Goal: Task Accomplishment & Management: Manage account settings

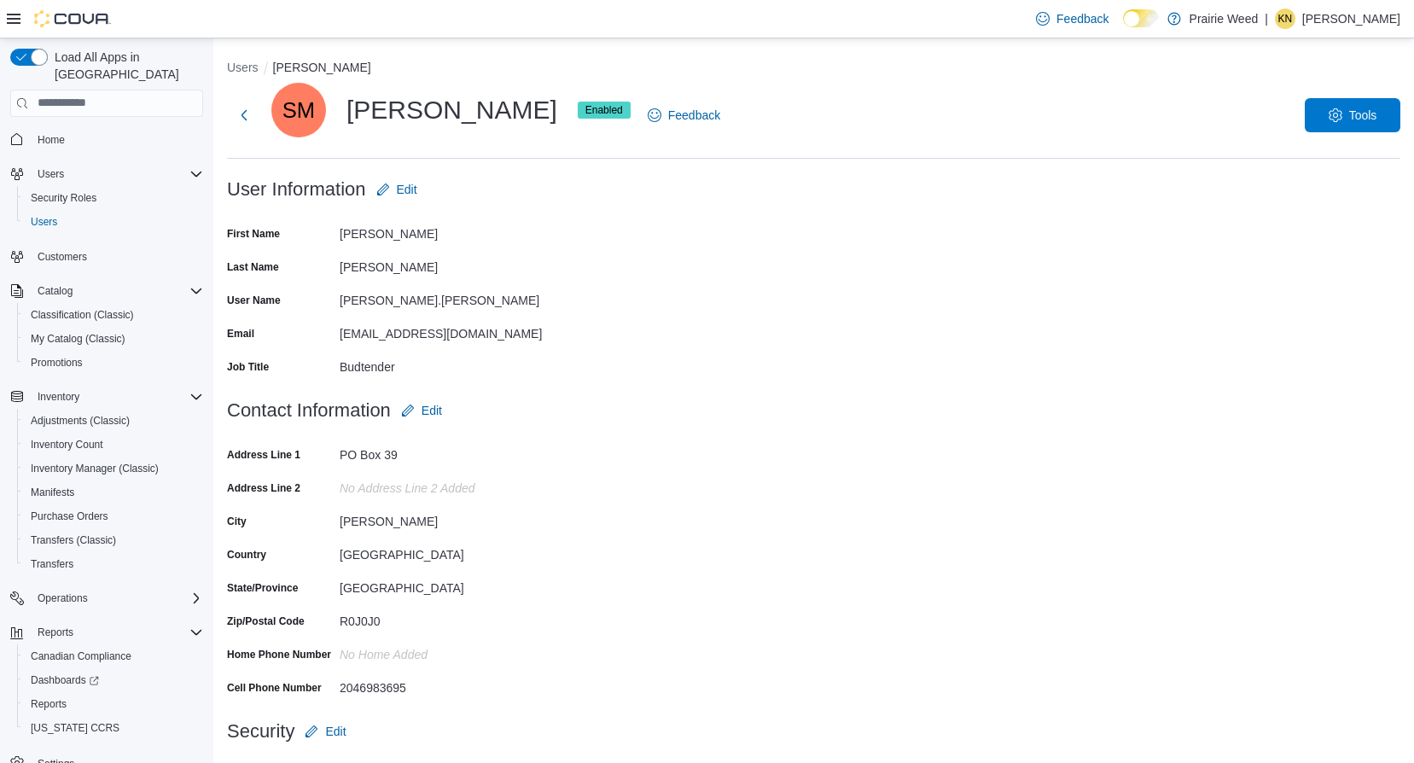
scroll to position [57, 0]
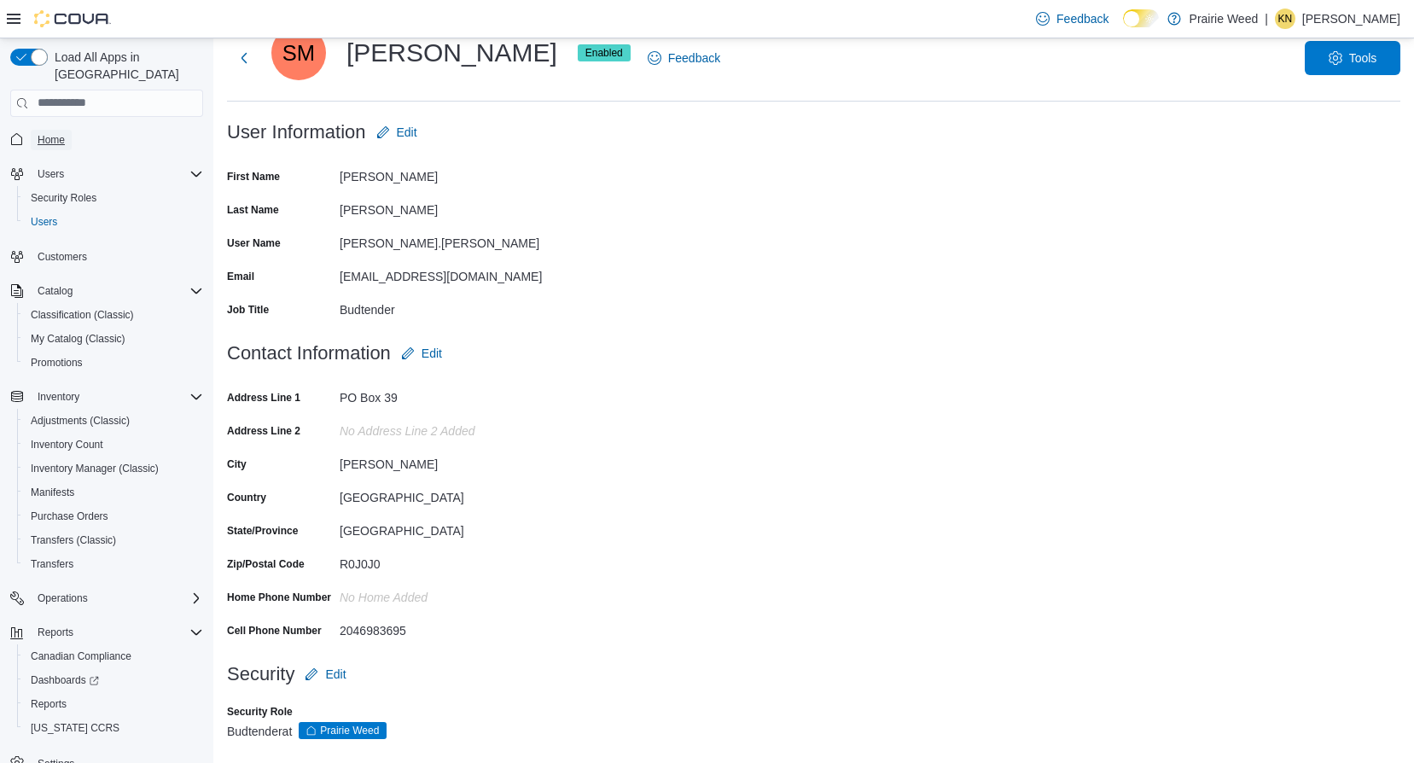
click at [48, 133] on span "Home" at bounding box center [51, 140] width 27 height 14
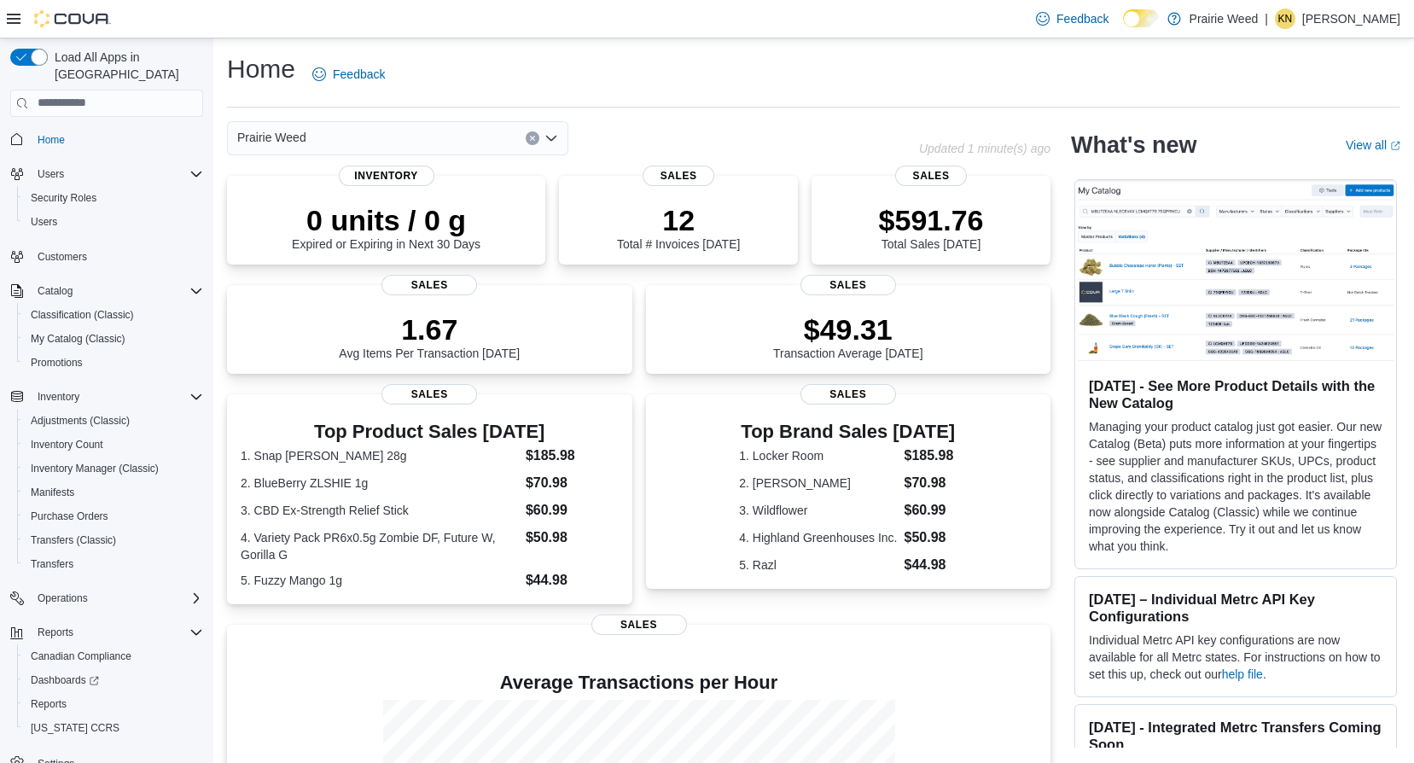
click at [1193, 378] on h3 "Aug 12, 2025 - See More Product Details with the New Catalog" at bounding box center [1236, 394] width 294 height 34
click at [1134, 301] on img at bounding box center [1235, 272] width 321 height 184
click at [104, 332] on span "My Catalog (Classic)" at bounding box center [78, 339] width 95 height 14
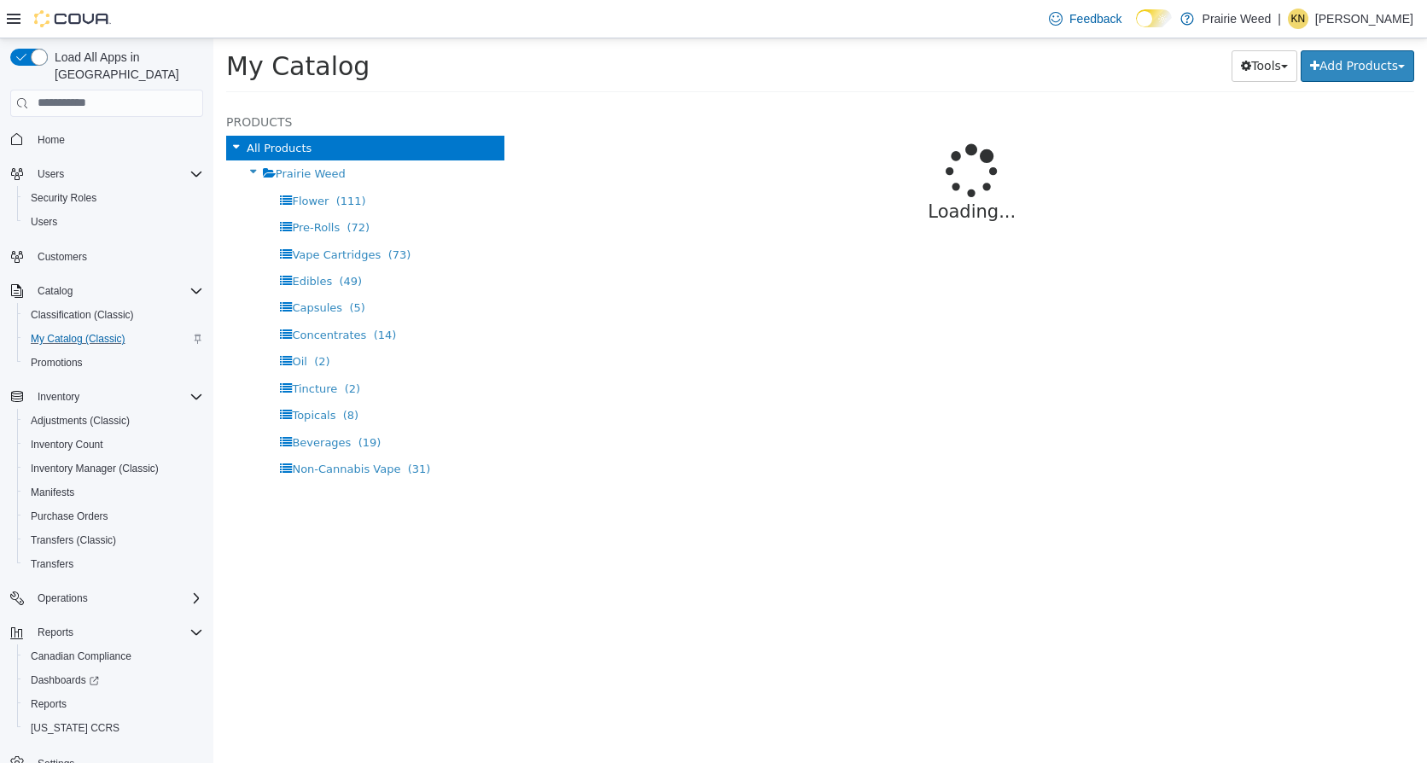
select select "**********"
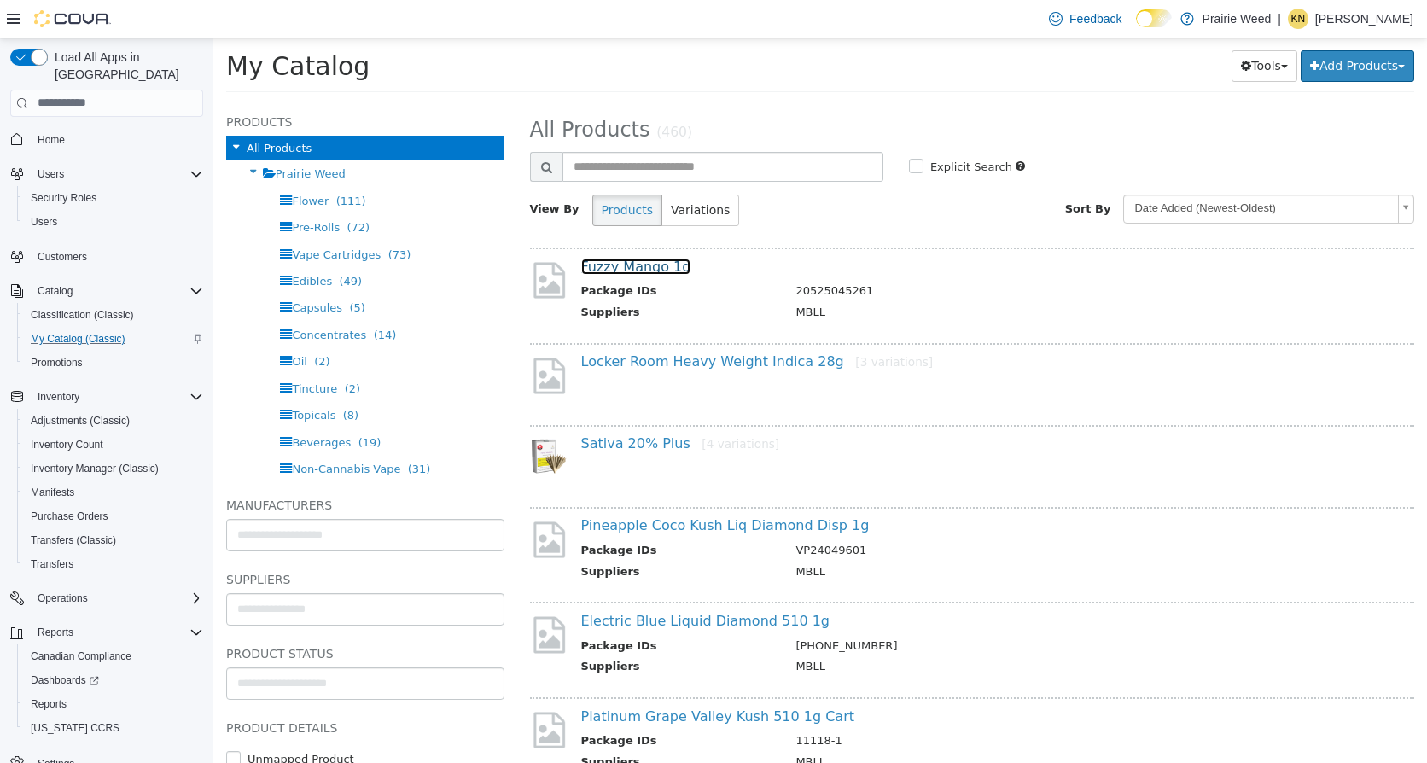
click at [609, 267] on link "Fuzzy Mango 1g" at bounding box center [636, 266] width 110 height 16
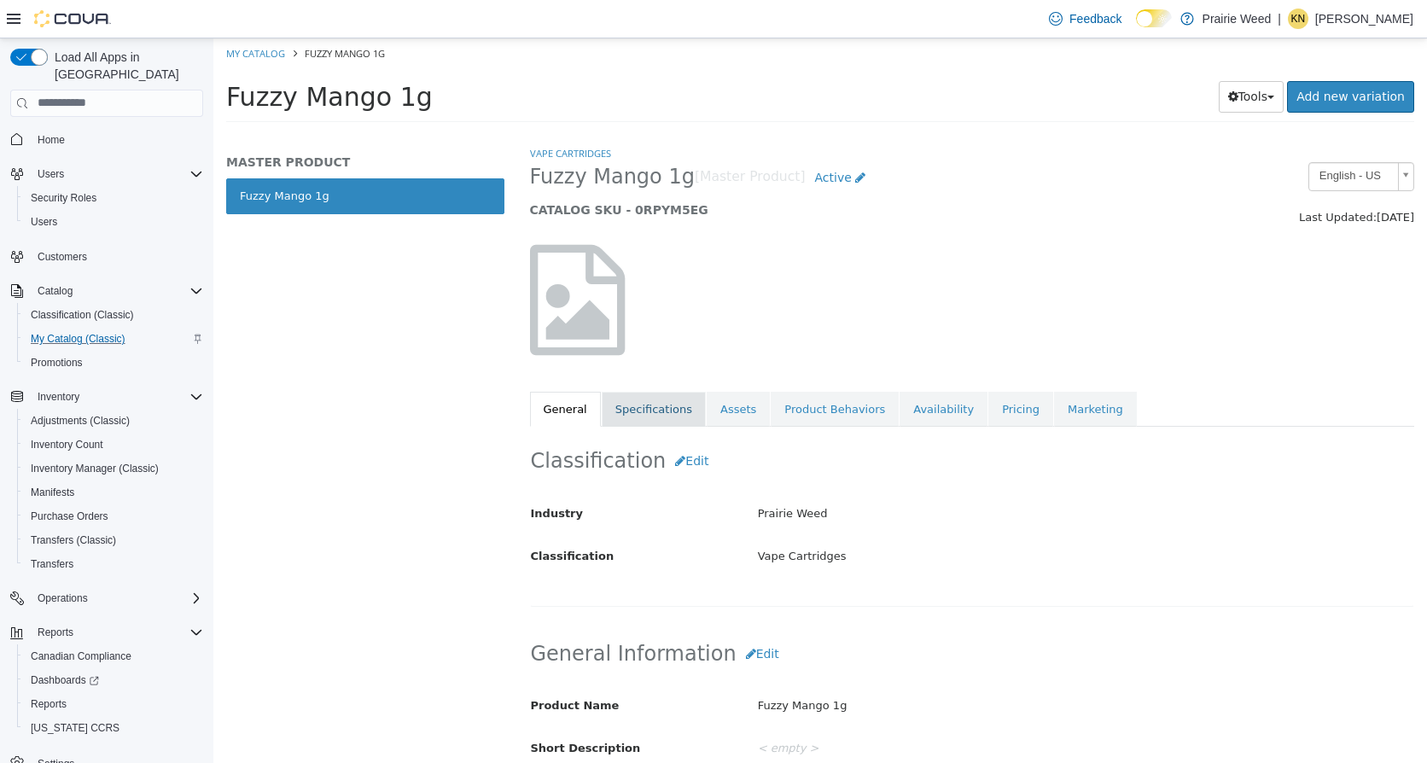
click at [642, 415] on link "Specifications" at bounding box center [654, 409] width 104 height 36
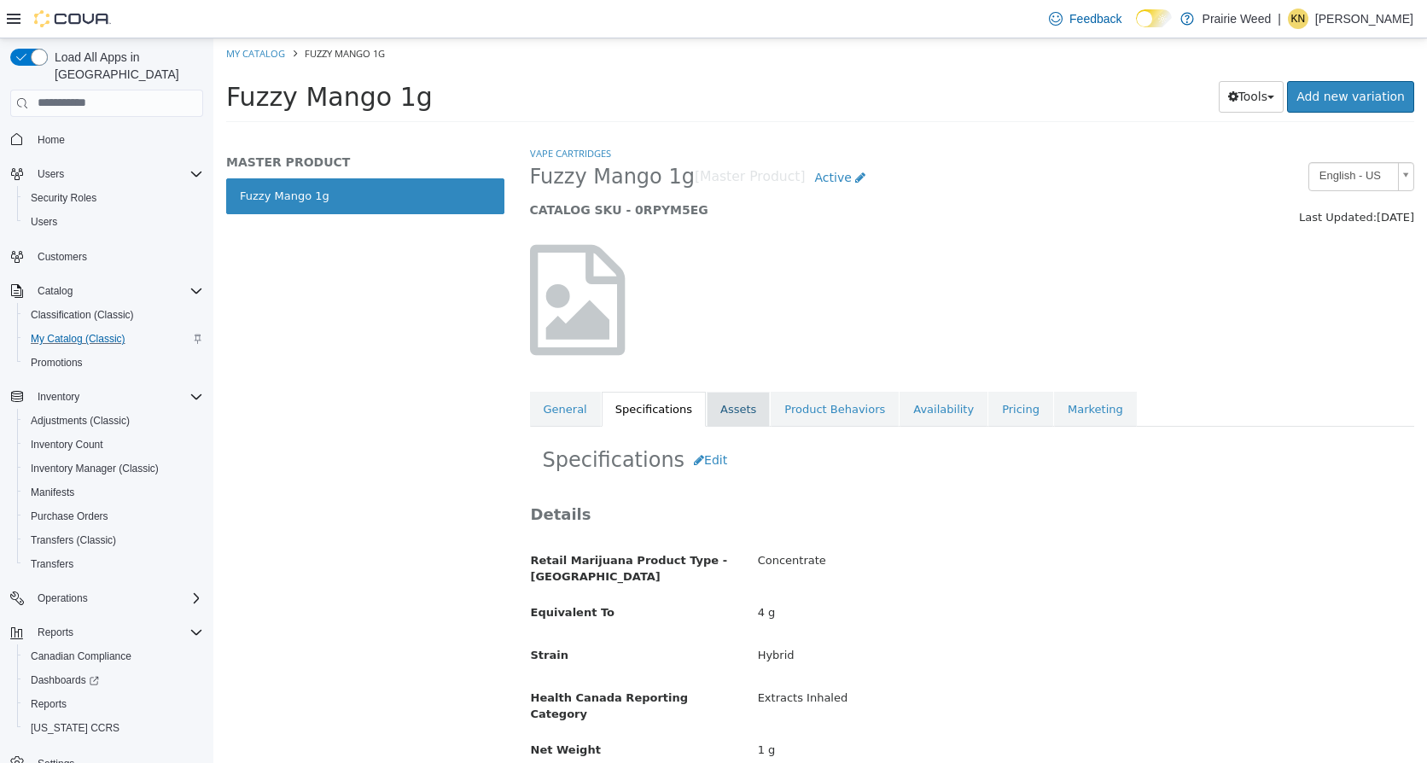
click at [719, 418] on link "Assets" at bounding box center [738, 409] width 63 height 36
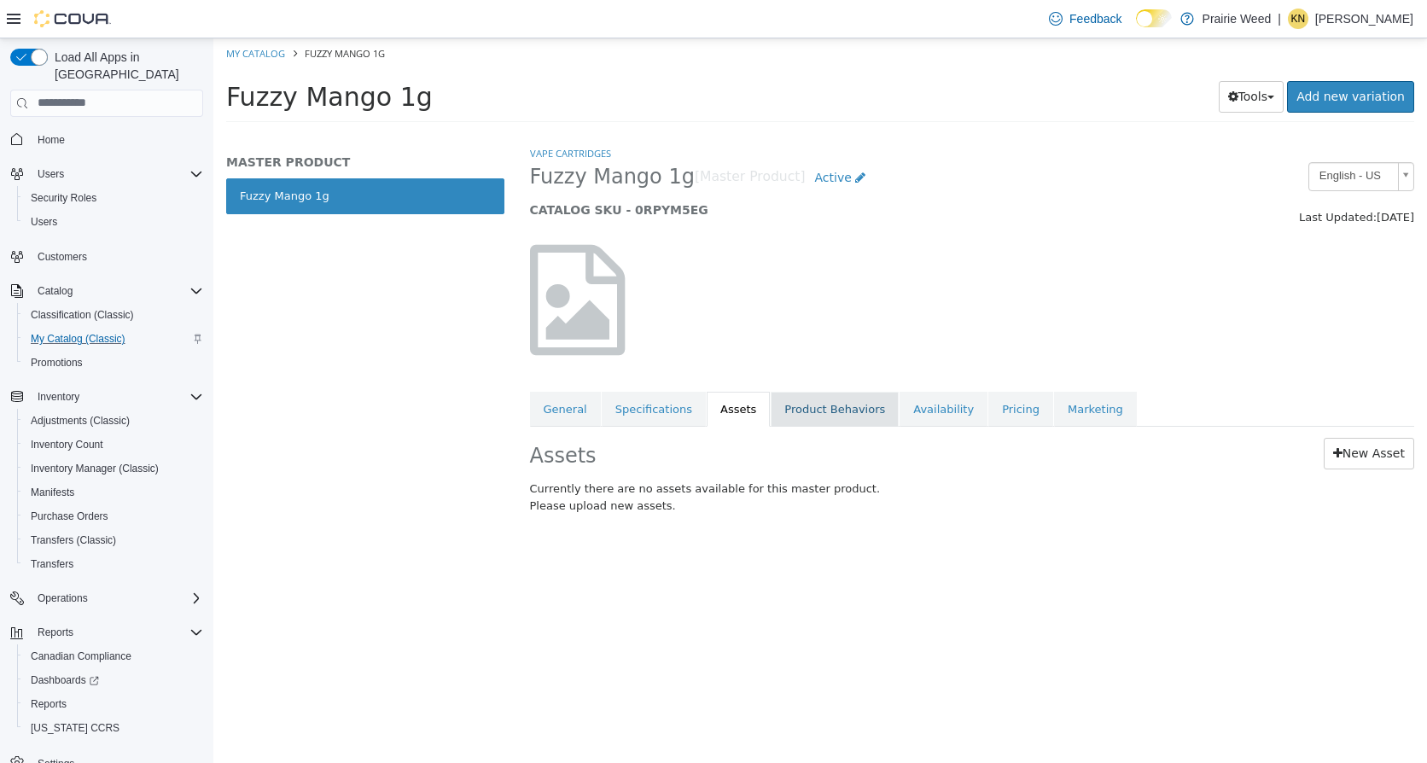
click at [806, 416] on link "Product Behaviors" at bounding box center [835, 409] width 128 height 36
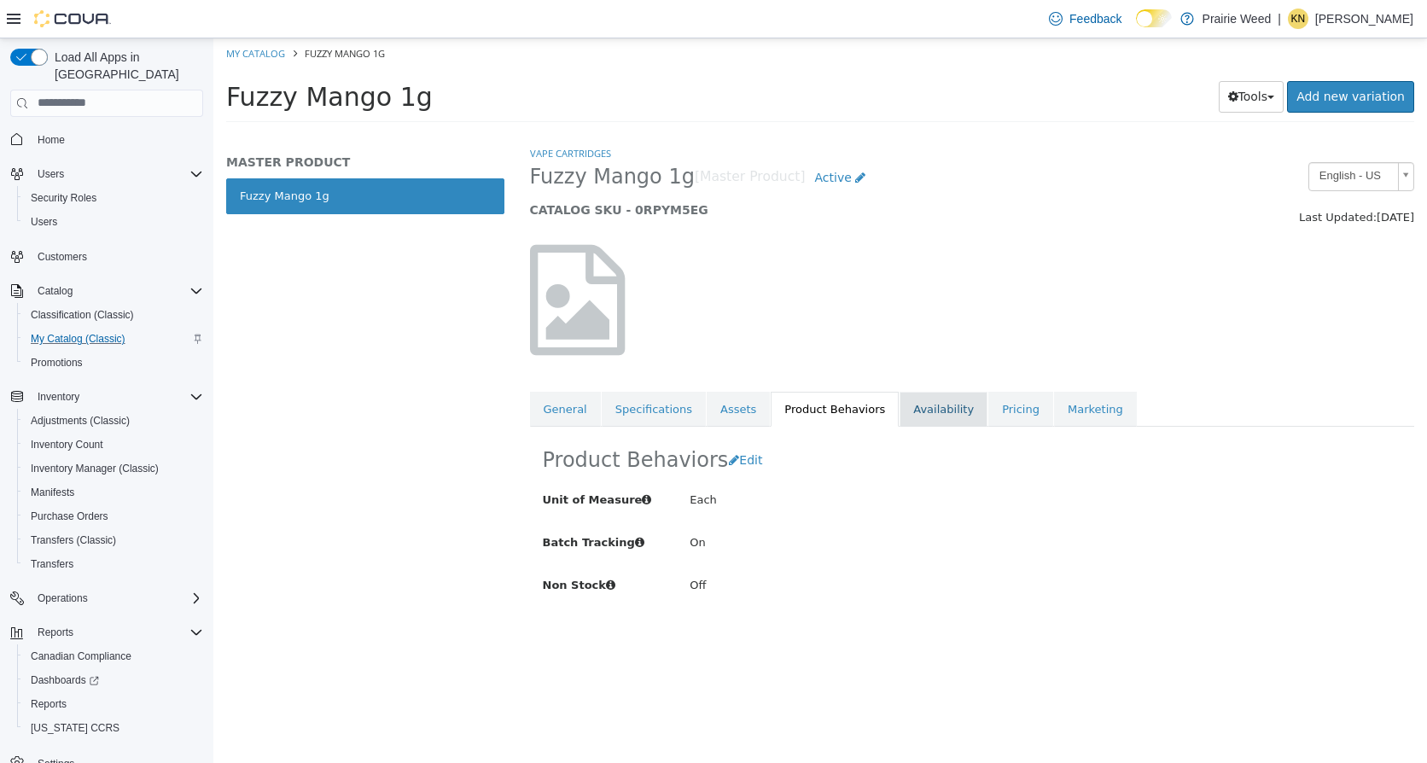
click at [909, 422] on link "Availability" at bounding box center [943, 409] width 88 height 36
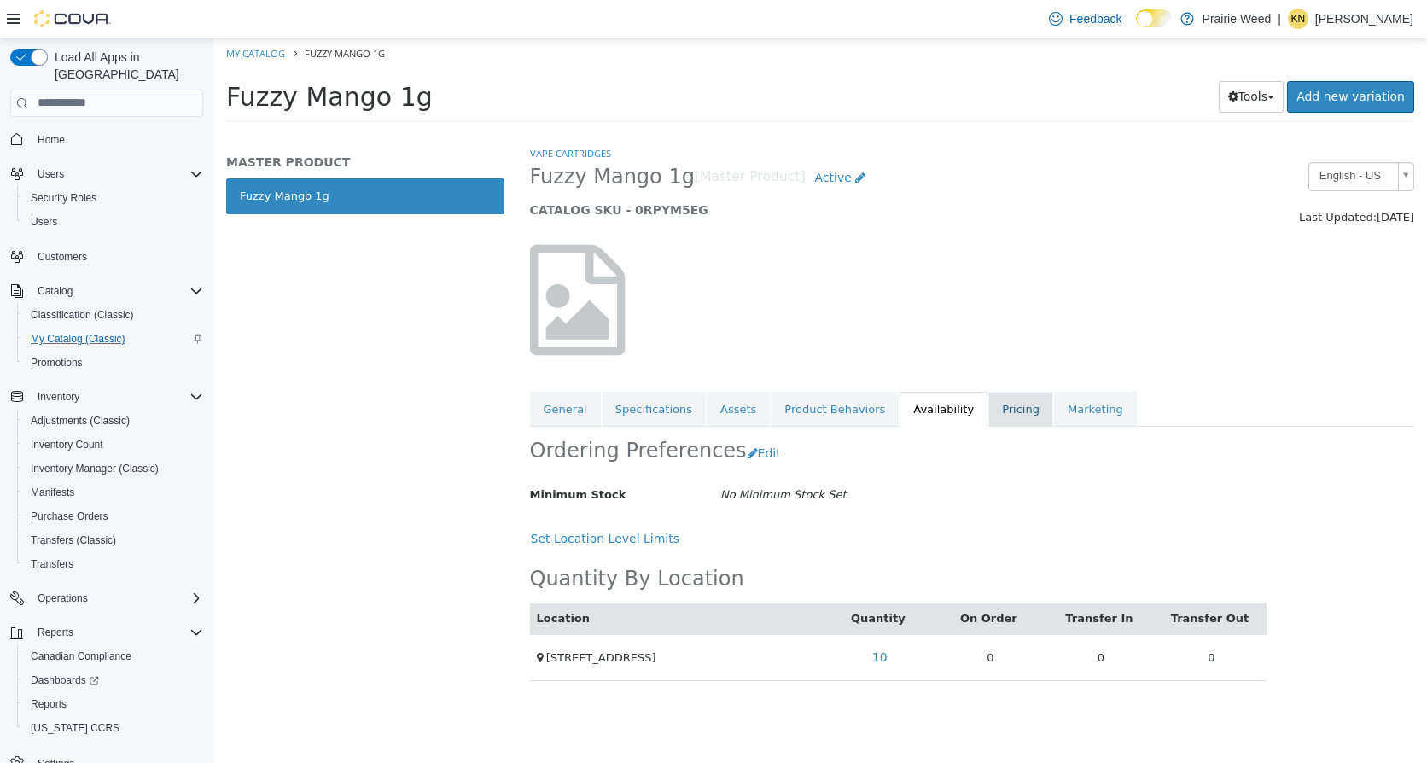
click at [988, 418] on link "Pricing" at bounding box center [1020, 409] width 65 height 36
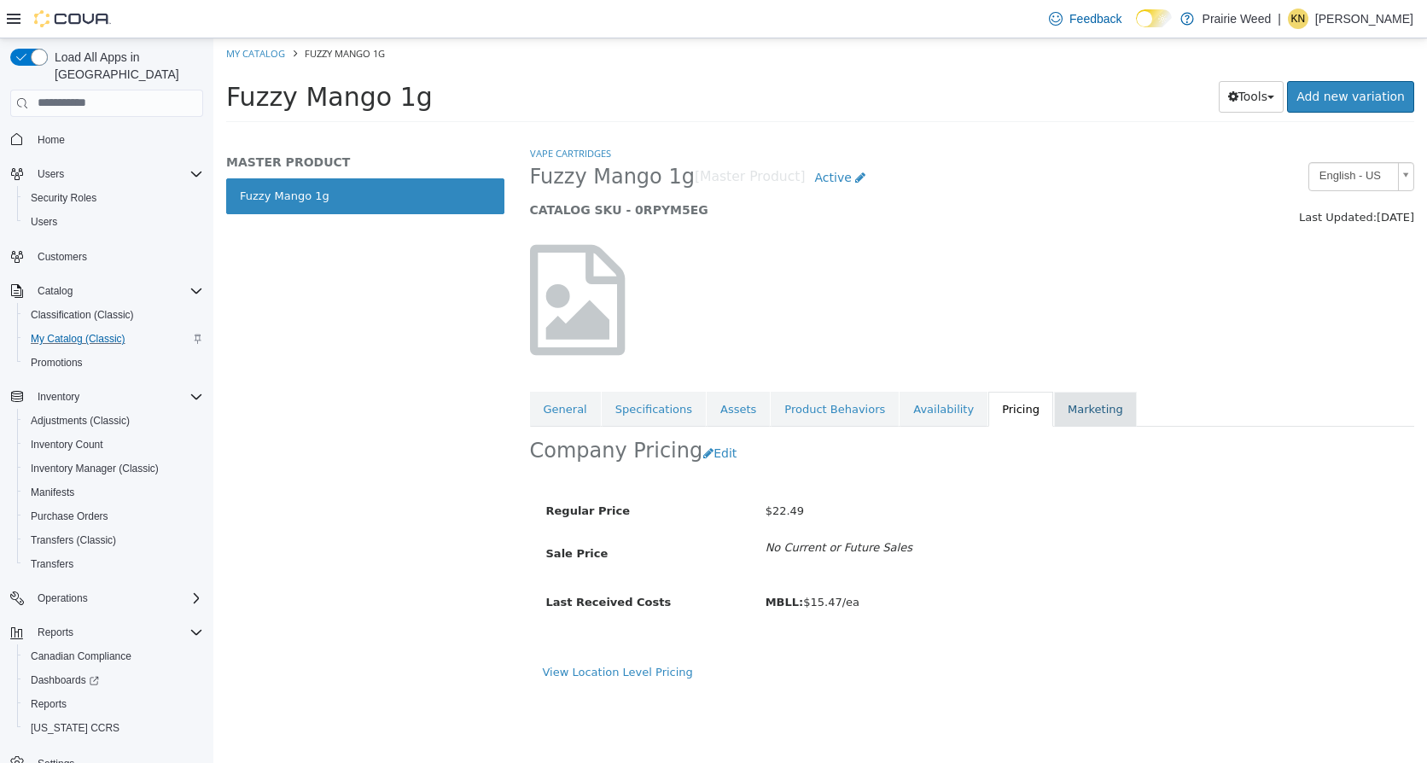
click at [1054, 412] on link "Marketing" at bounding box center [1095, 409] width 83 height 36
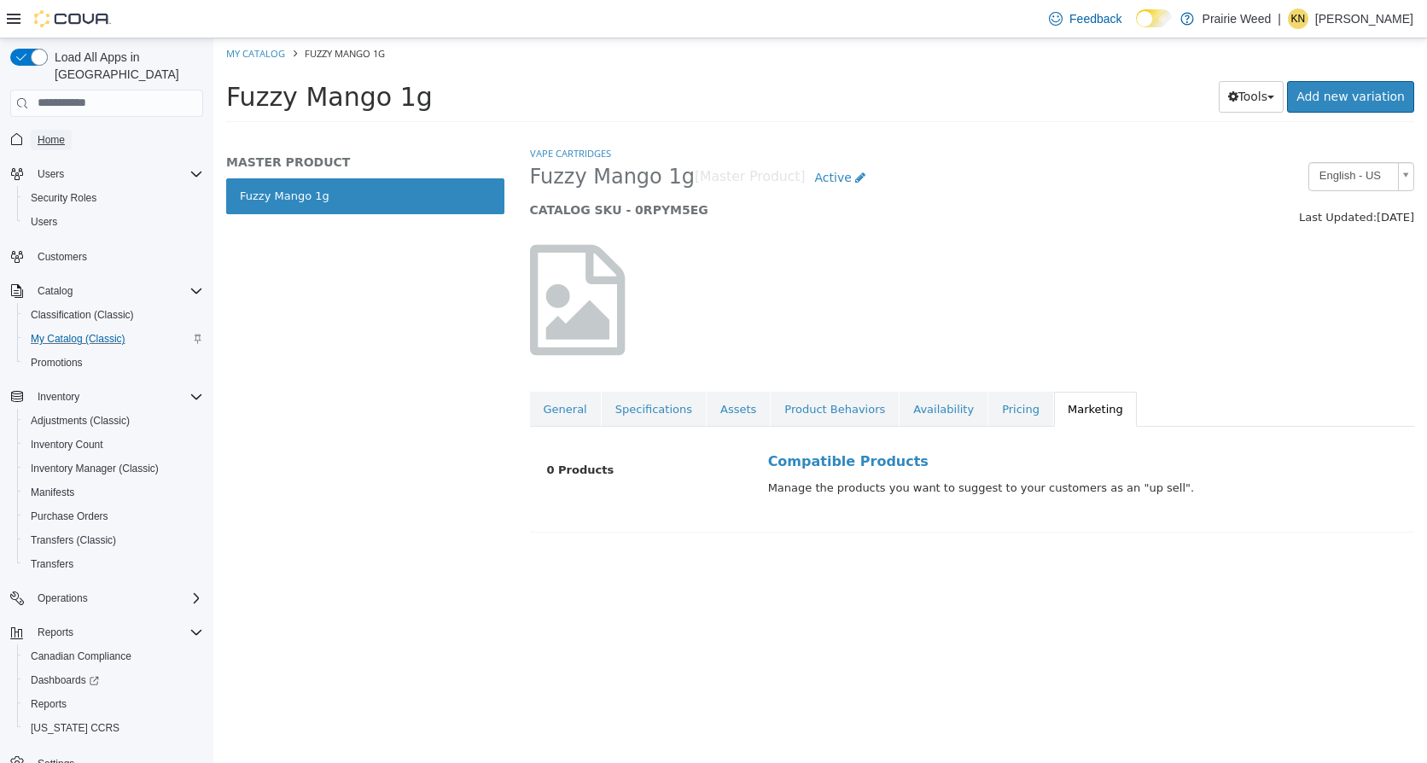
click at [59, 133] on span "Home" at bounding box center [51, 140] width 27 height 14
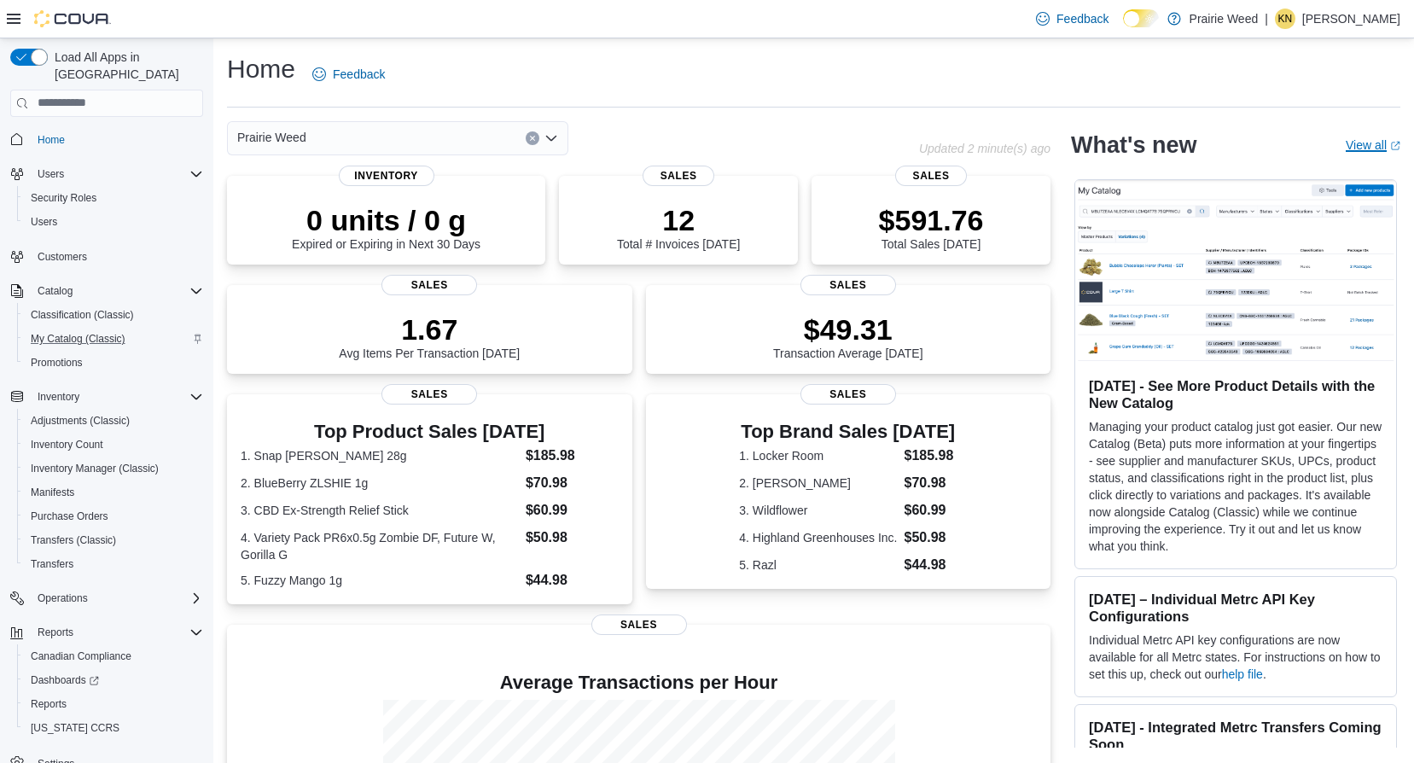
click at [1375, 150] on link "View all (opens in a new tab or window)" at bounding box center [1373, 145] width 55 height 14
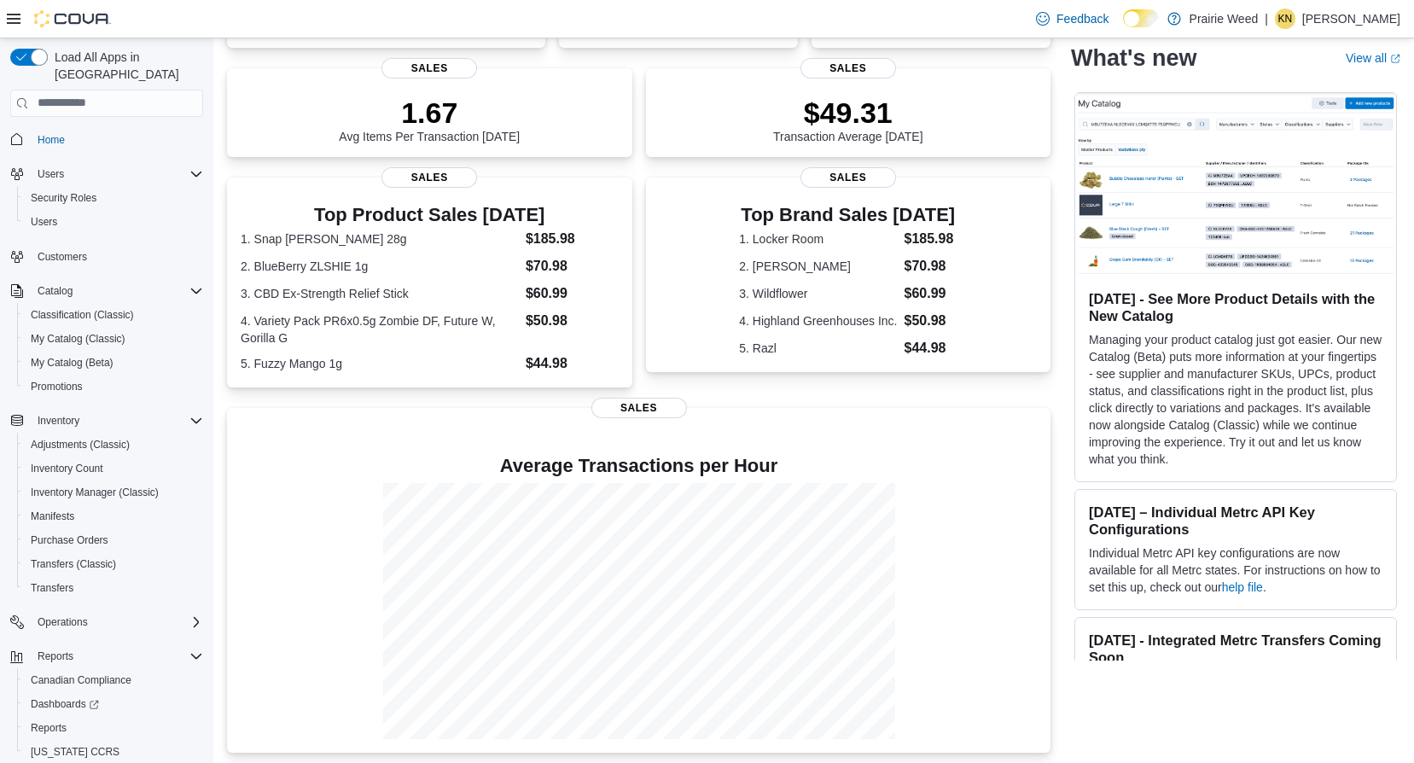
scroll to position [220, 0]
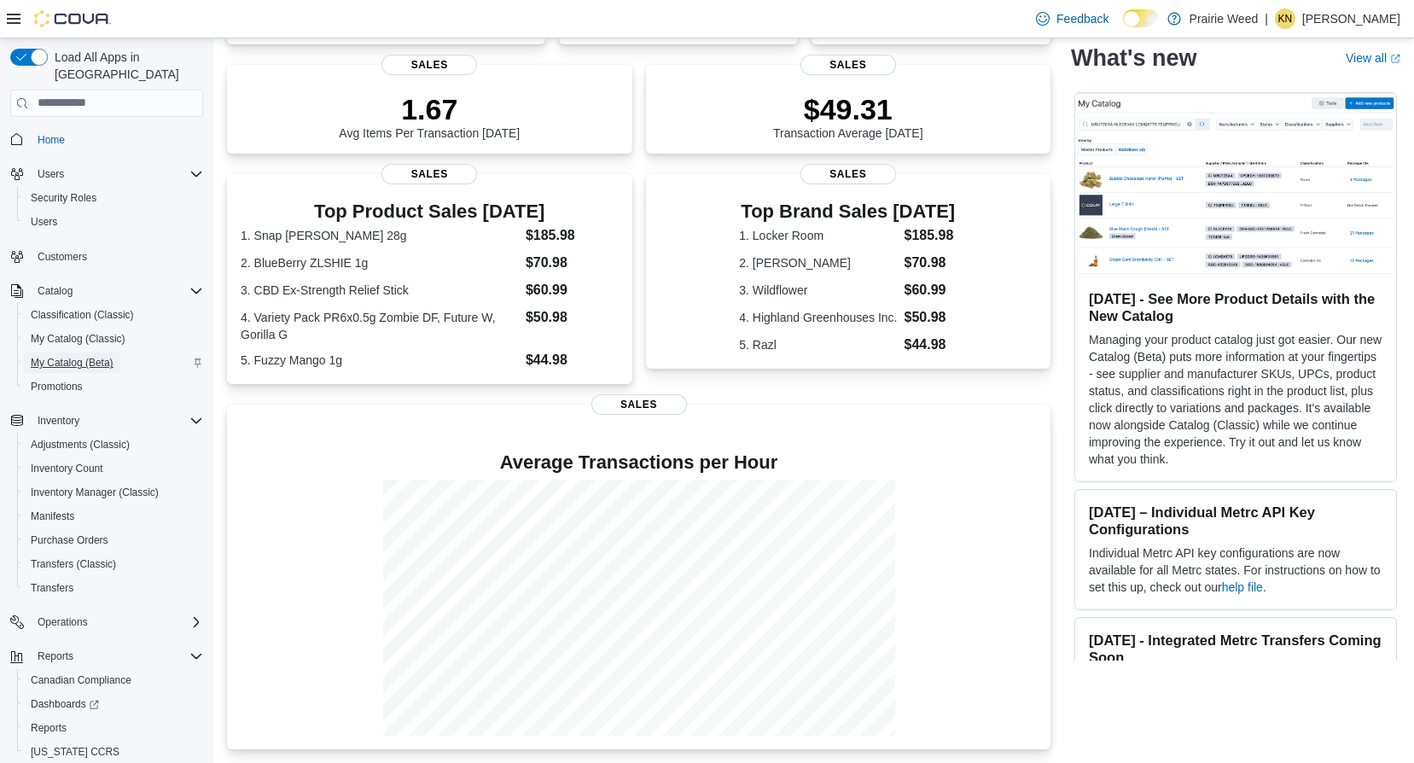
click at [79, 356] on span "My Catalog (Beta)" at bounding box center [72, 363] width 83 height 14
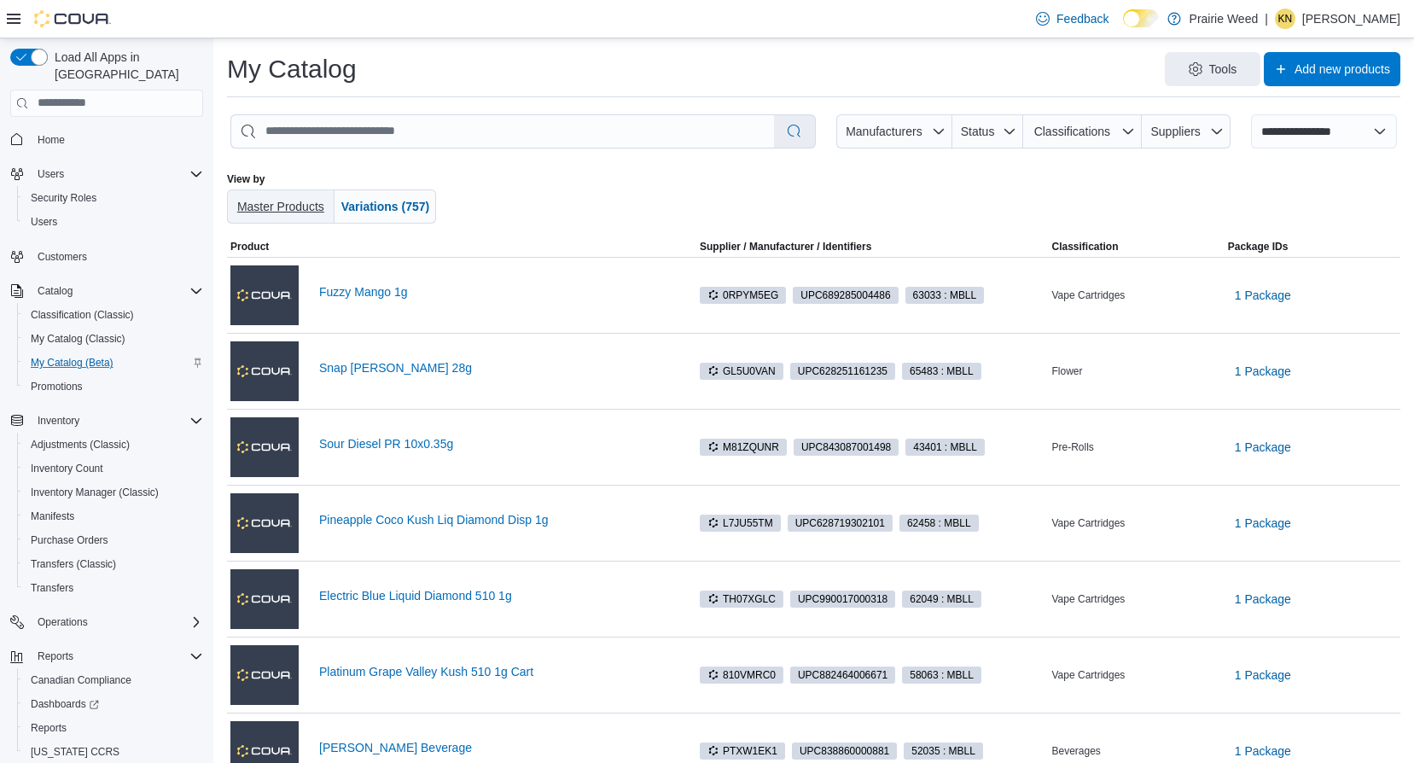
click at [267, 211] on span "Master Products" at bounding box center [280, 207] width 87 height 14
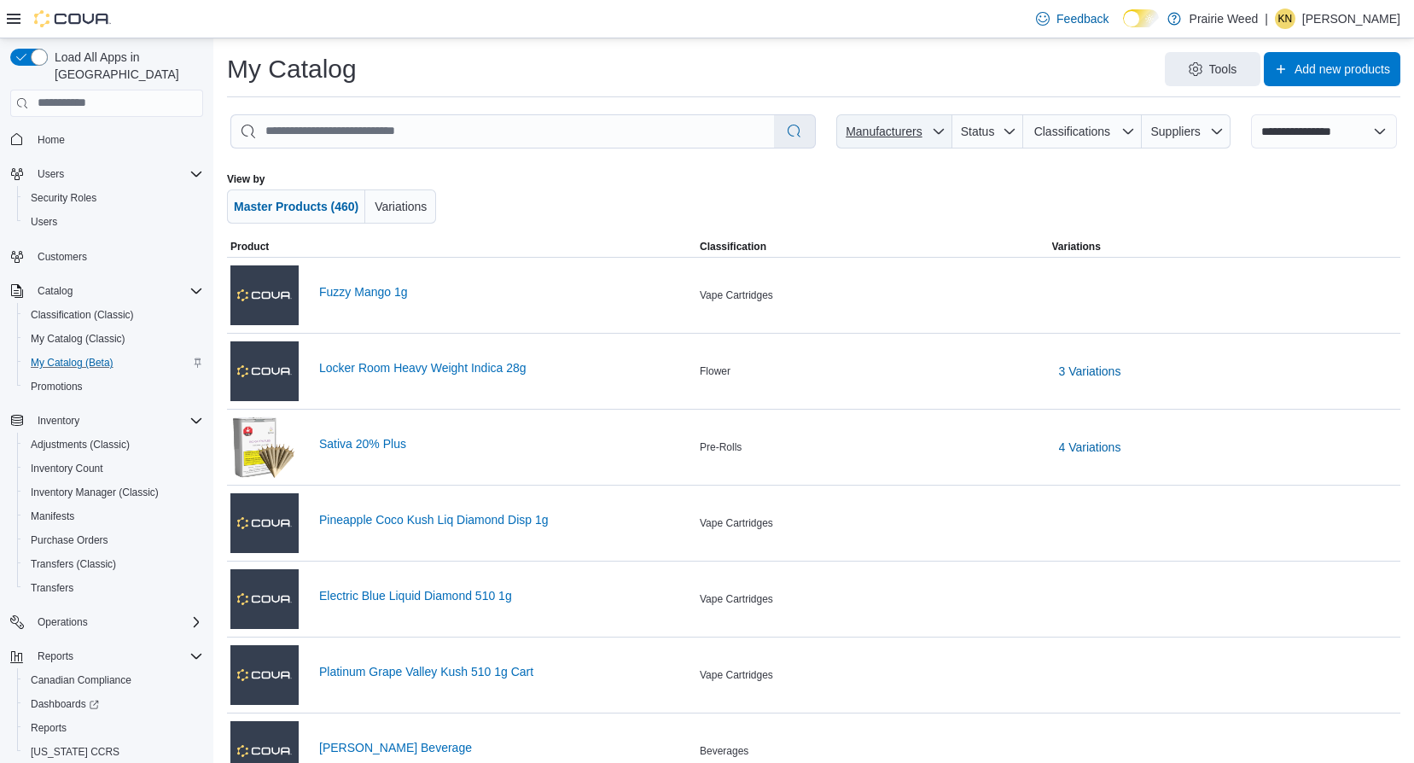
click at [946, 137] on icon "button" at bounding box center [939, 132] width 14 height 14
click at [1016, 138] on span "Status" at bounding box center [987, 131] width 57 height 34
click at [1135, 128] on icon "button" at bounding box center [1128, 132] width 14 height 14
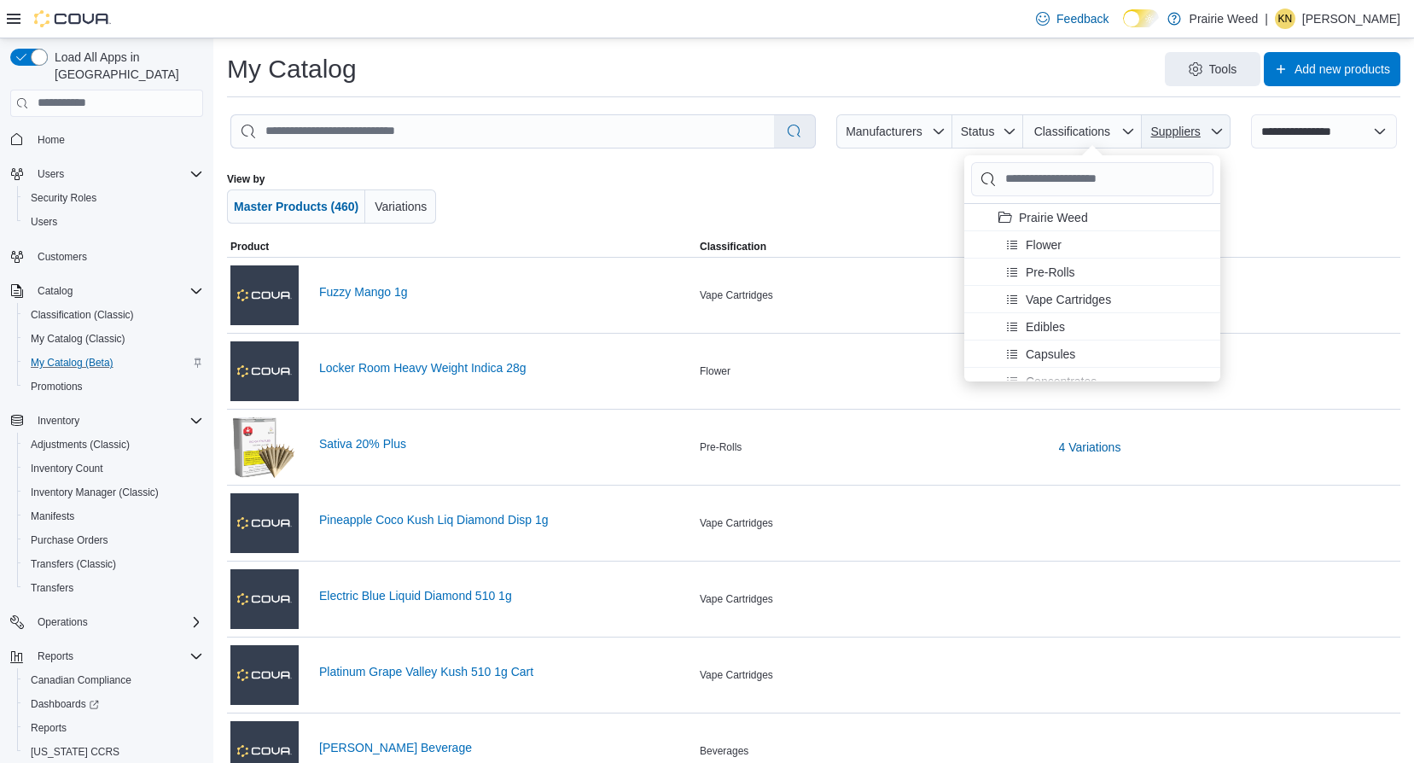
click at [1221, 132] on icon "button" at bounding box center [1216, 130] width 10 height 5
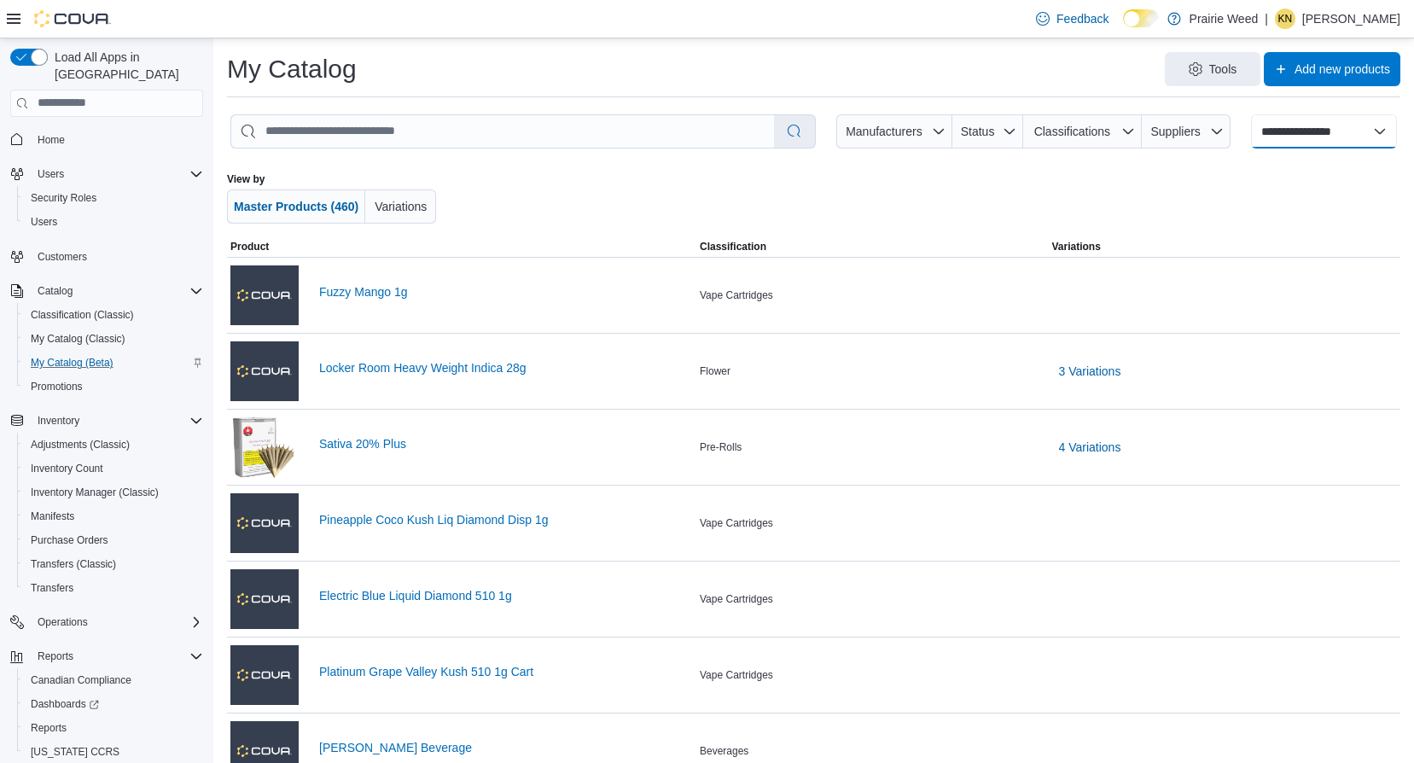
click at [1388, 131] on select "**********" at bounding box center [1324, 131] width 146 height 34
select select "********"
click at [1260, 114] on select "**********" at bounding box center [1324, 131] width 146 height 34
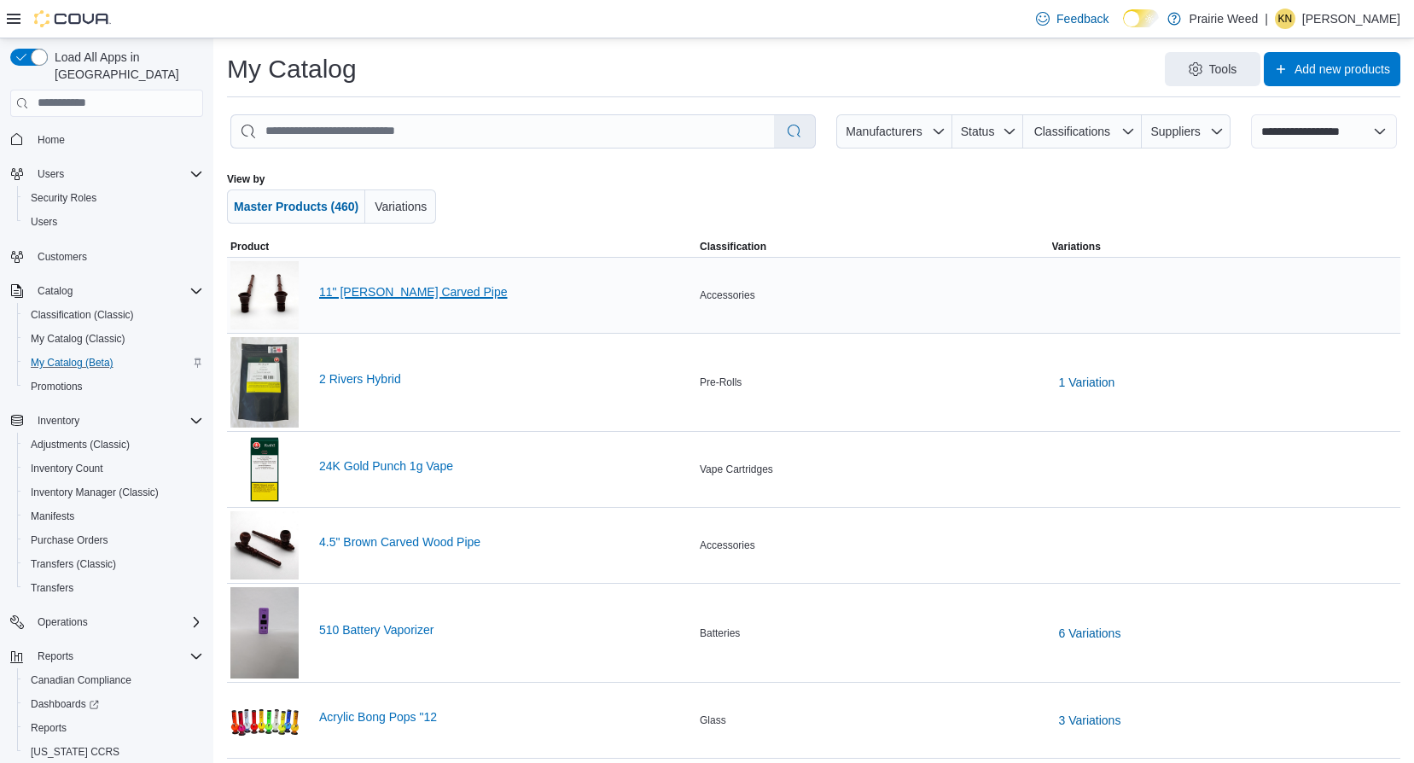
click at [457, 296] on link "11" [PERSON_NAME] Carved Pipe" at bounding box center [506, 292] width 374 height 14
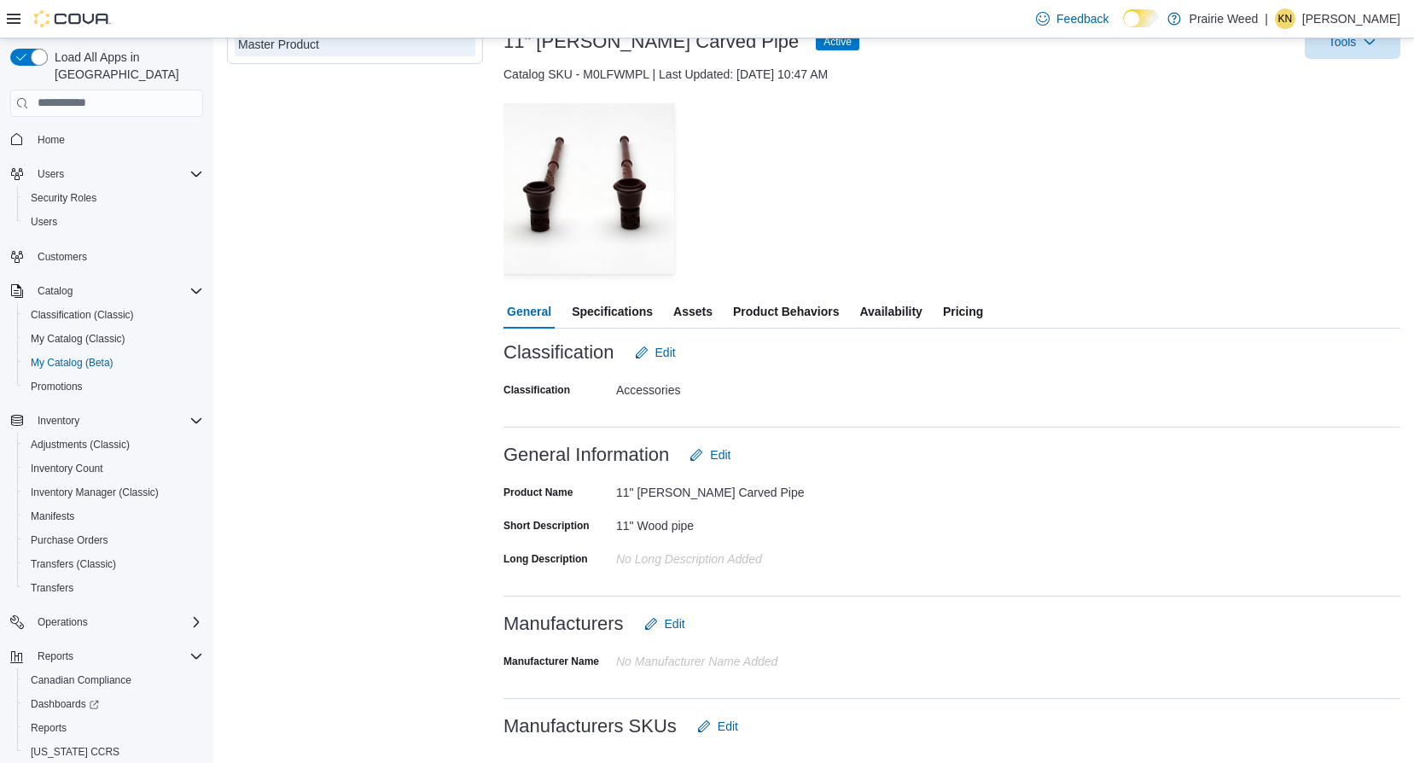
click at [638, 311] on span "Specifications" at bounding box center [612, 311] width 81 height 34
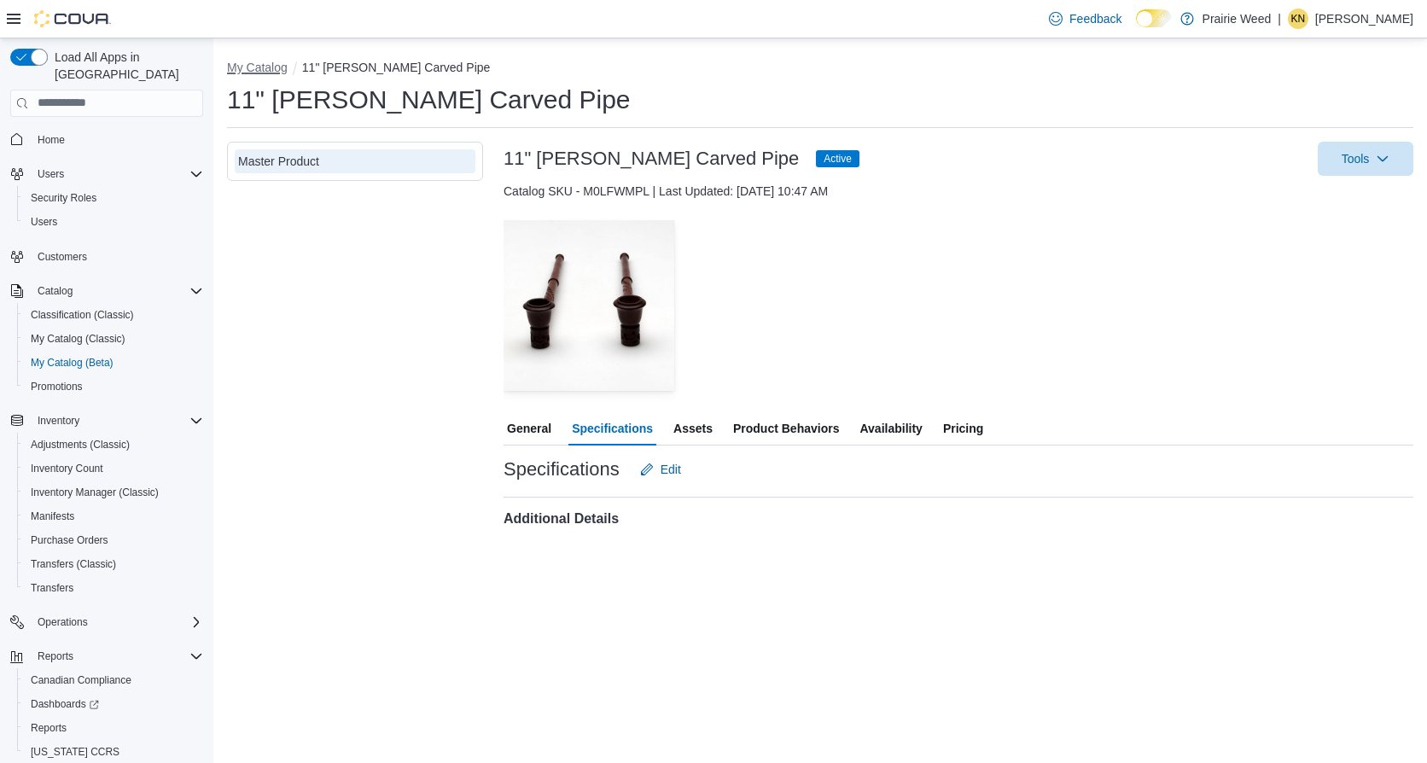
click at [260, 67] on button "My Catalog" at bounding box center [257, 68] width 61 height 14
select select "**********"
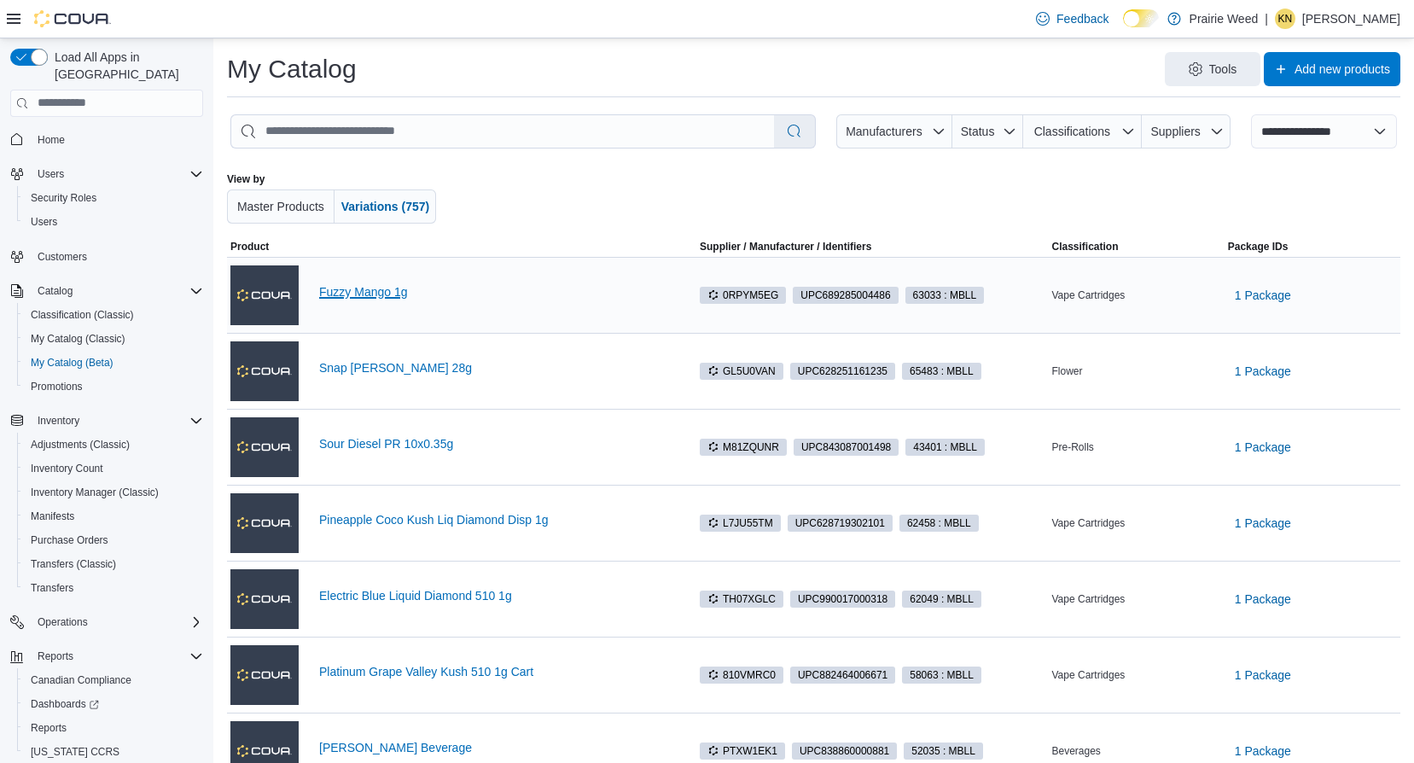
click at [382, 290] on link "Fuzzy Mango 1g" at bounding box center [506, 292] width 374 height 14
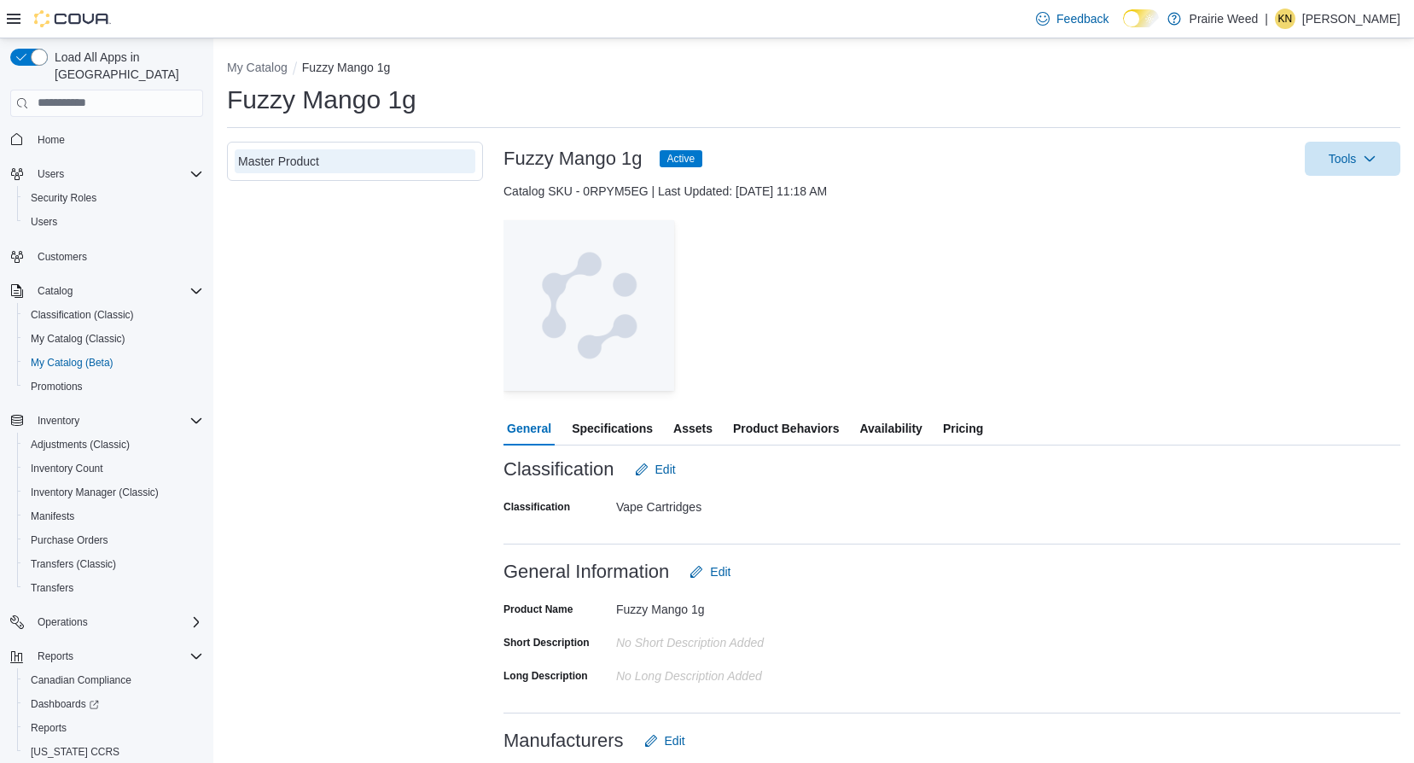
click at [620, 429] on span "Specifications" at bounding box center [612, 428] width 81 height 34
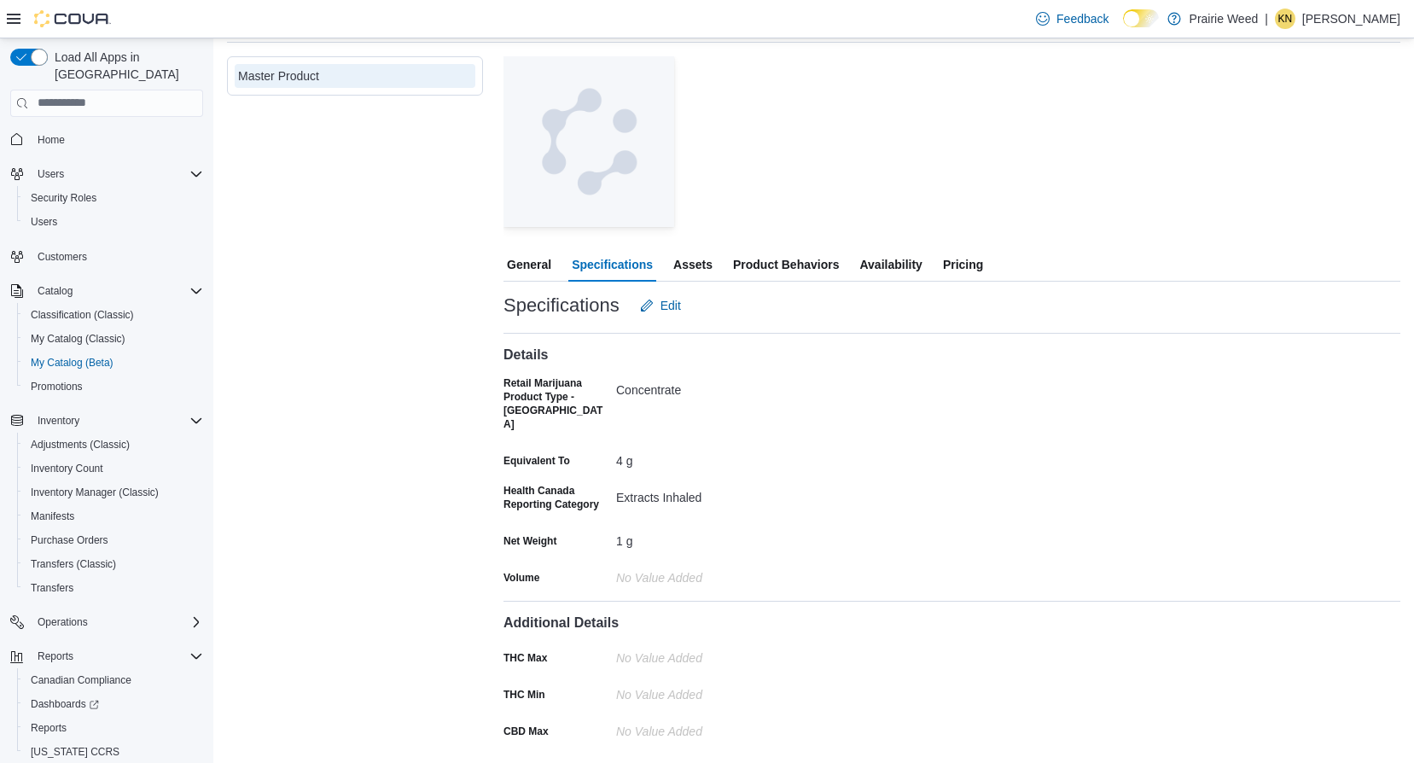
scroll to position [117, 0]
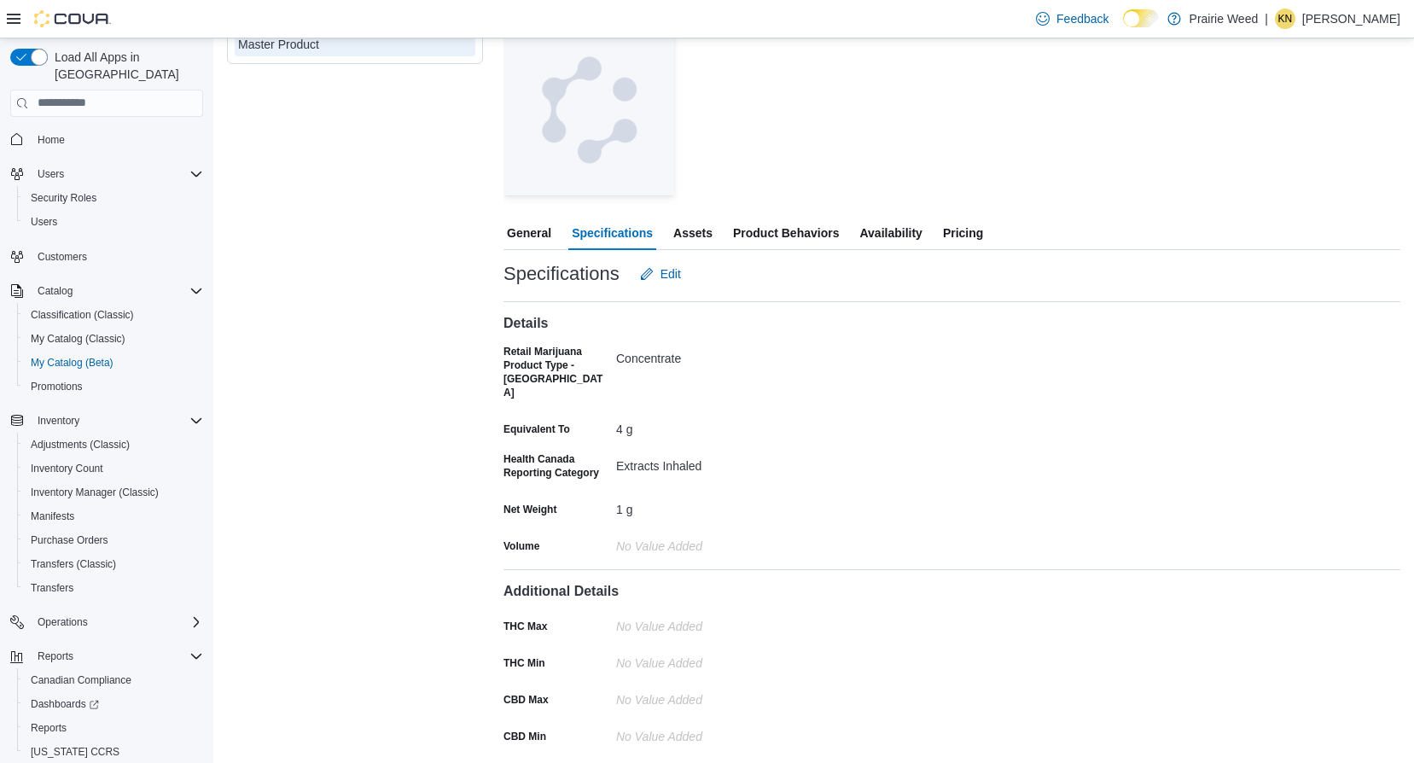
click at [697, 230] on span "Assets" at bounding box center [692, 233] width 39 height 34
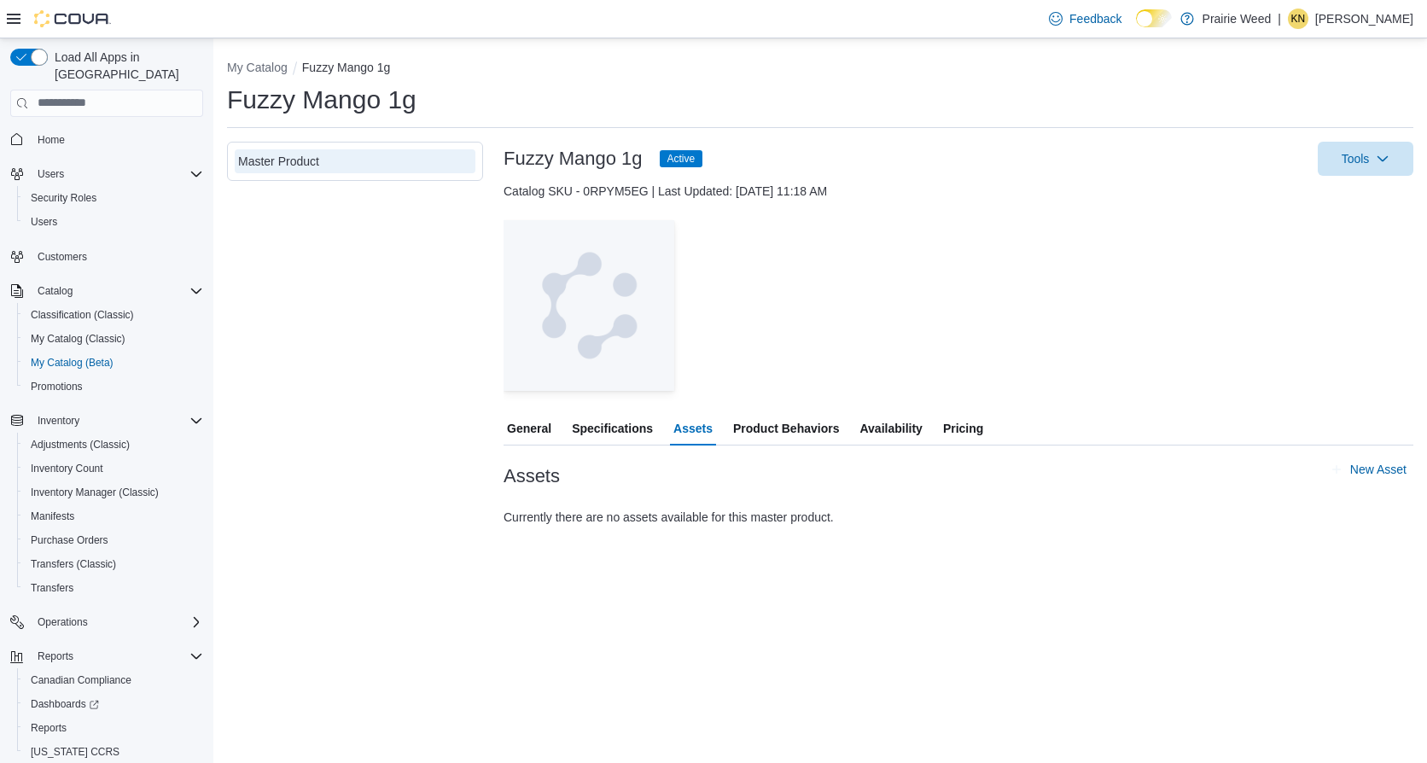
click at [795, 433] on span "Product Behaviors" at bounding box center [786, 428] width 106 height 34
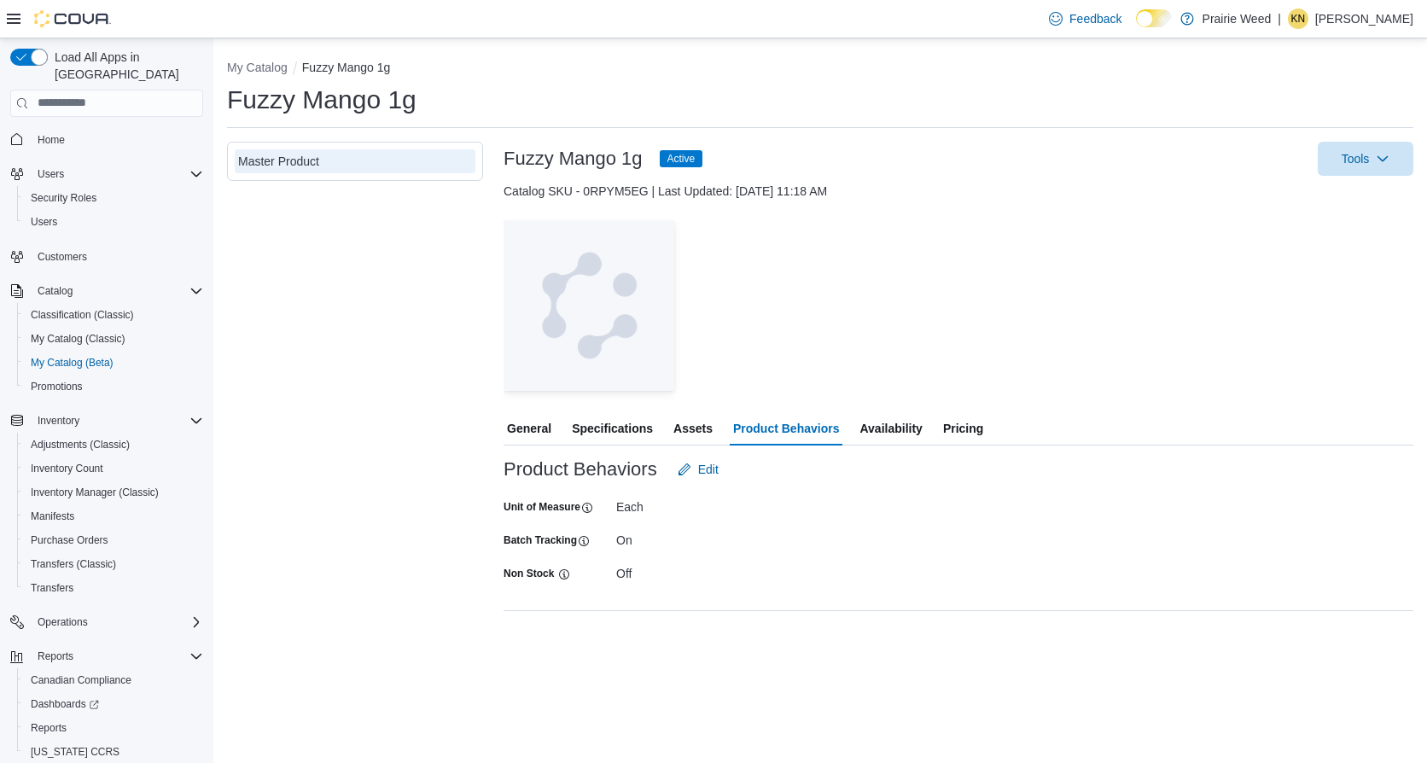
click at [897, 429] on span "Availability" at bounding box center [890, 428] width 62 height 34
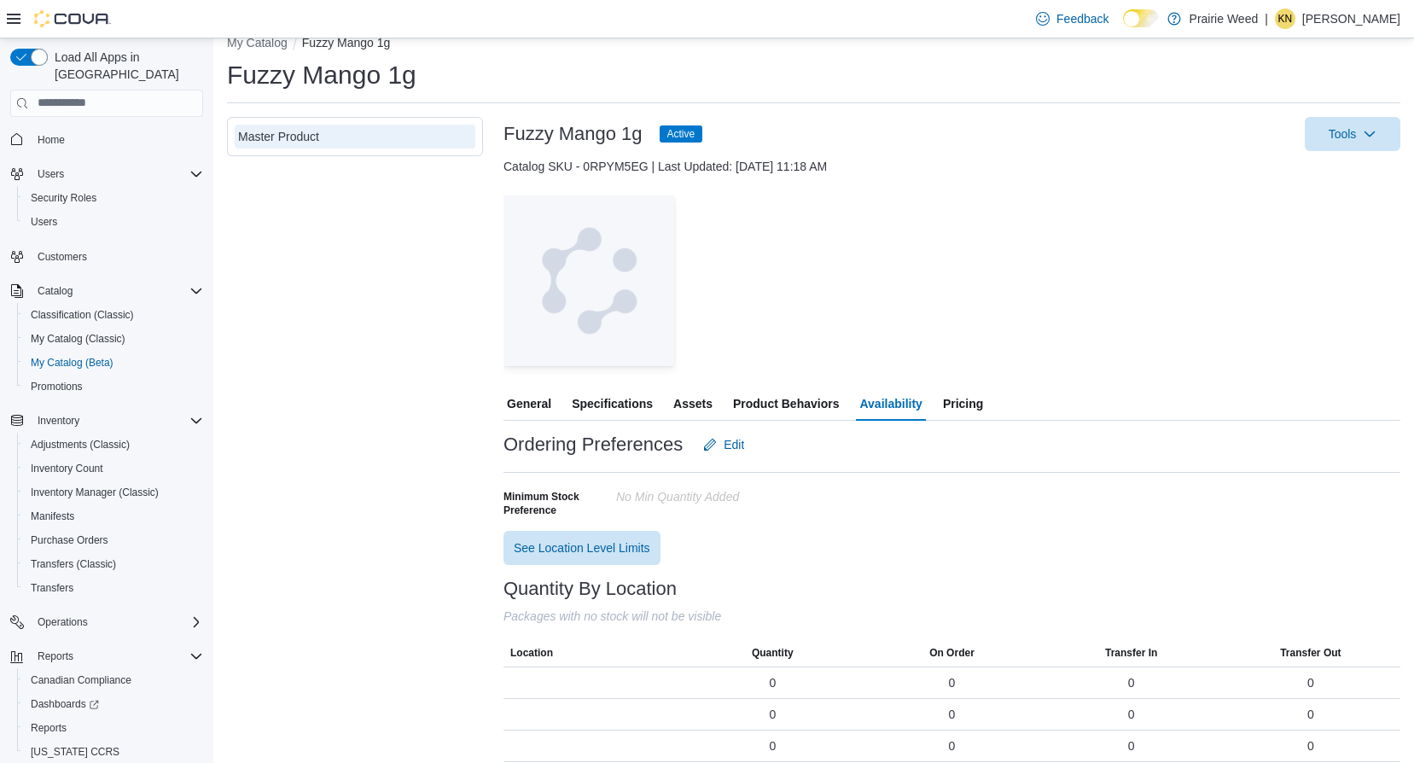
scroll to position [38, 0]
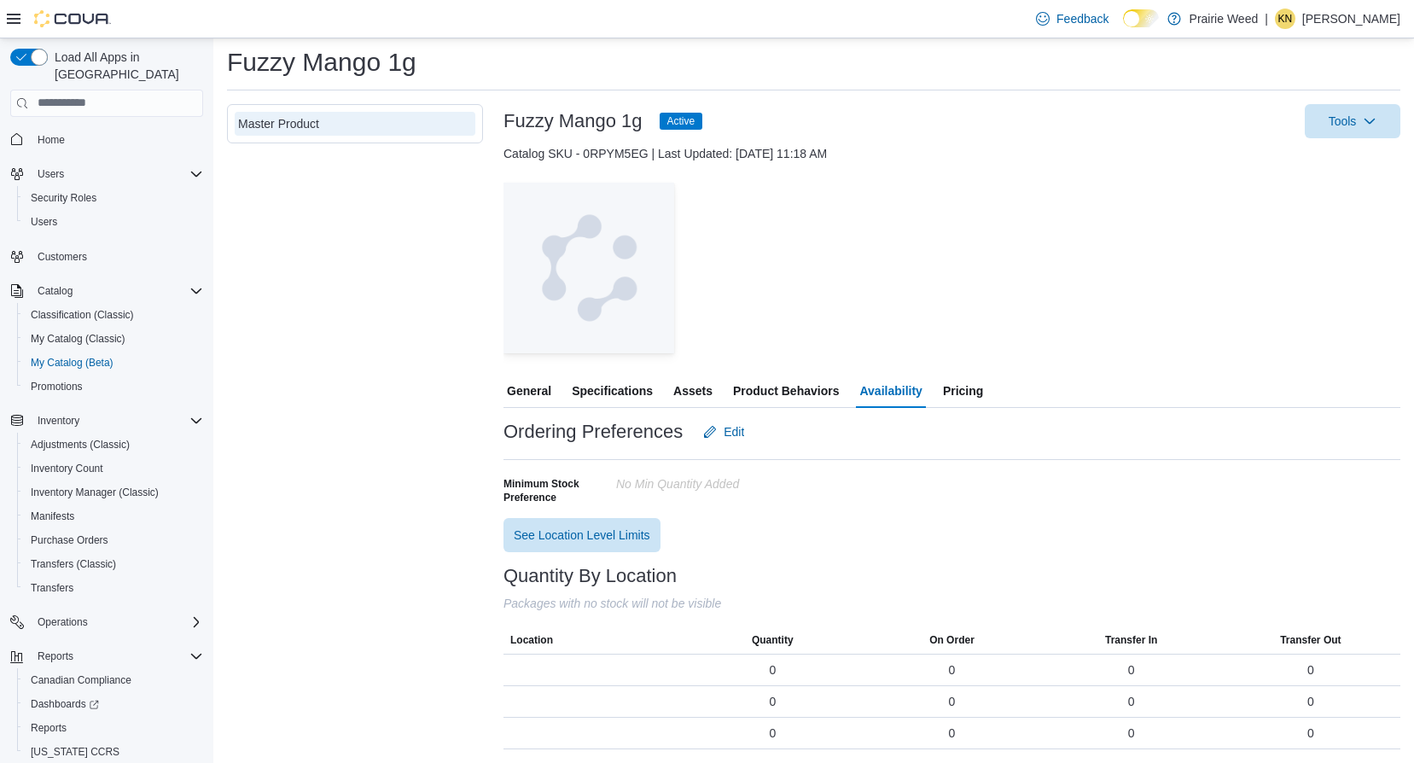
click at [954, 398] on span "Pricing" at bounding box center [963, 391] width 40 height 34
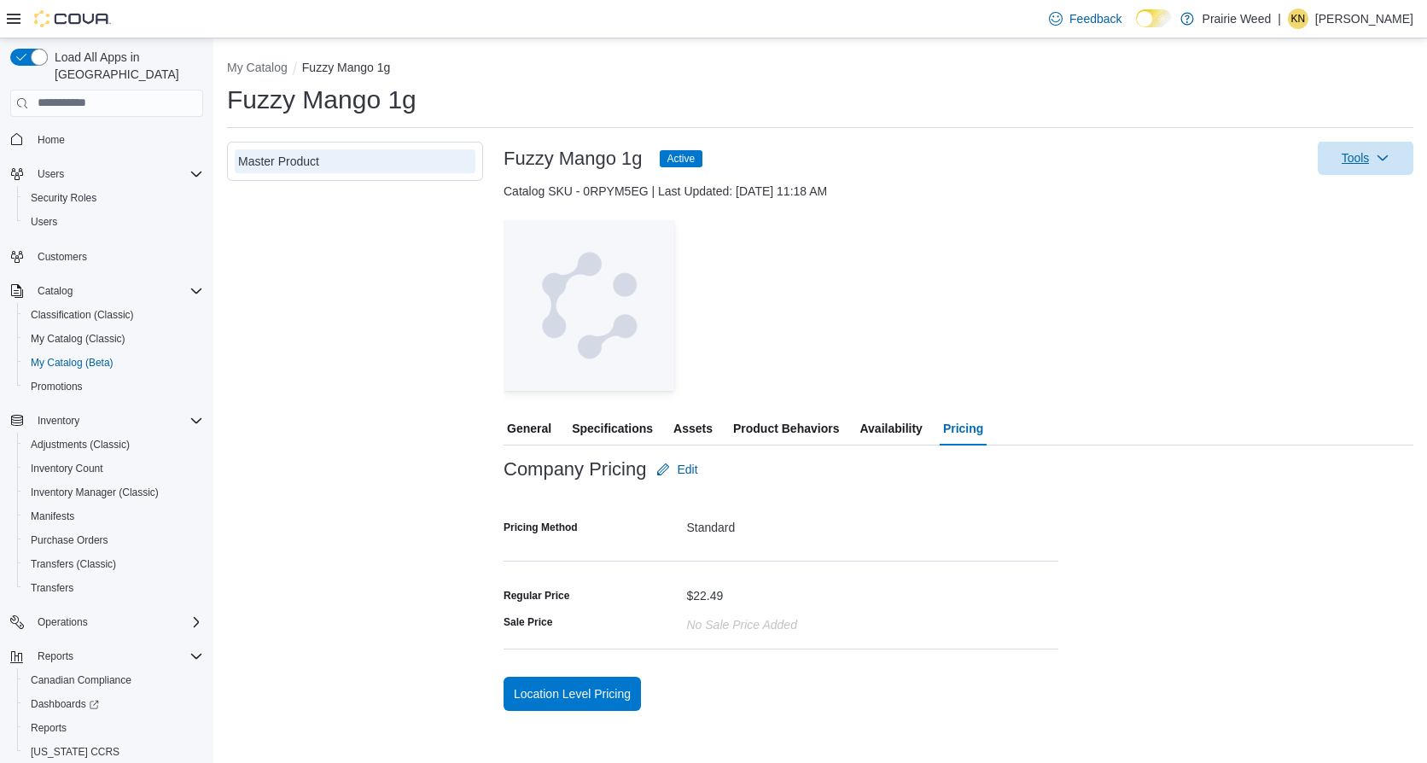
click at [1357, 158] on span "Tools" at bounding box center [1365, 158] width 75 height 34
click at [1194, 297] on div "— Click to open this image in fullscreen mode" at bounding box center [958, 305] width 910 height 171
click at [279, 70] on button "My Catalog" at bounding box center [257, 68] width 61 height 14
select select "**********"
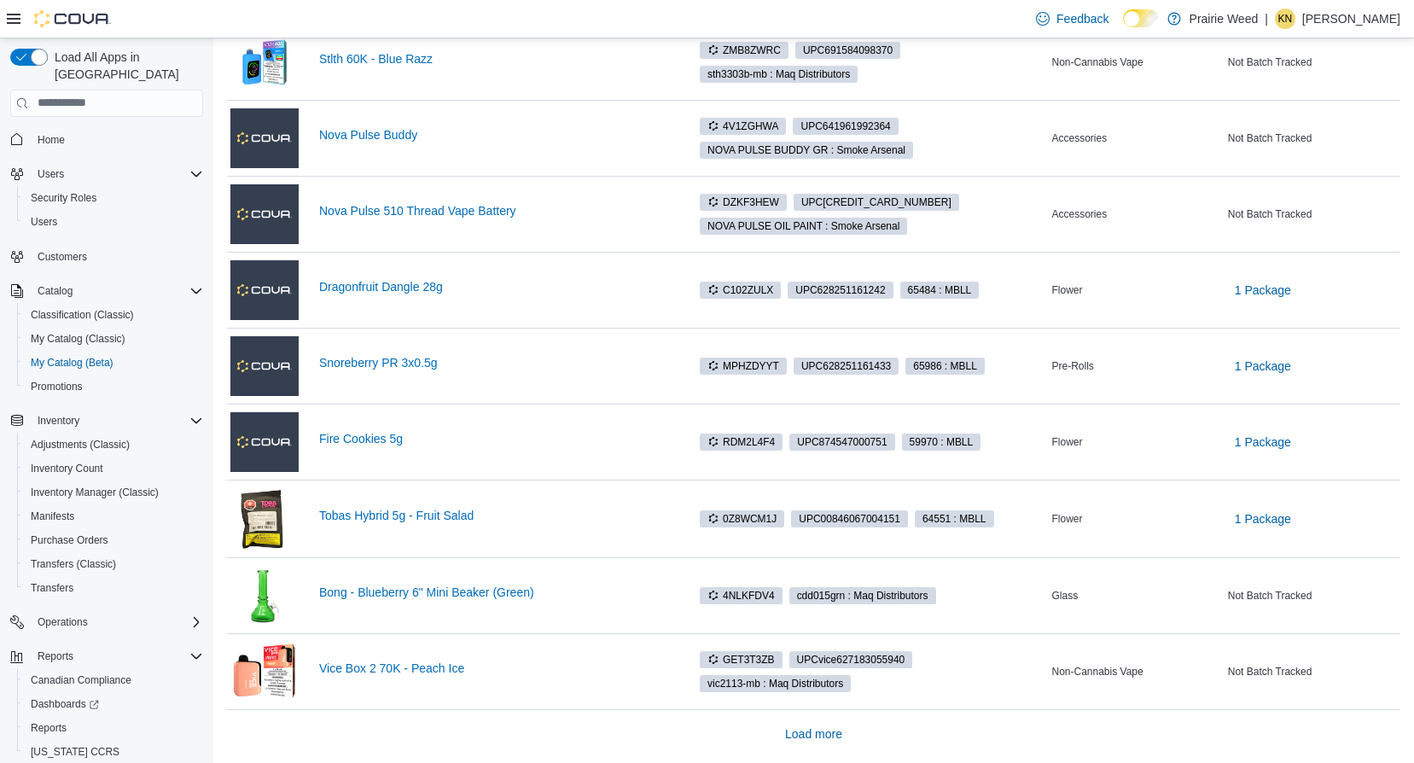
scroll to position [1070, 0]
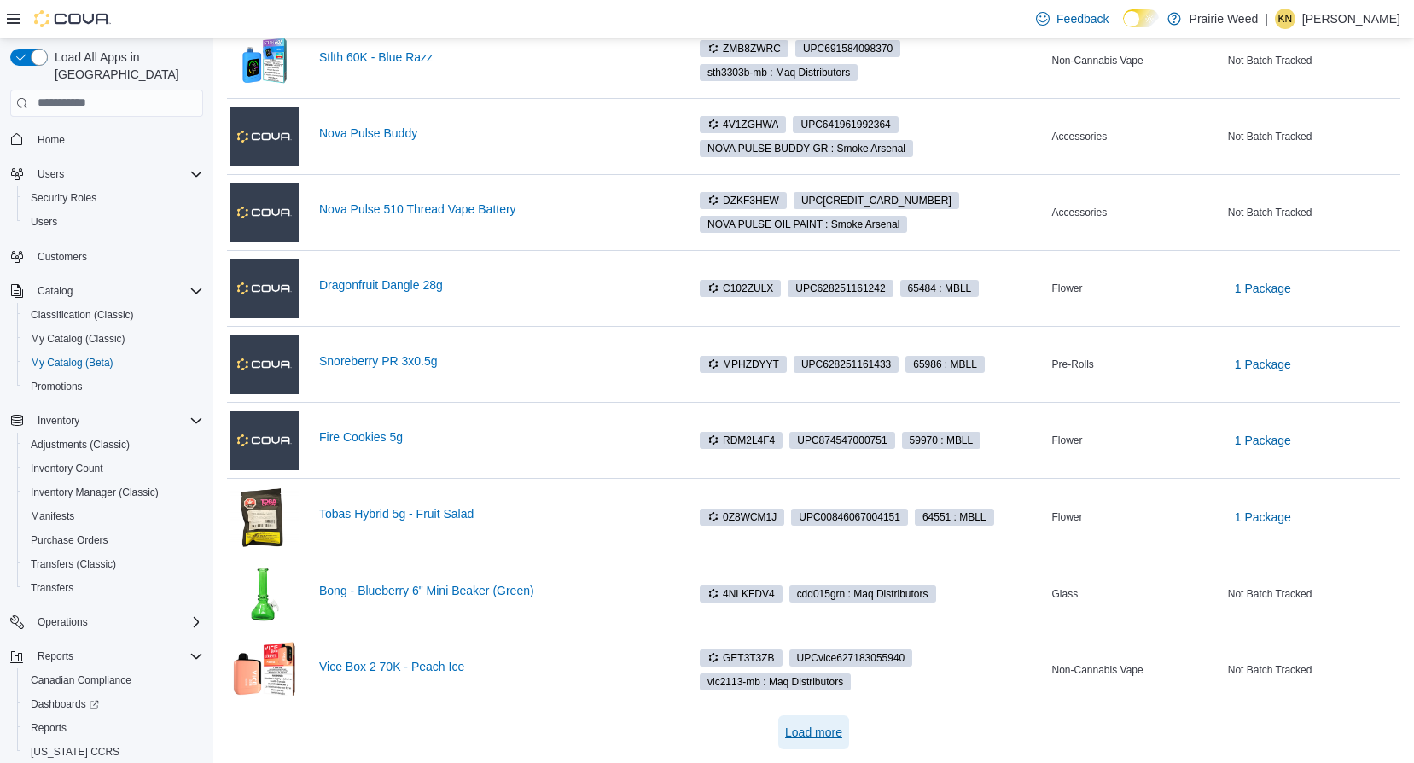
click at [828, 731] on span "Load more" at bounding box center [813, 732] width 57 height 17
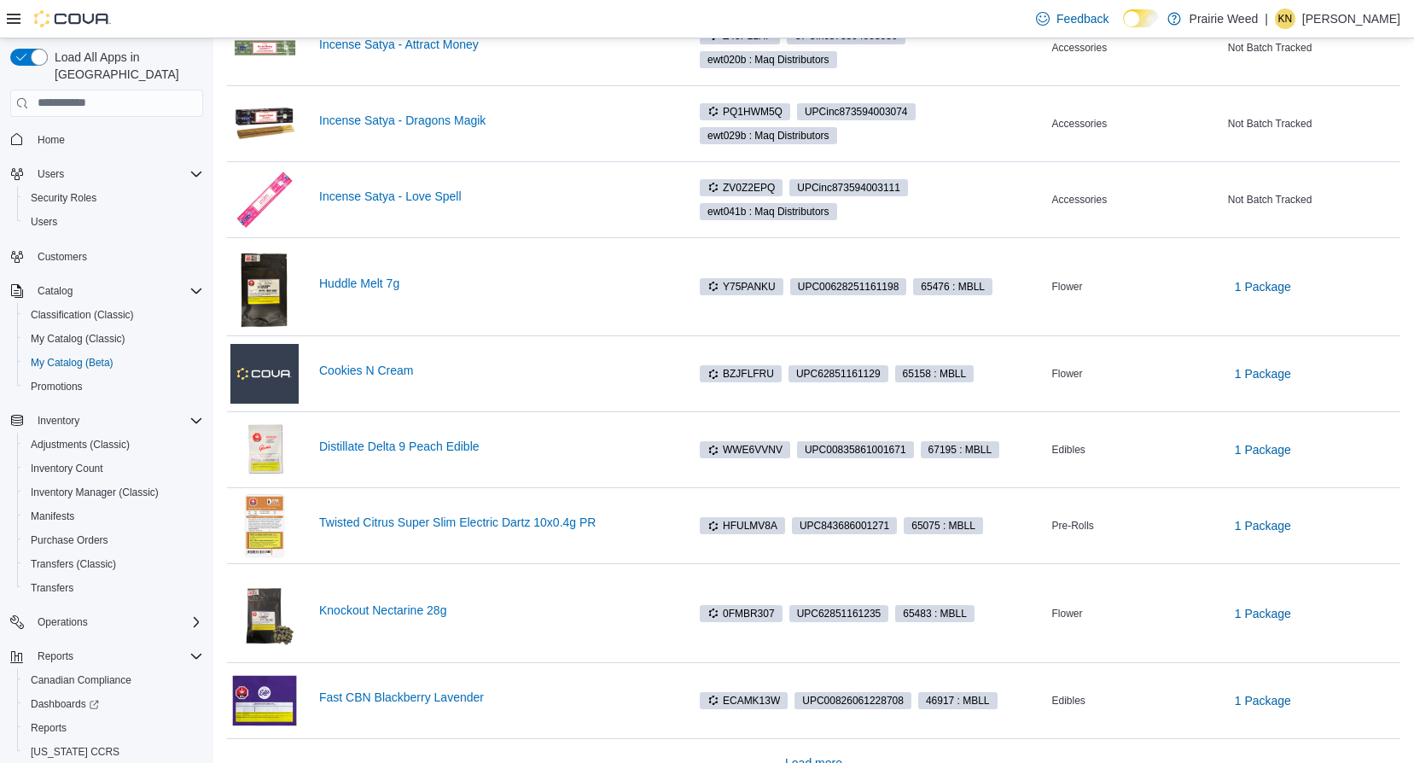
scroll to position [2650, 0]
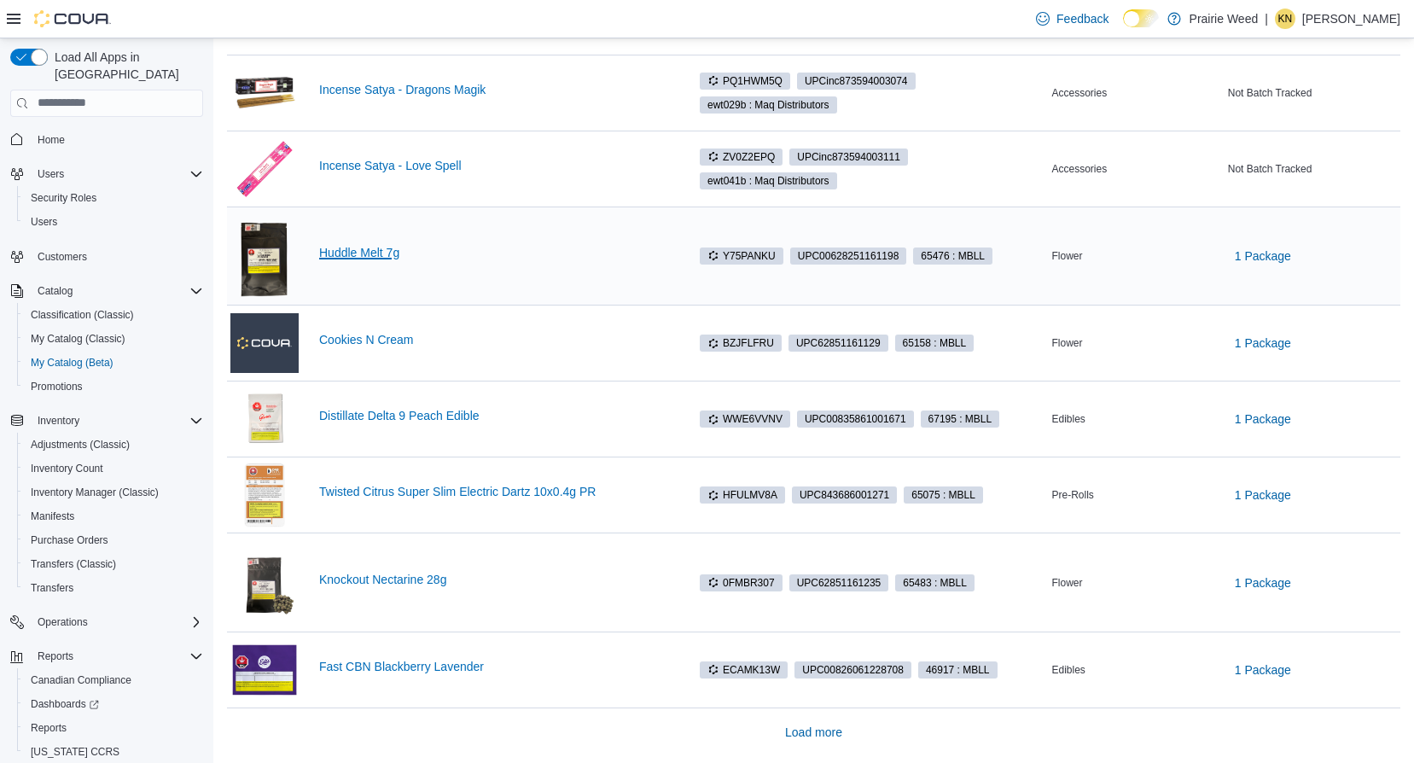
click at [380, 253] on link "Huddle Melt 7g" at bounding box center [506, 253] width 374 height 14
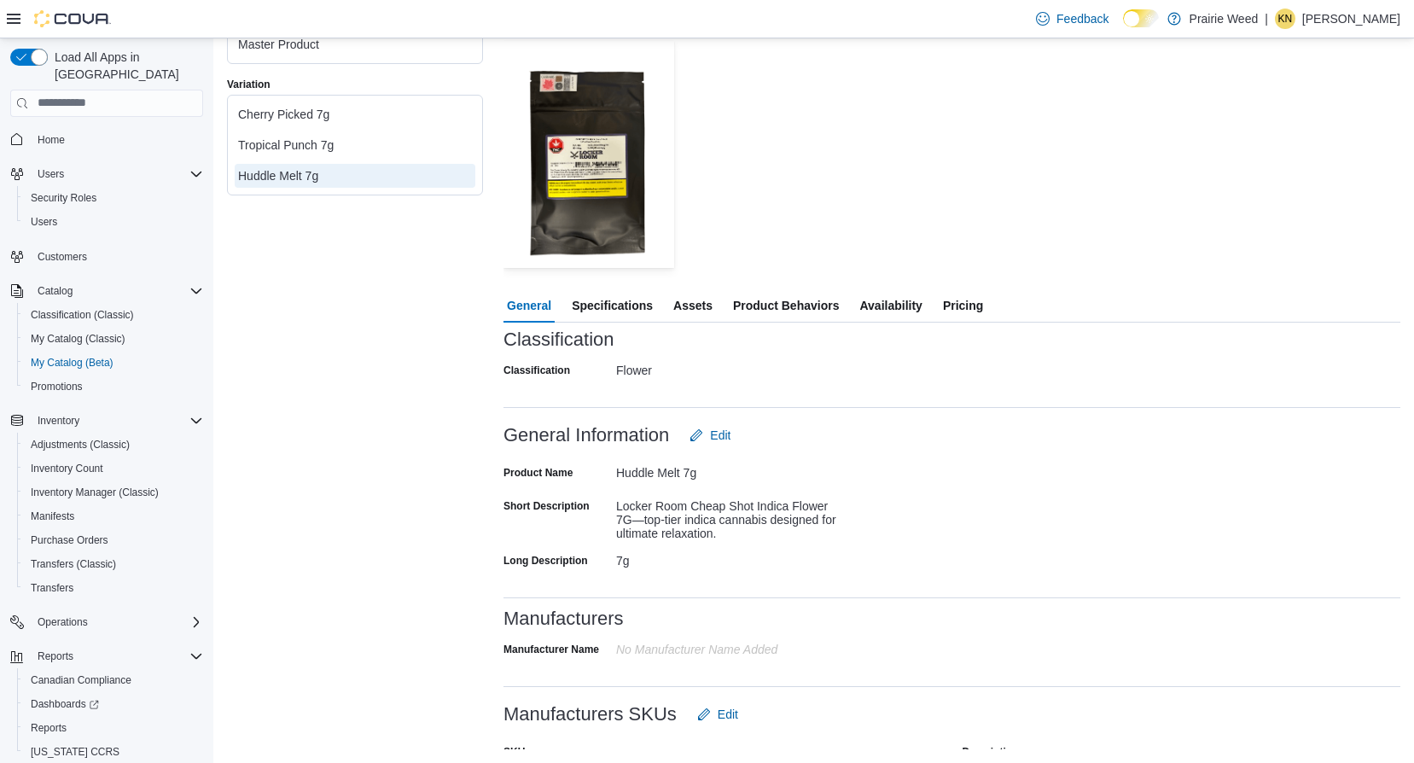
scroll to position [29, 0]
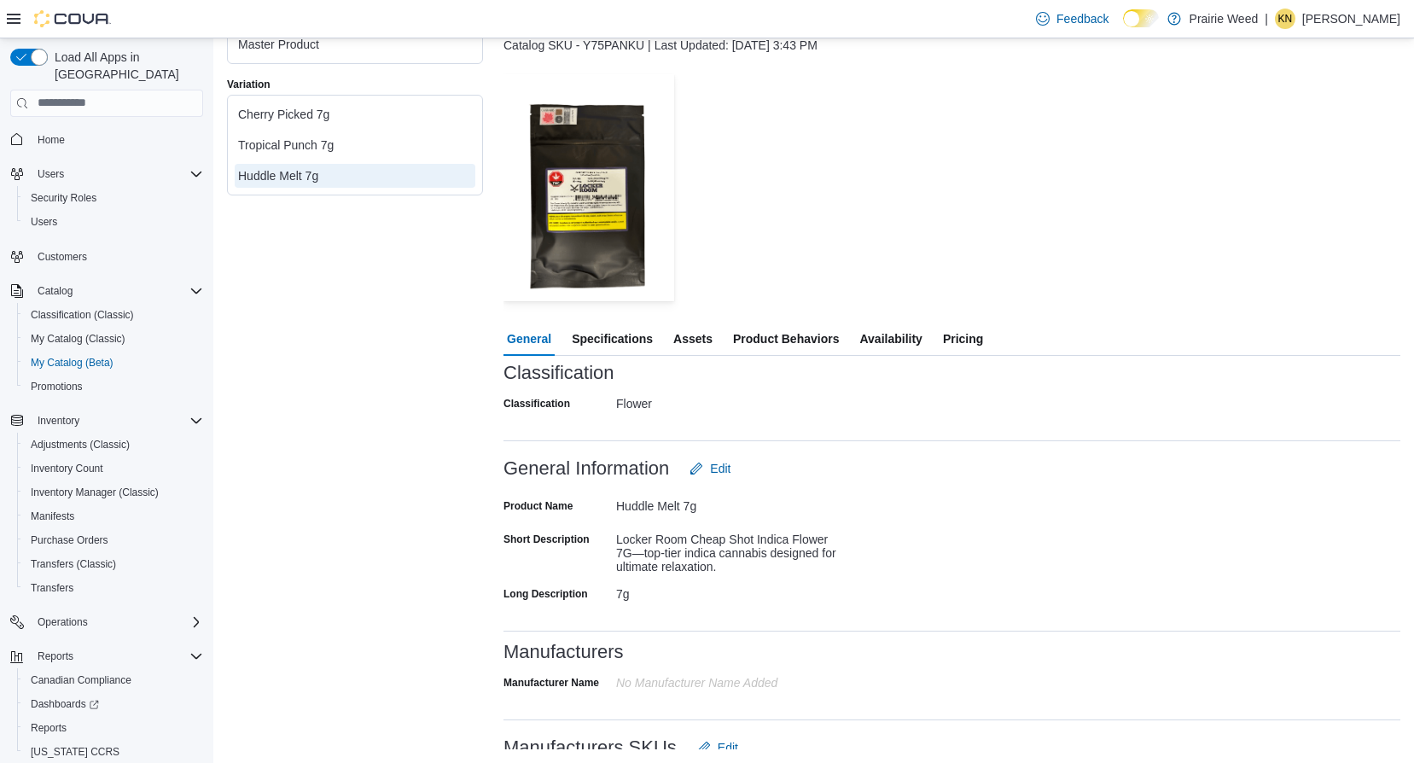
click at [636, 341] on span "Specifications" at bounding box center [612, 339] width 81 height 34
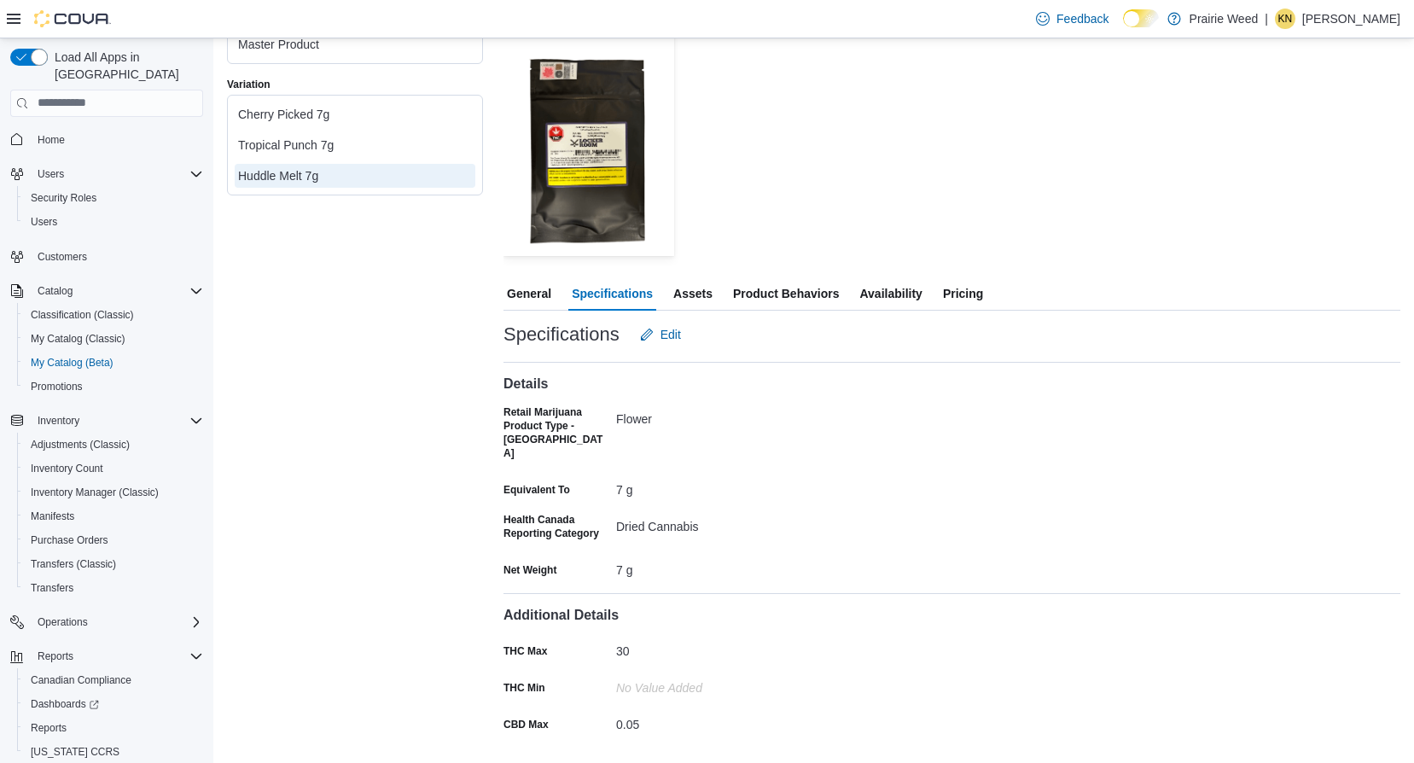
scroll to position [99, 0]
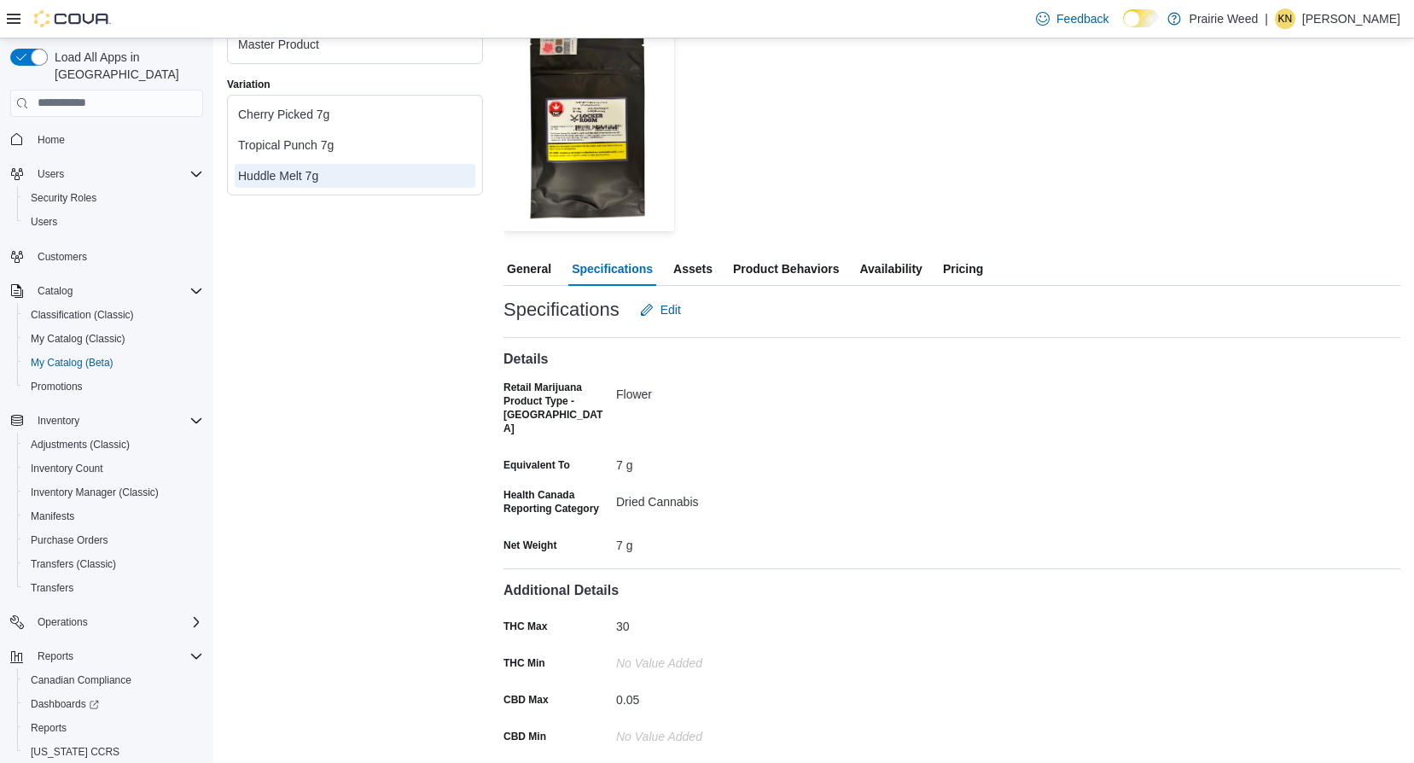
click at [709, 268] on span "Assets" at bounding box center [692, 269] width 39 height 34
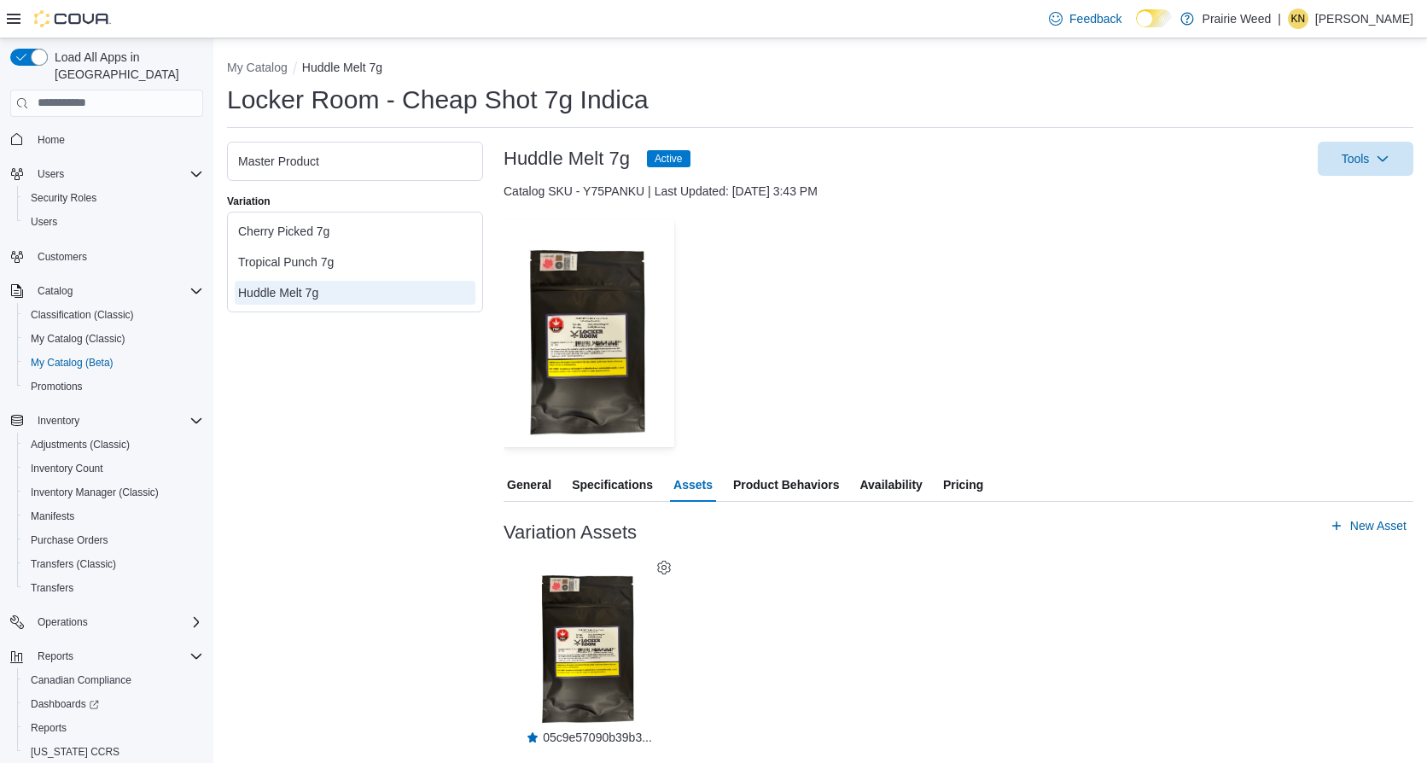
click at [790, 483] on span "Product Behaviors" at bounding box center [786, 485] width 106 height 34
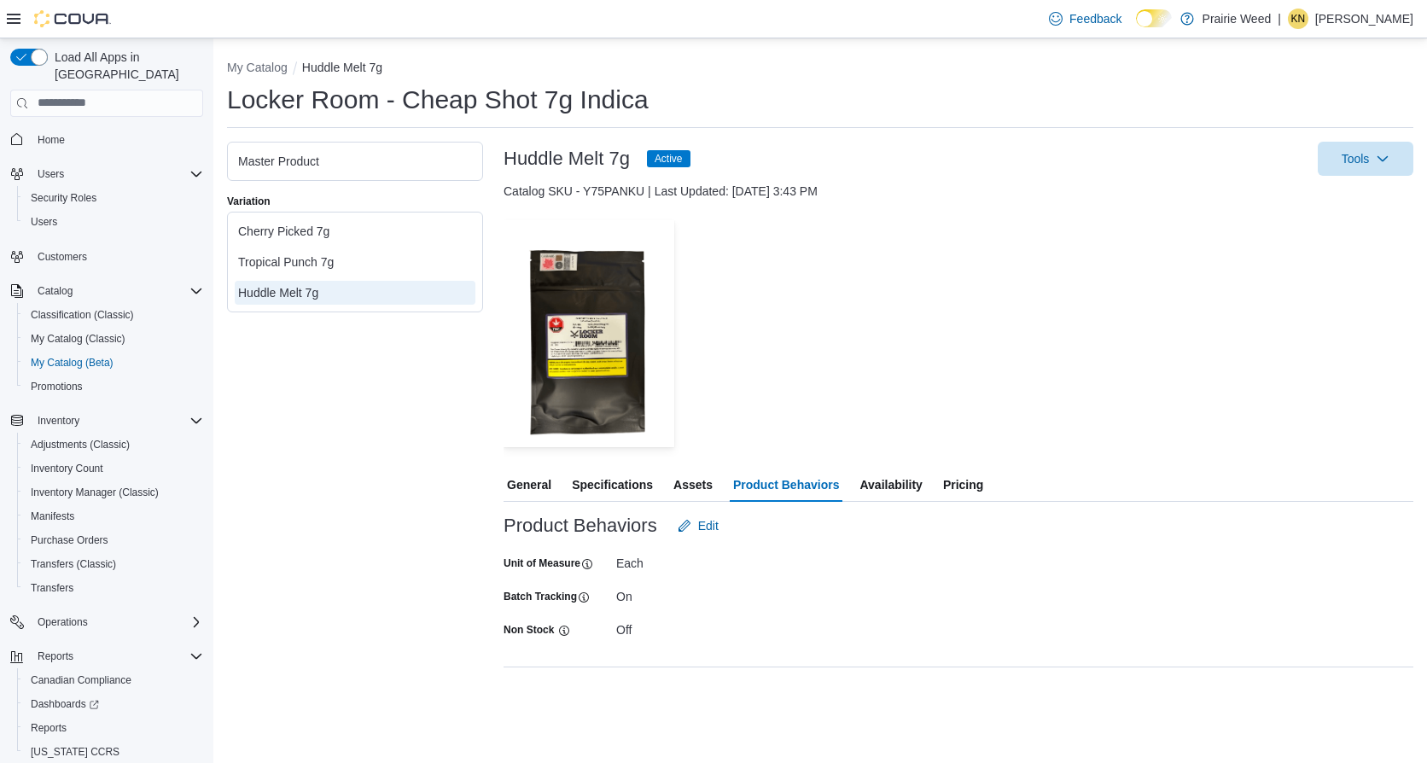
click at [876, 486] on span "Availability" at bounding box center [890, 485] width 62 height 34
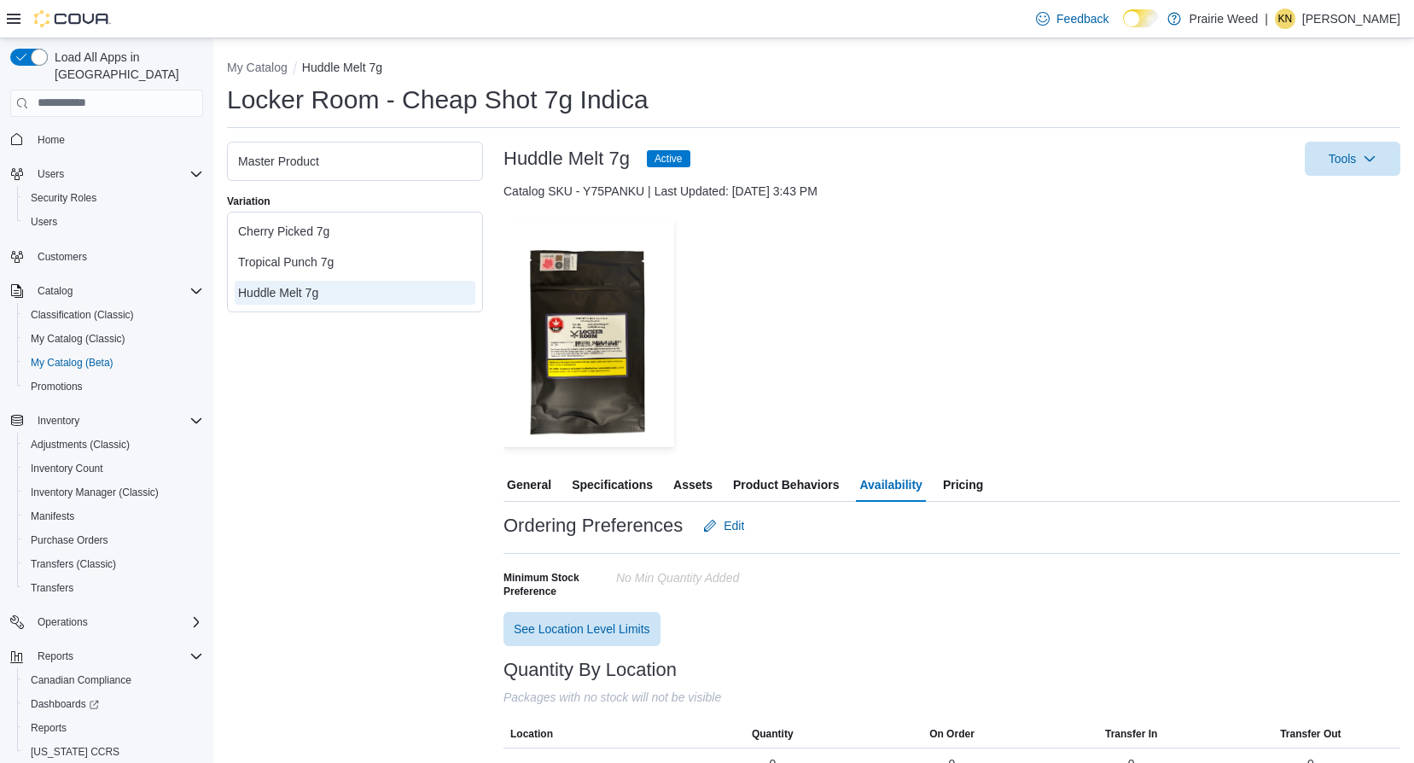
scroll to position [94, 0]
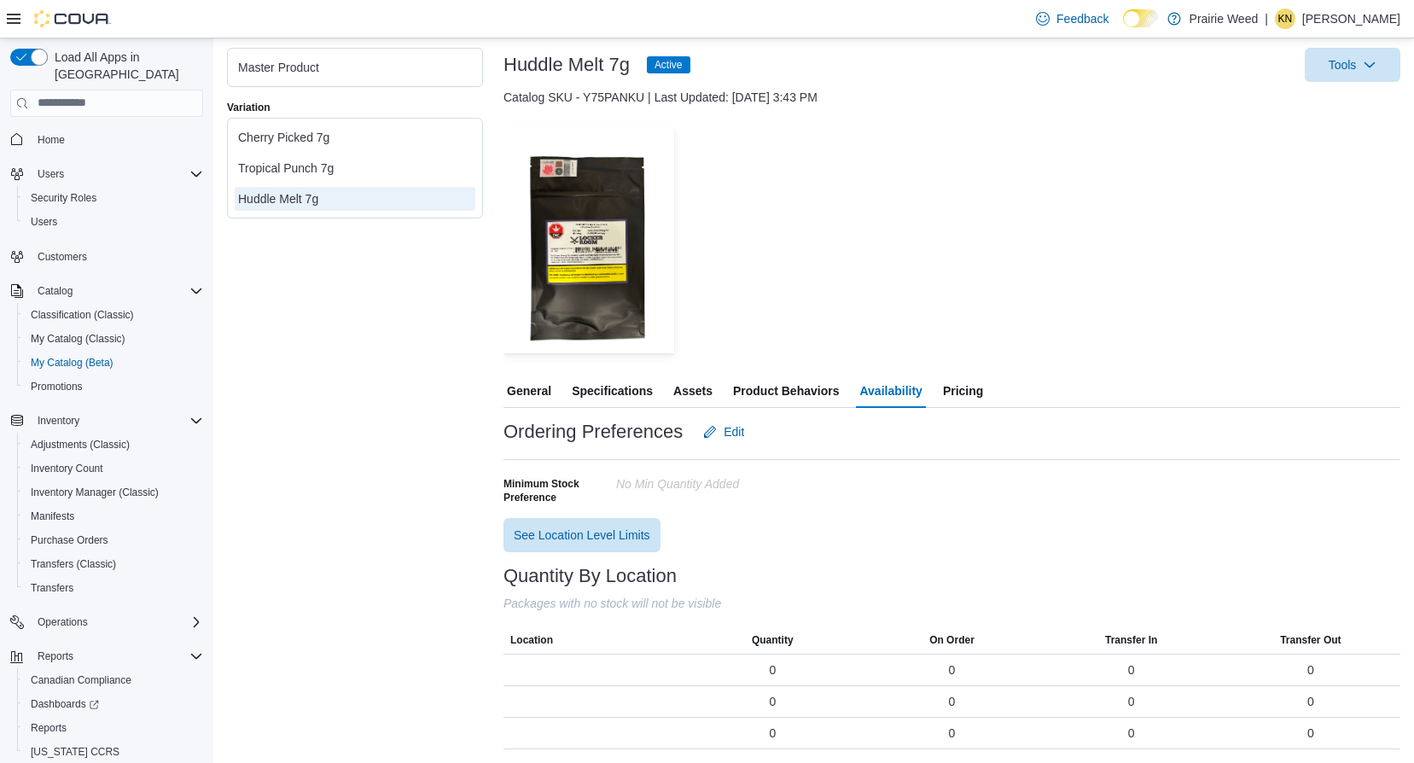
click at [335, 174] on div "Tropical Punch 7g" at bounding box center [355, 168] width 234 height 17
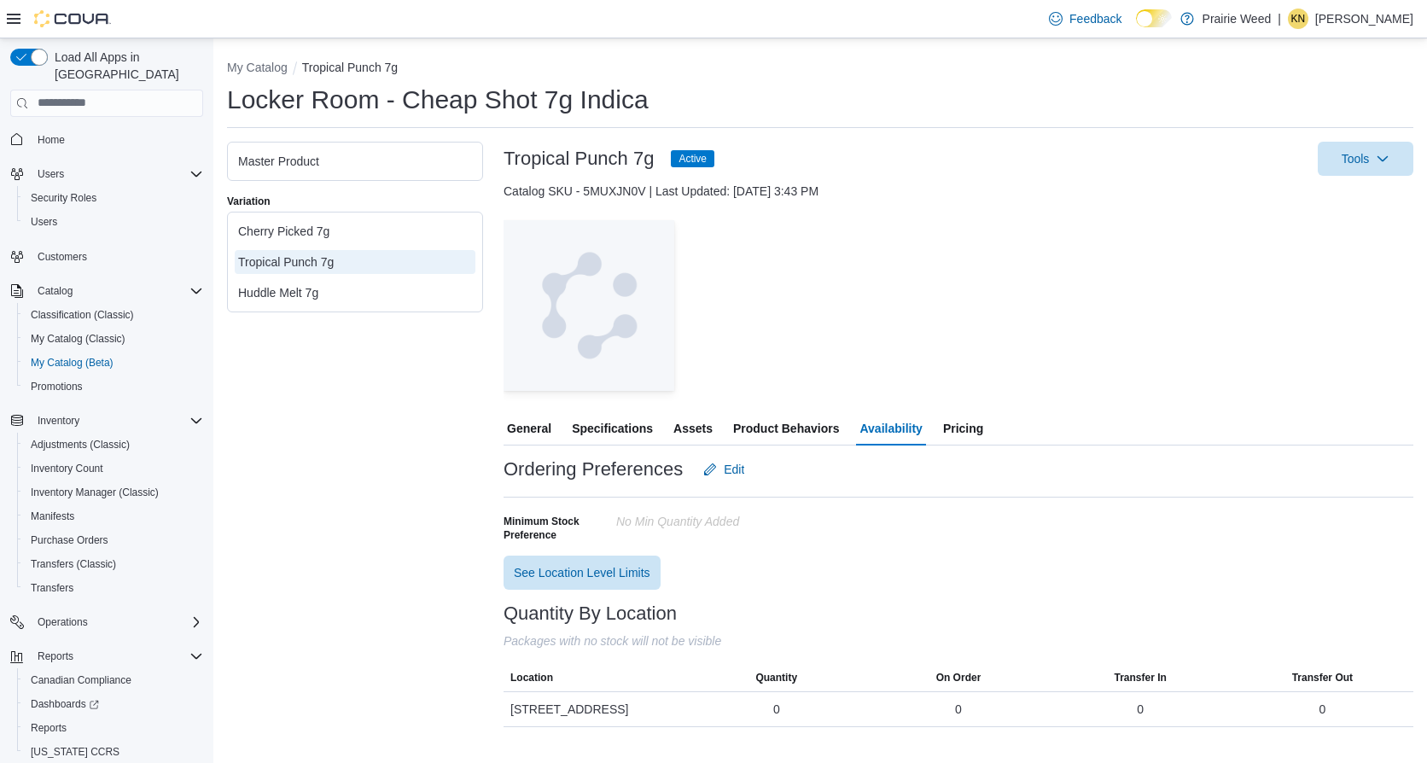
click at [311, 224] on div "Cherry Picked 7g" at bounding box center [355, 231] width 234 height 17
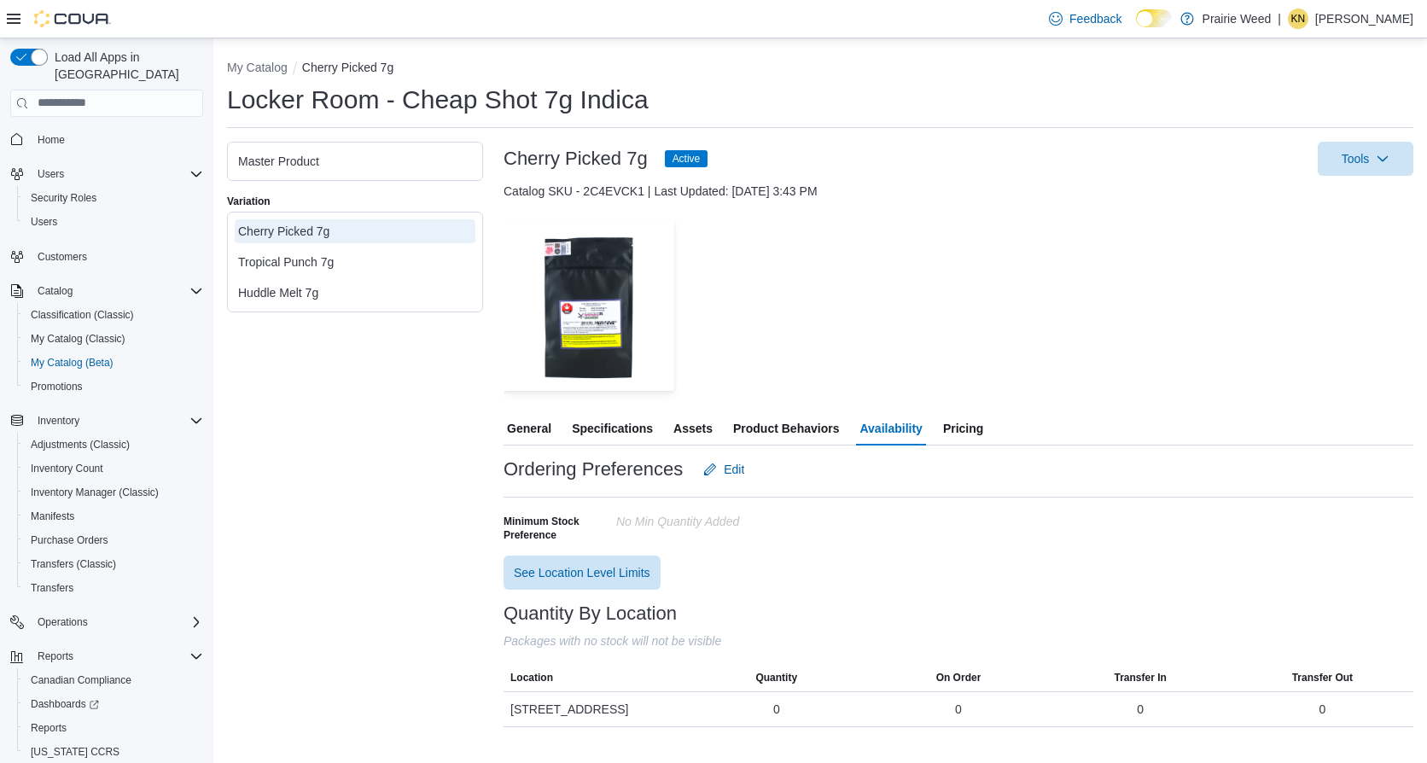
click at [968, 428] on span "Pricing" at bounding box center [963, 428] width 40 height 34
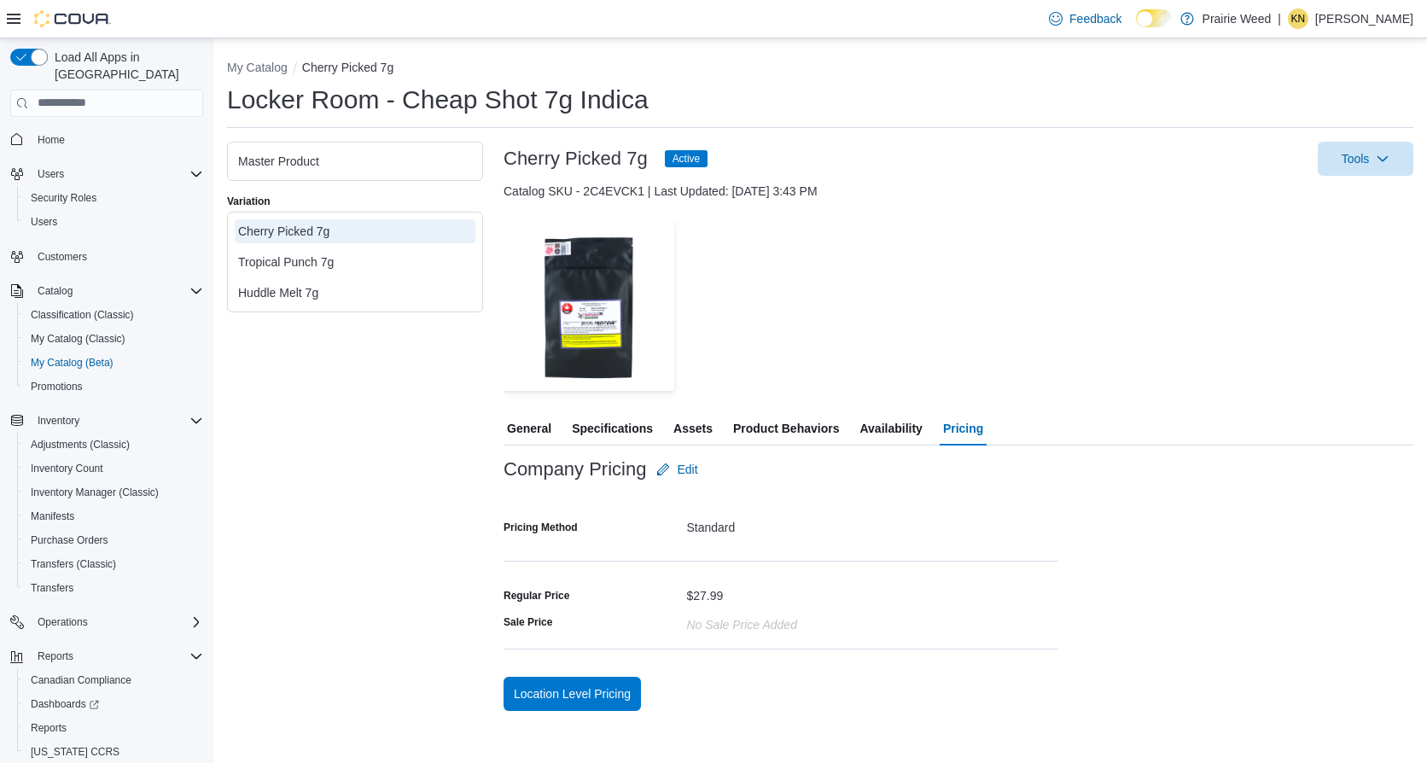
click at [327, 293] on div "Huddle Melt 7g" at bounding box center [355, 292] width 234 height 17
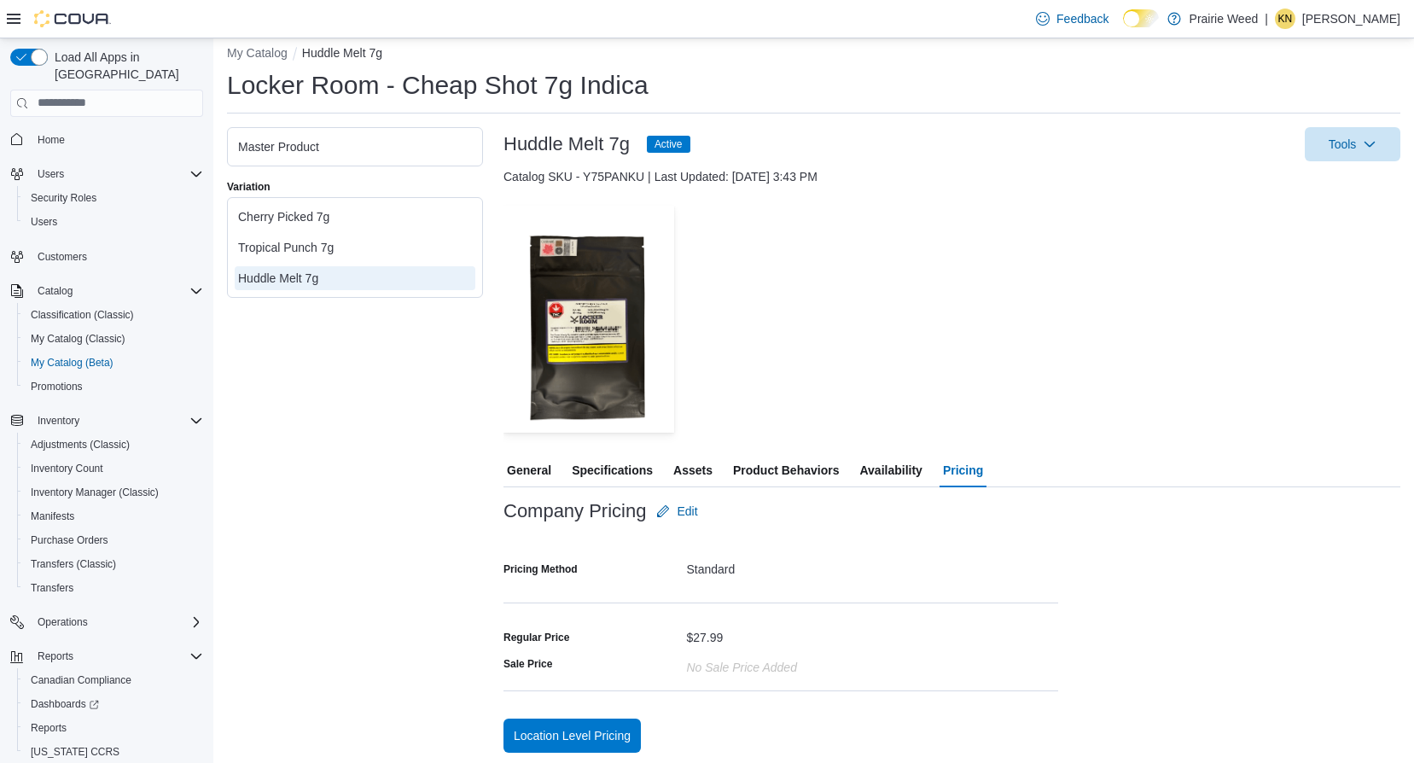
scroll to position [18, 0]
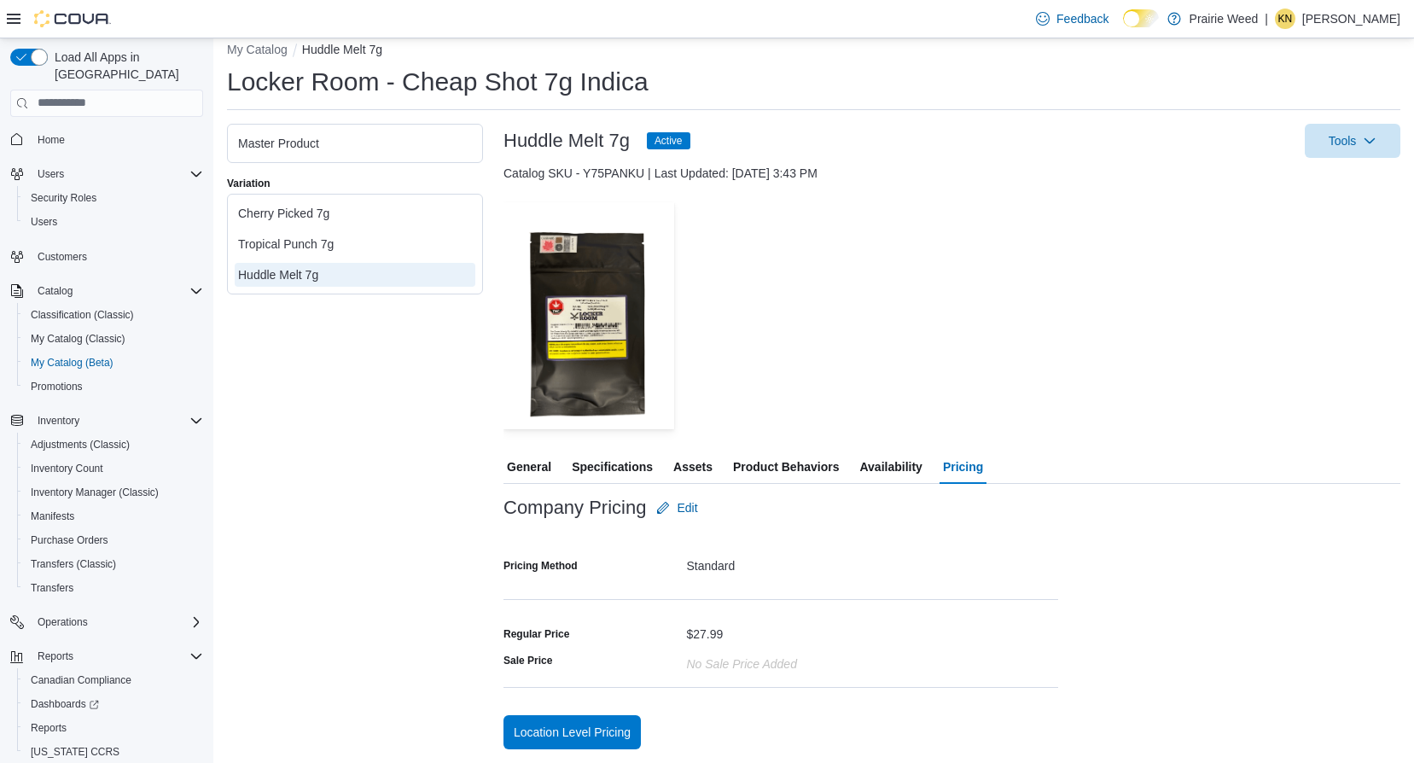
click at [882, 476] on span "Availability" at bounding box center [890, 467] width 62 height 34
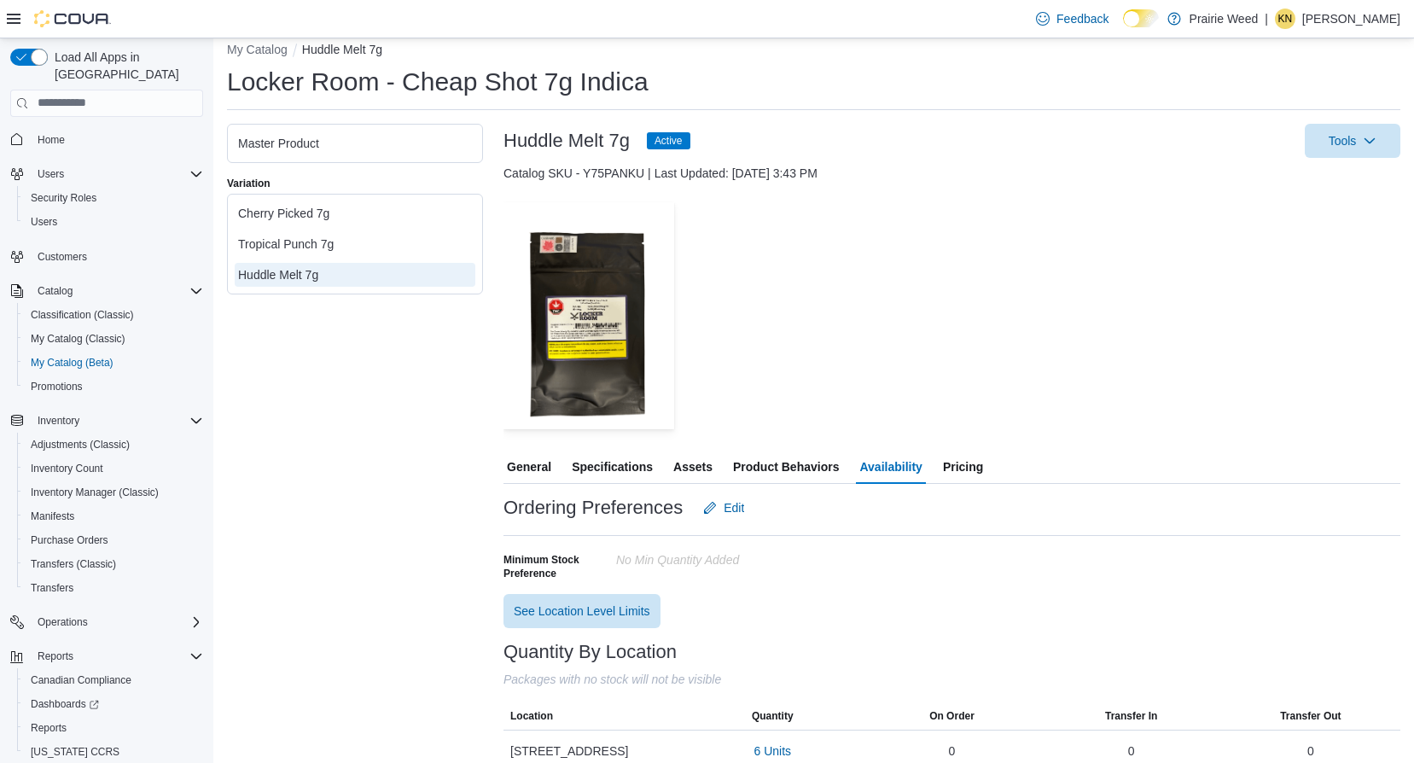
scroll to position [41, 0]
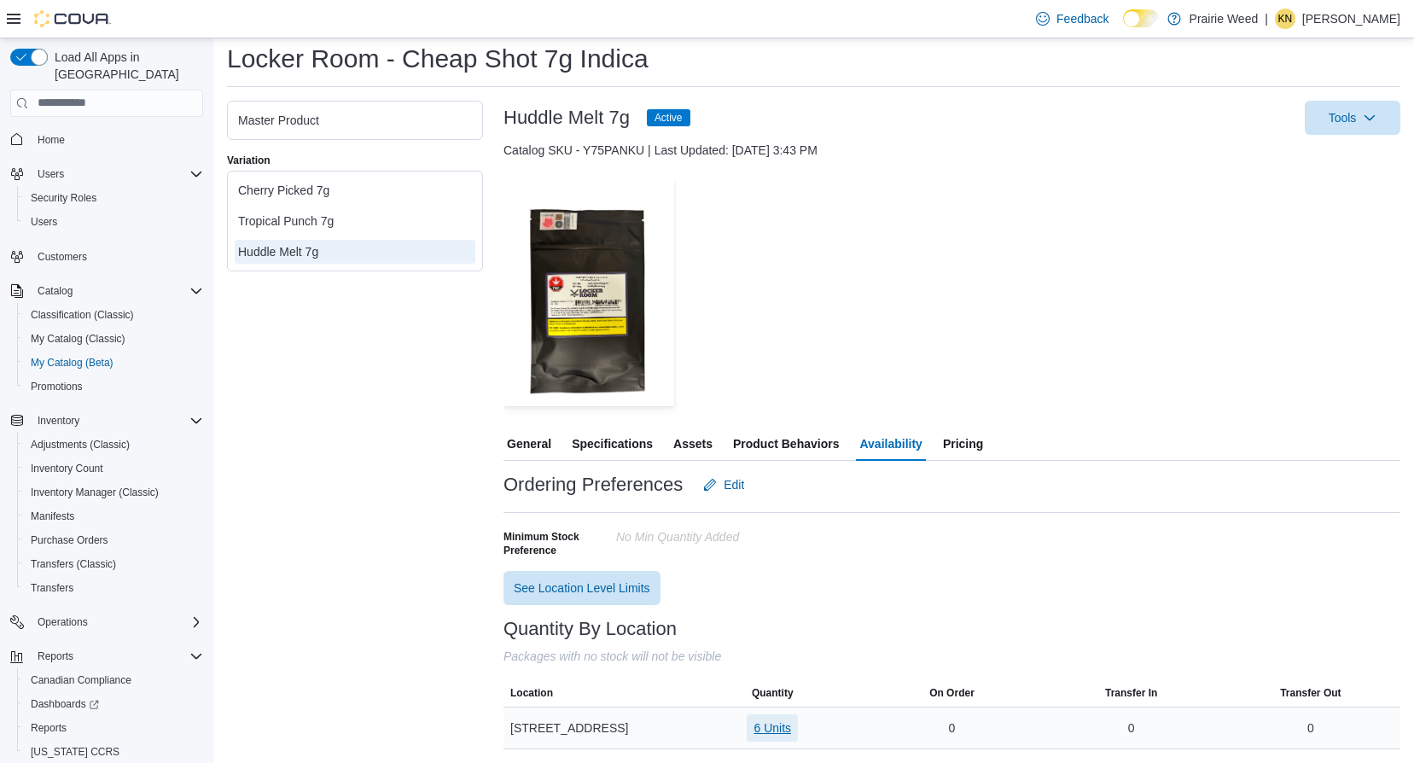
click at [779, 732] on span "6 Units" at bounding box center [773, 727] width 38 height 17
click at [744, 655] on span "TXG030" at bounding box center [729, 656] width 44 height 17
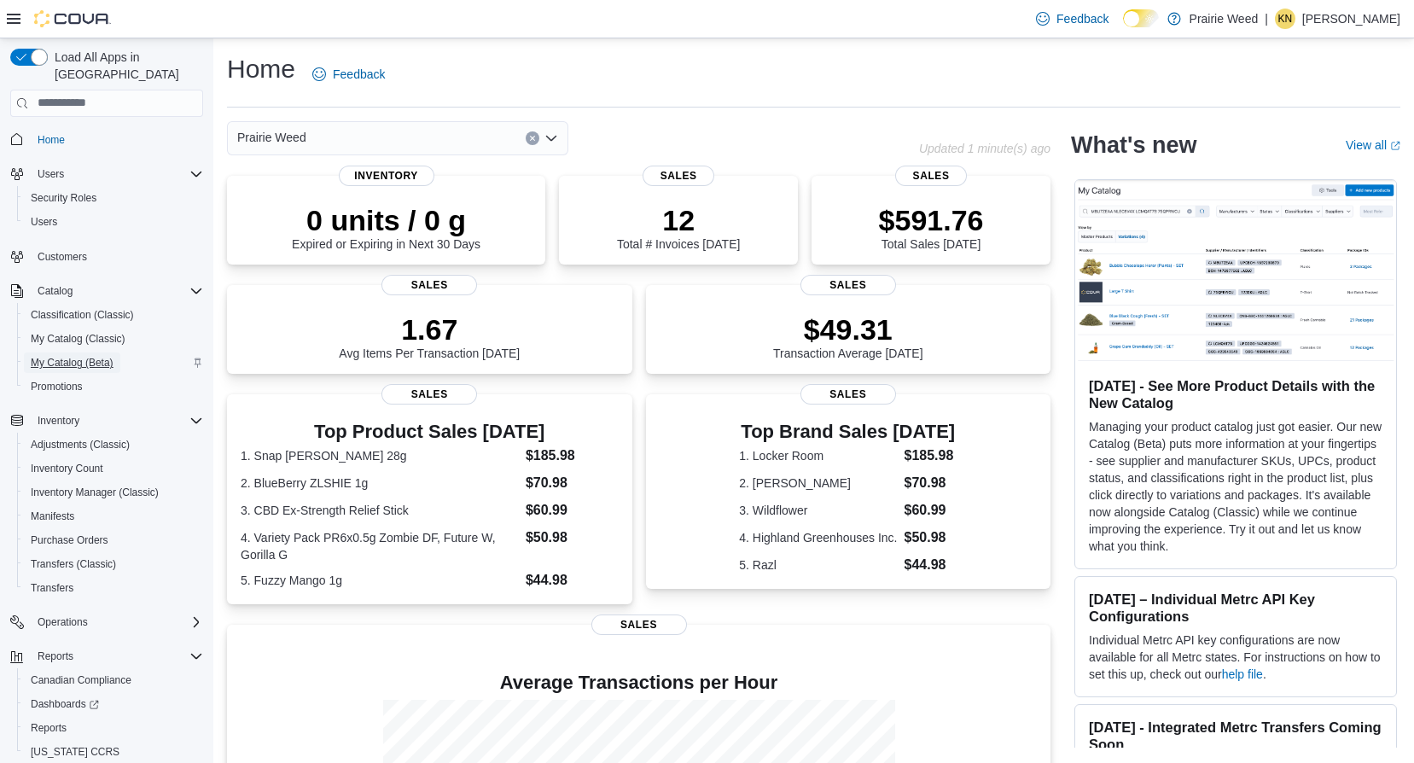
click at [81, 356] on span "My Catalog (Beta)" at bounding box center [72, 363] width 83 height 14
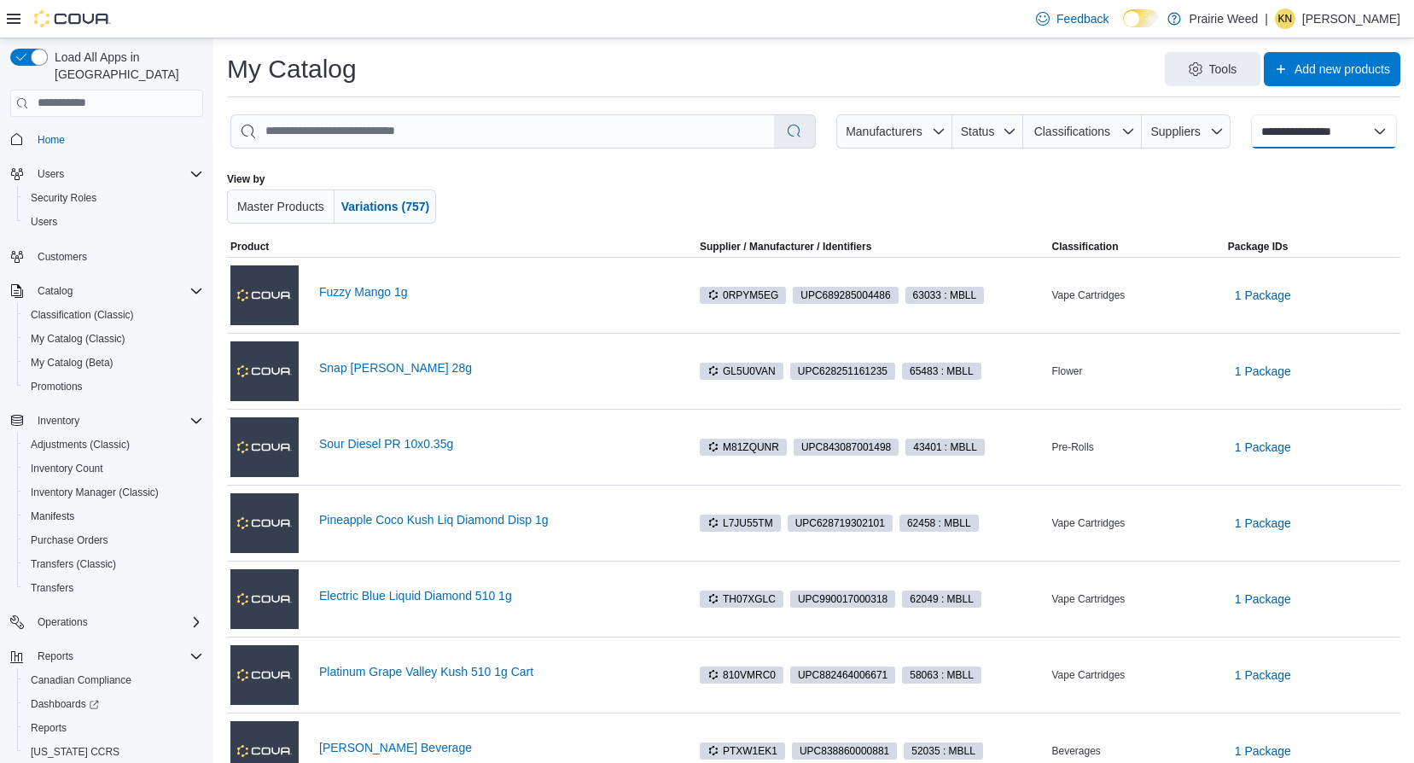
click at [1340, 132] on select "**********" at bounding box center [1324, 131] width 146 height 34
select select "**********"
click at [1260, 114] on select "**********" at bounding box center [1324, 131] width 146 height 34
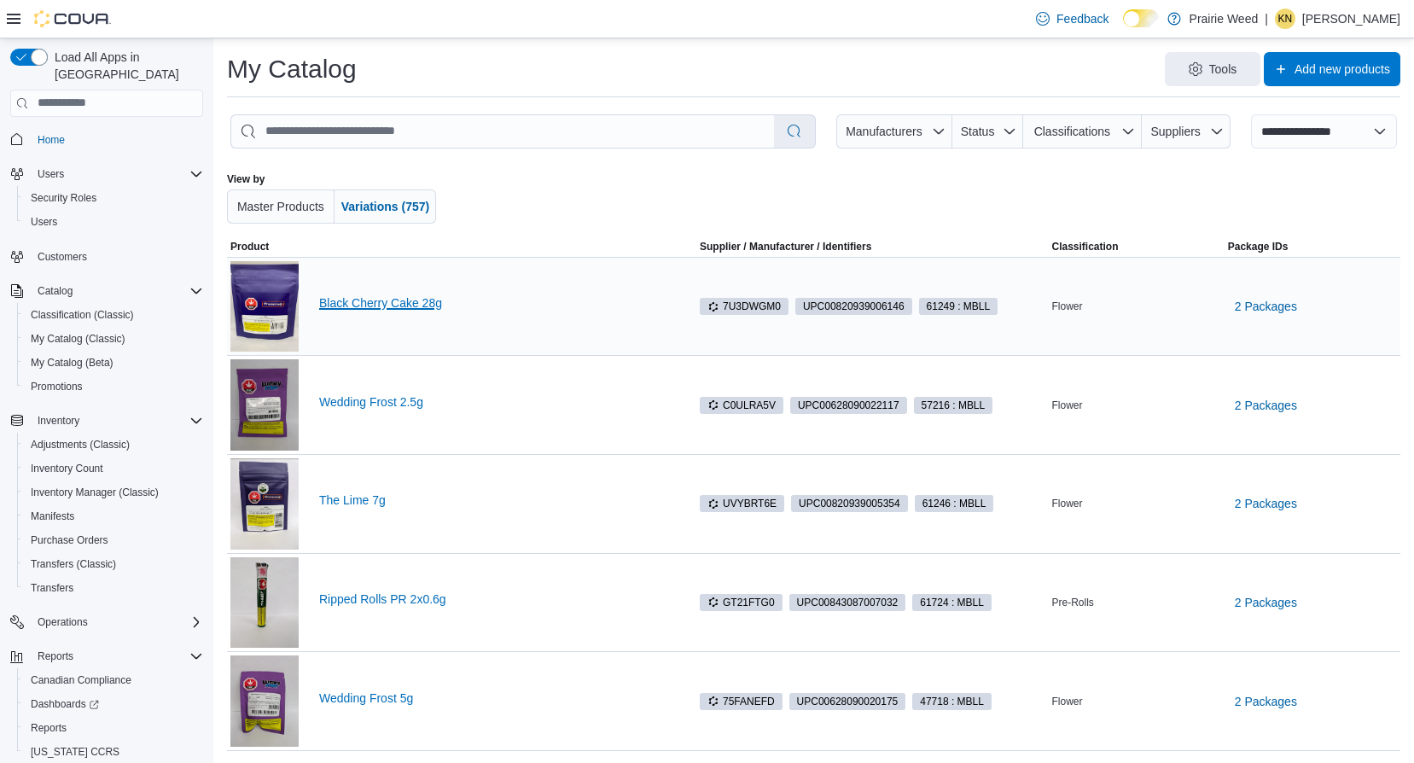
click at [414, 306] on link "Black Cherry Cake 28g" at bounding box center [506, 303] width 374 height 14
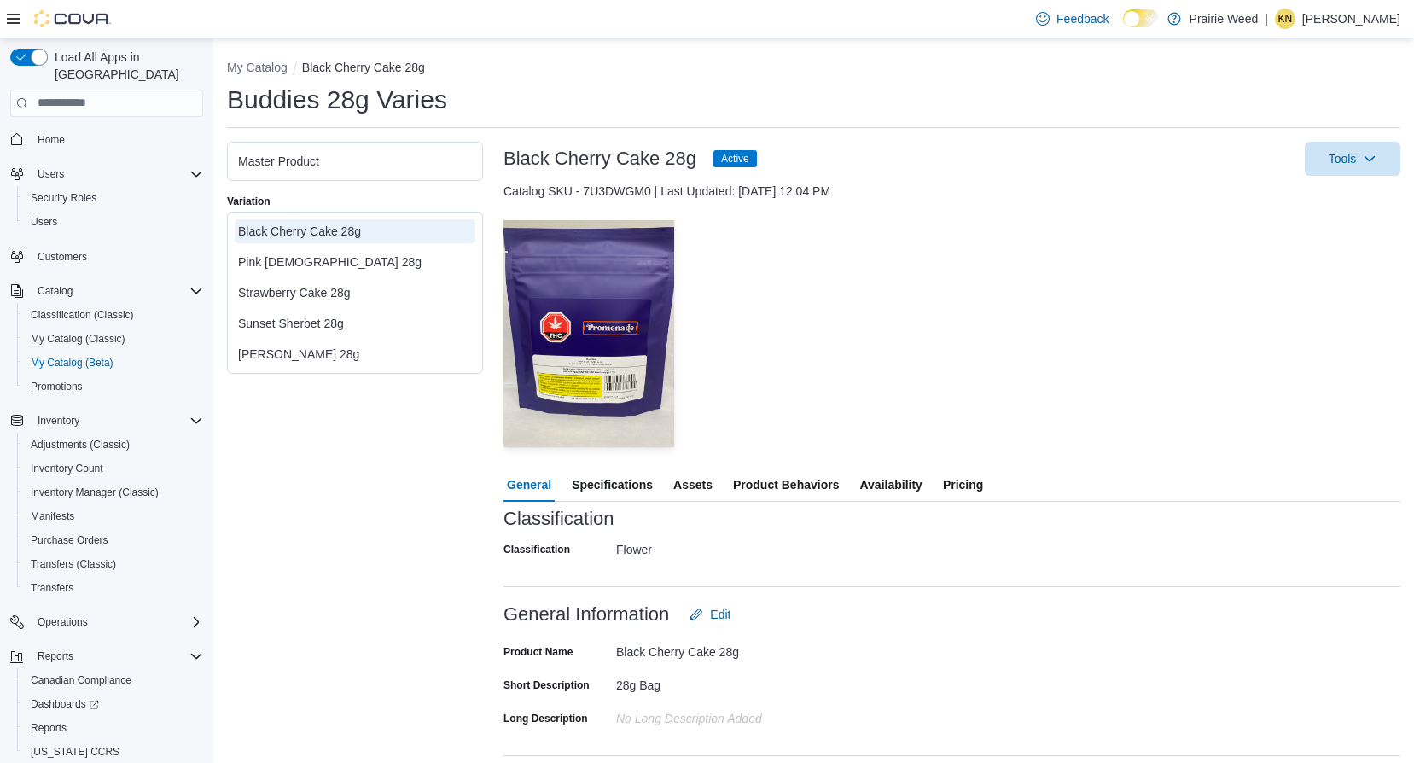
click at [634, 486] on span "Specifications" at bounding box center [612, 485] width 81 height 34
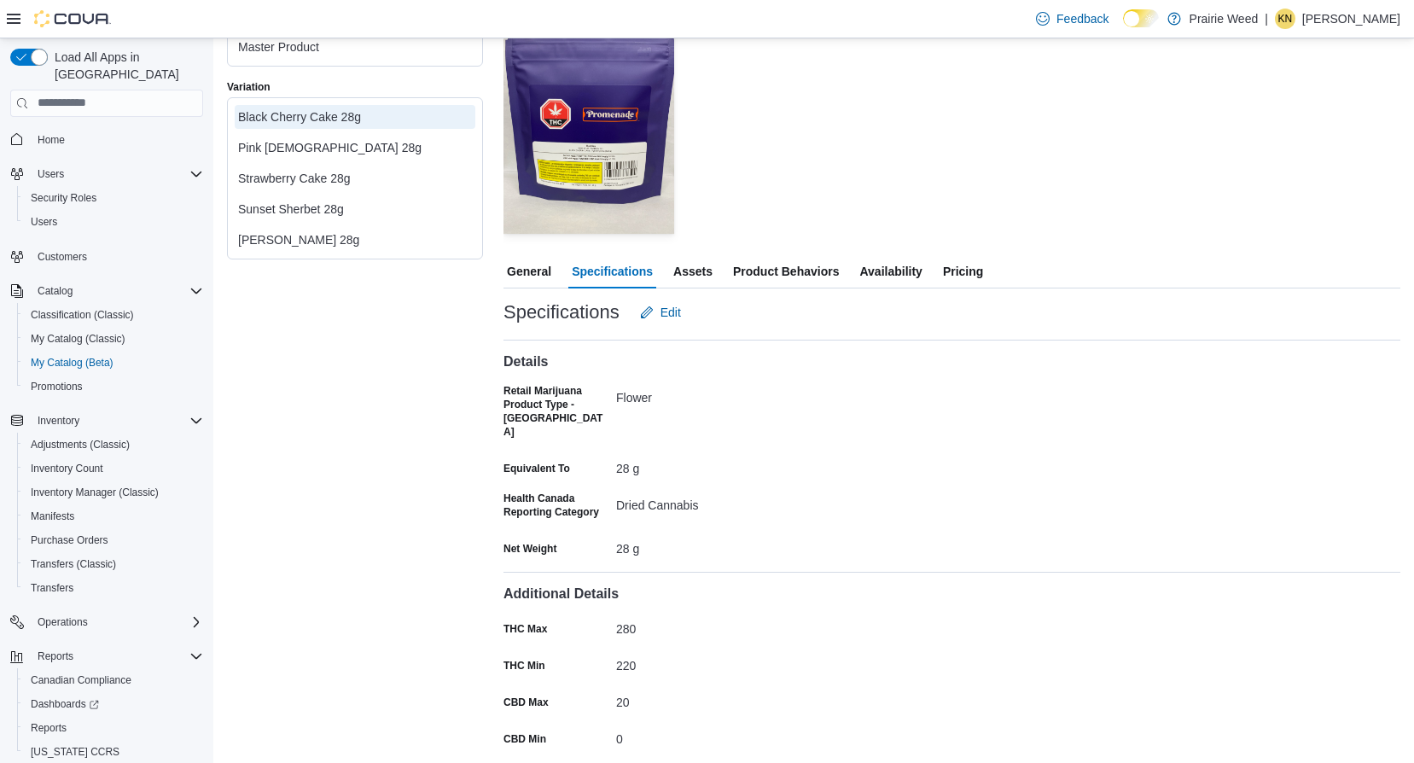
scroll to position [117, 0]
click at [689, 264] on span "Assets" at bounding box center [692, 269] width 39 height 34
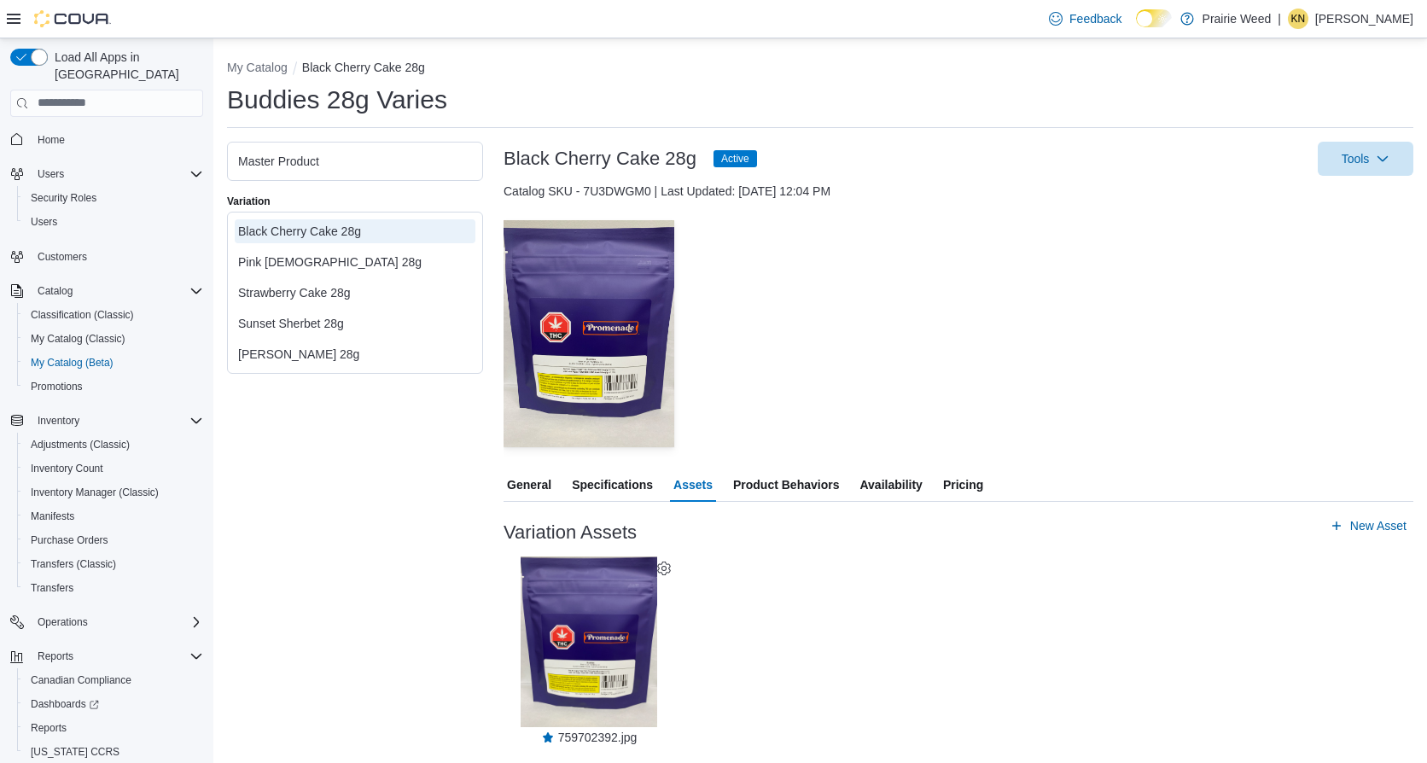
click at [800, 480] on span "Product Behaviors" at bounding box center [786, 485] width 106 height 34
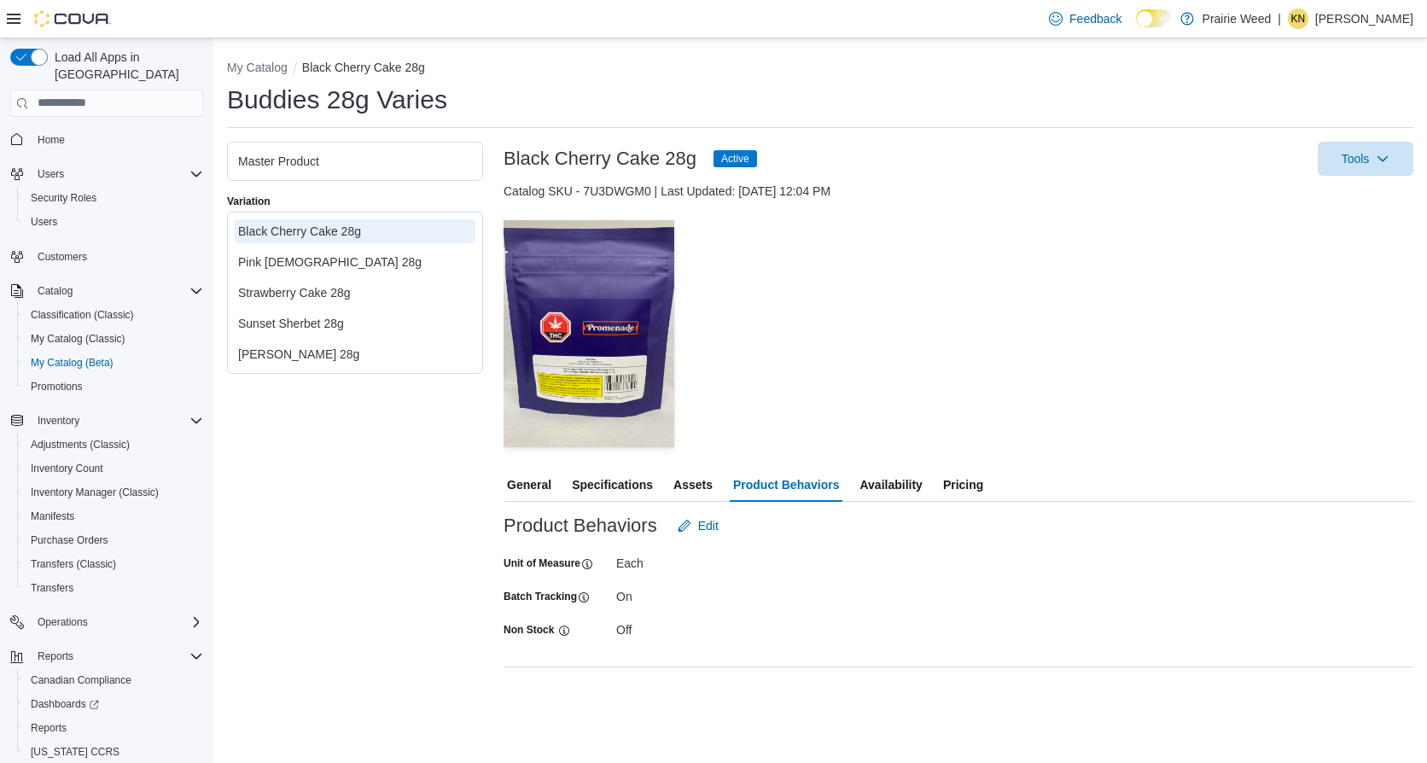
click at [883, 484] on span "Availability" at bounding box center [890, 485] width 62 height 34
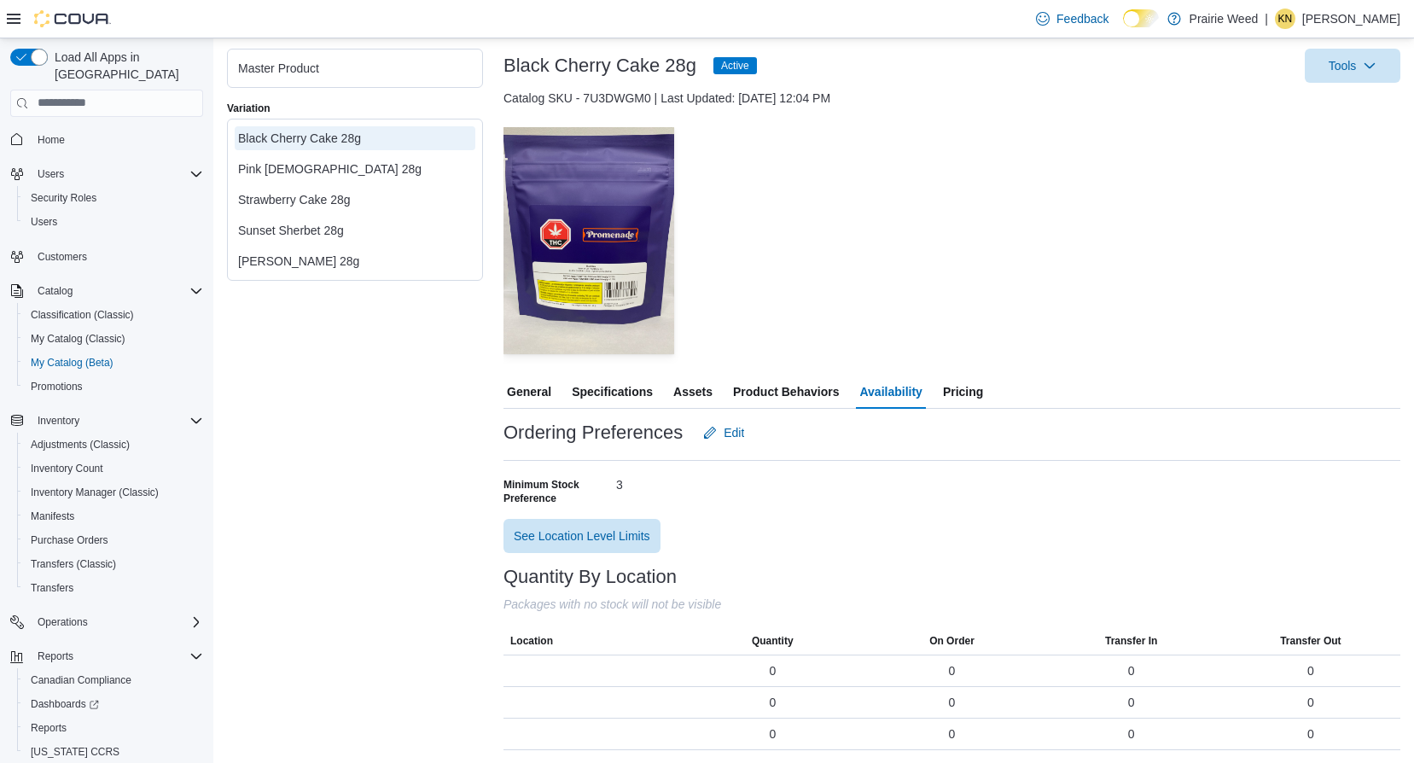
scroll to position [94, 0]
click at [288, 265] on div "[PERSON_NAME] 28g" at bounding box center [355, 260] width 234 height 17
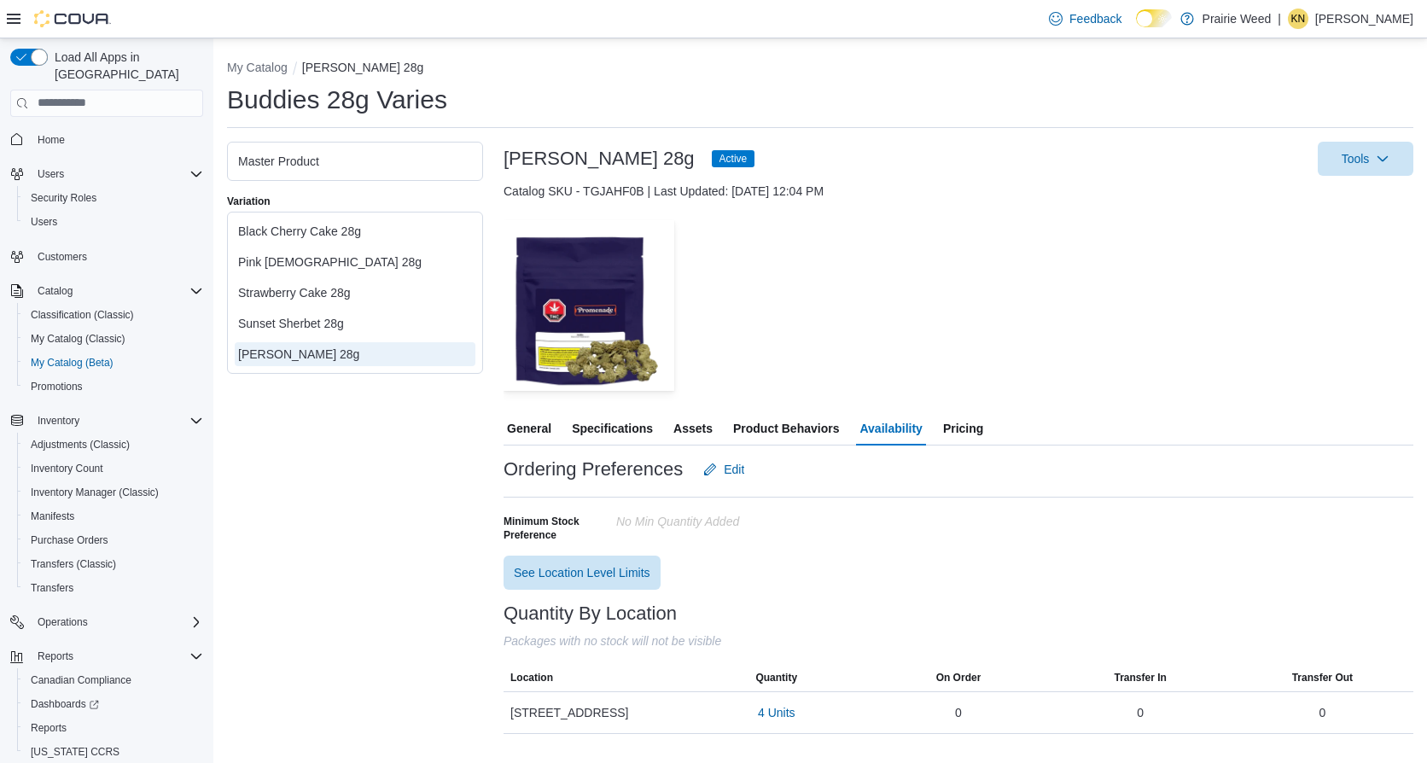
click at [953, 431] on span "Pricing" at bounding box center [963, 428] width 40 height 34
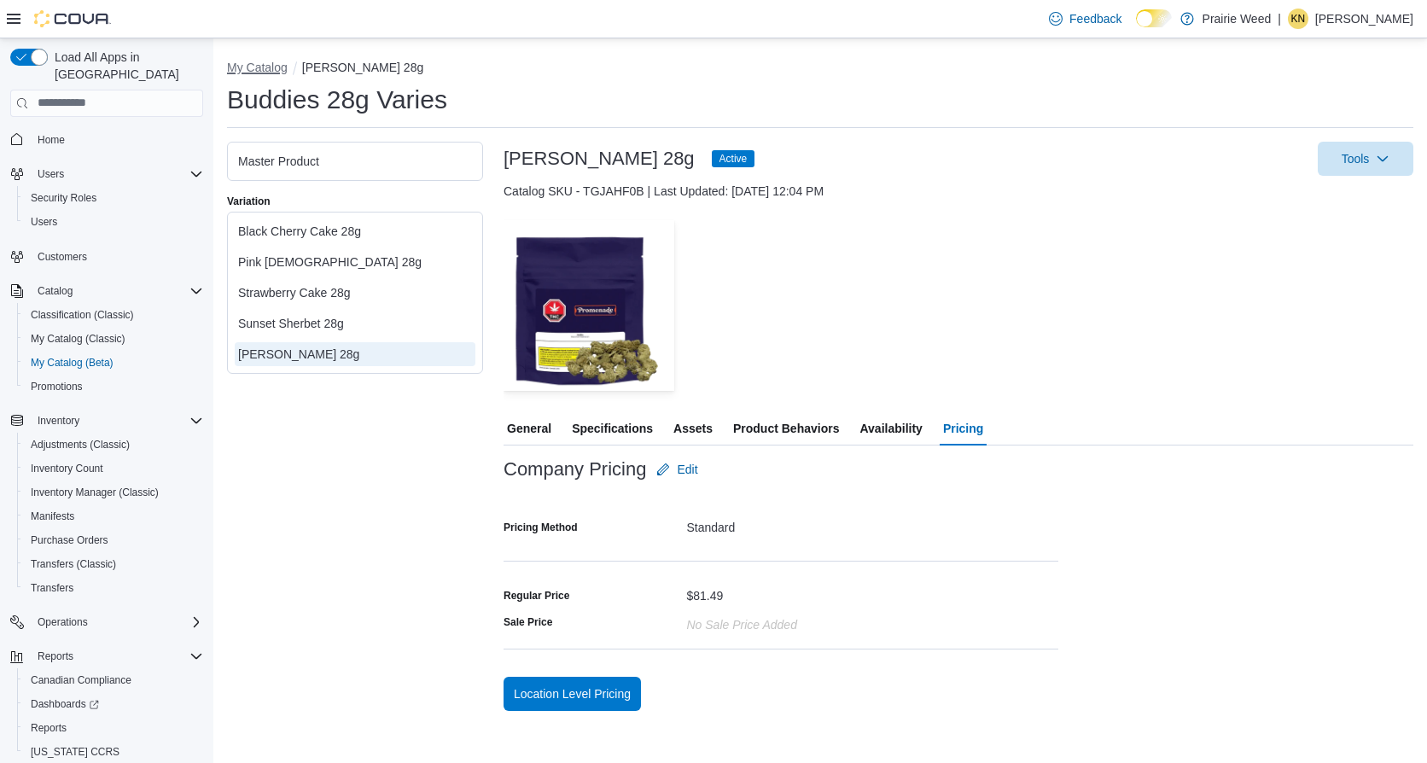
click at [262, 68] on button "My Catalog" at bounding box center [257, 68] width 61 height 14
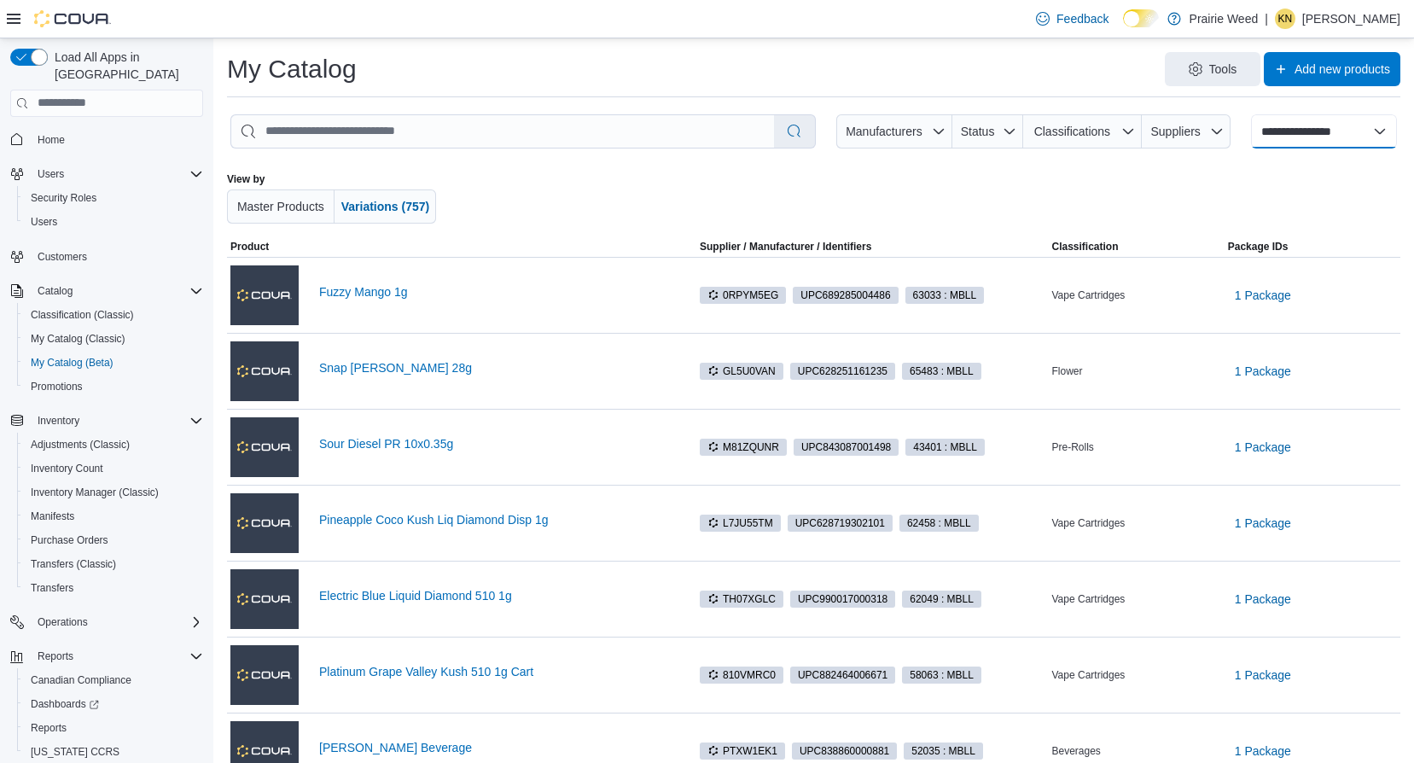
click at [1293, 133] on select "**********" at bounding box center [1324, 131] width 146 height 34
select select "**********"
click at [1260, 114] on select "**********" at bounding box center [1324, 131] width 146 height 34
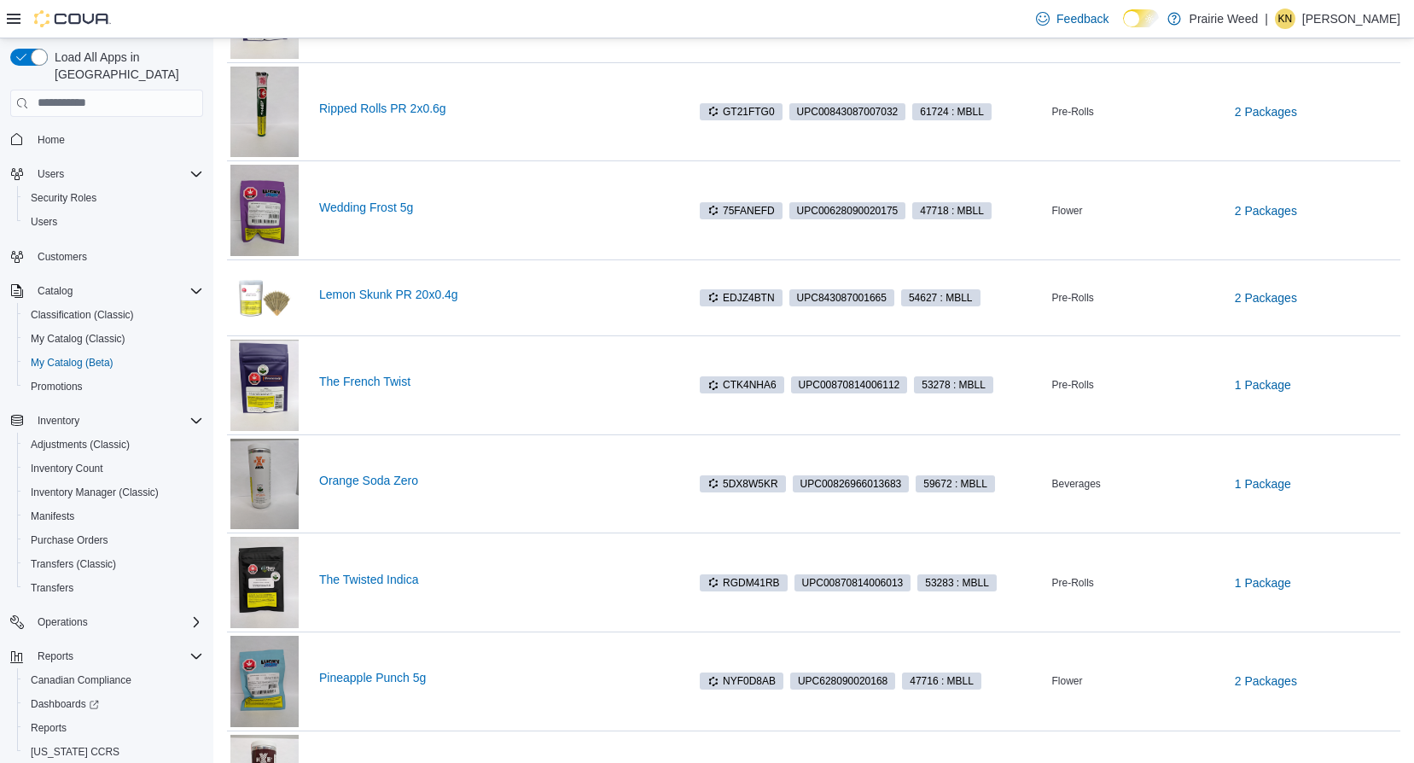
scroll to position [597, 0]
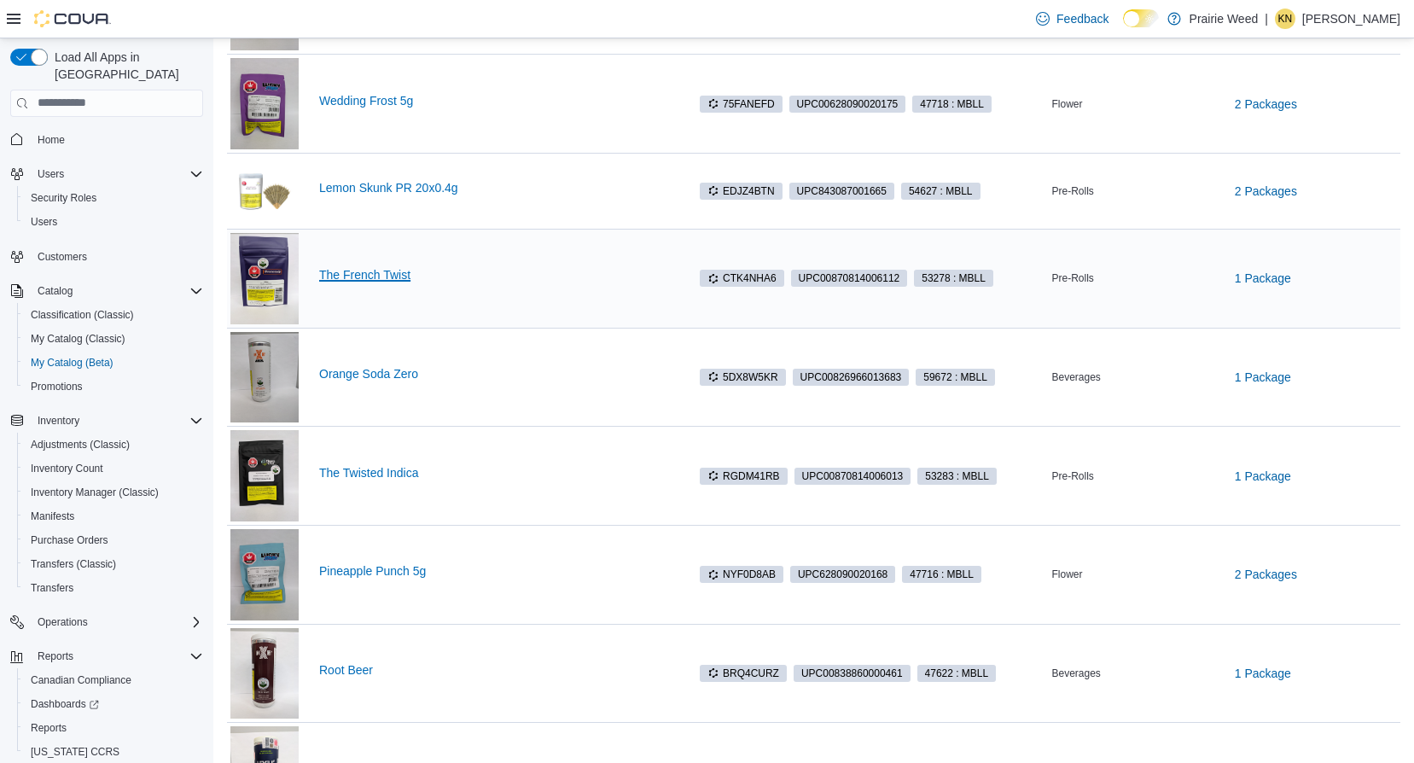
click at [406, 273] on link "The French Twist" at bounding box center [506, 275] width 374 height 14
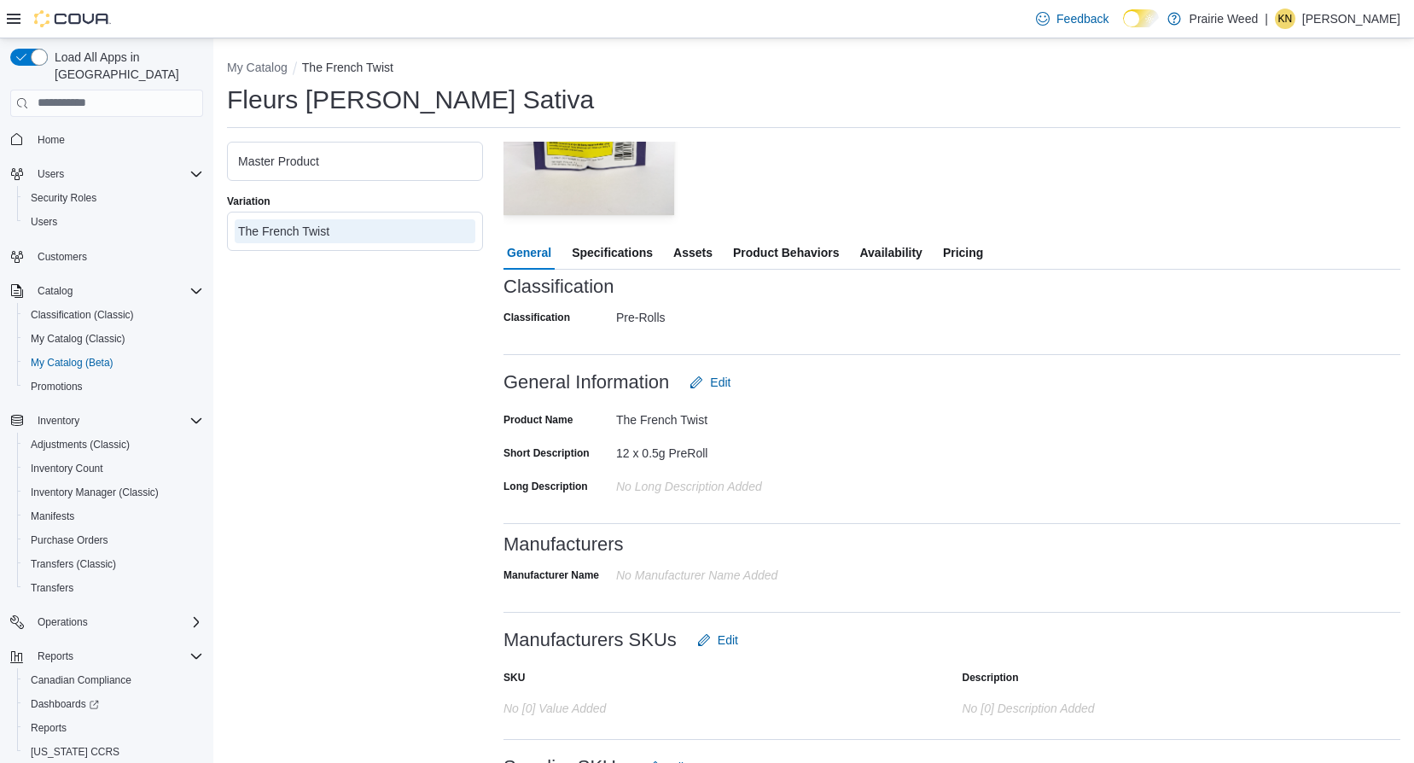
scroll to position [256, 0]
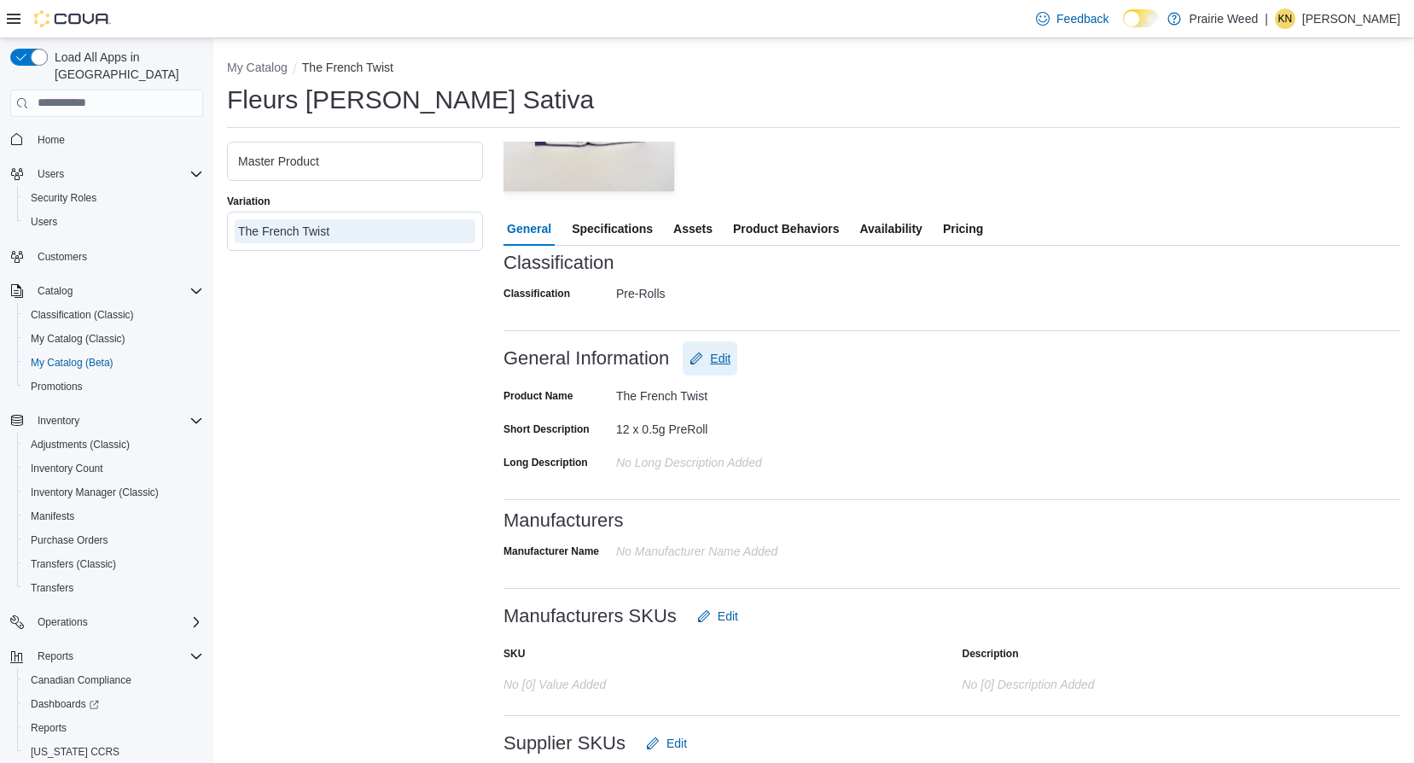
click at [730, 357] on span "Edit" at bounding box center [720, 358] width 20 height 17
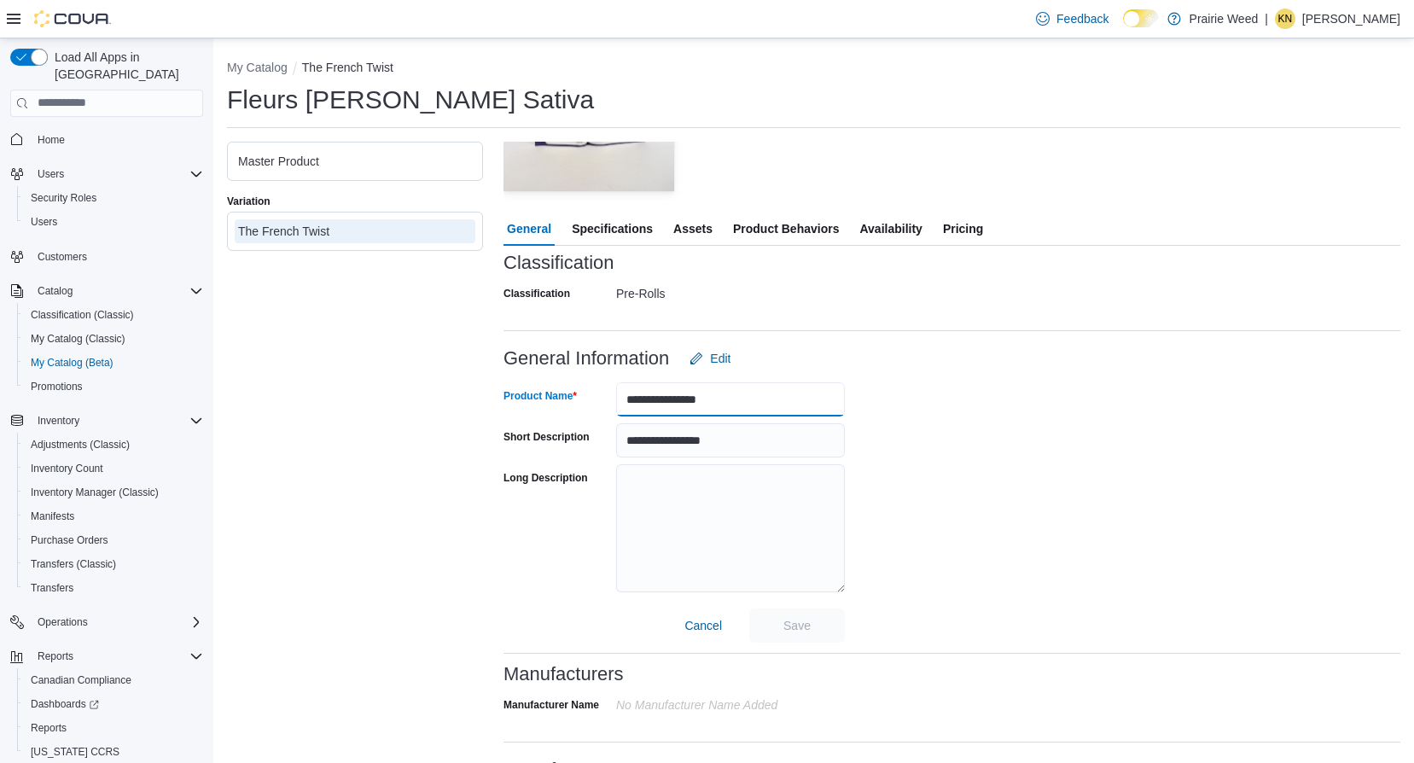
click at [736, 401] on input "**********" at bounding box center [730, 399] width 229 height 34
type input "**********"
click at [812, 620] on span "Save" at bounding box center [797, 625] width 75 height 34
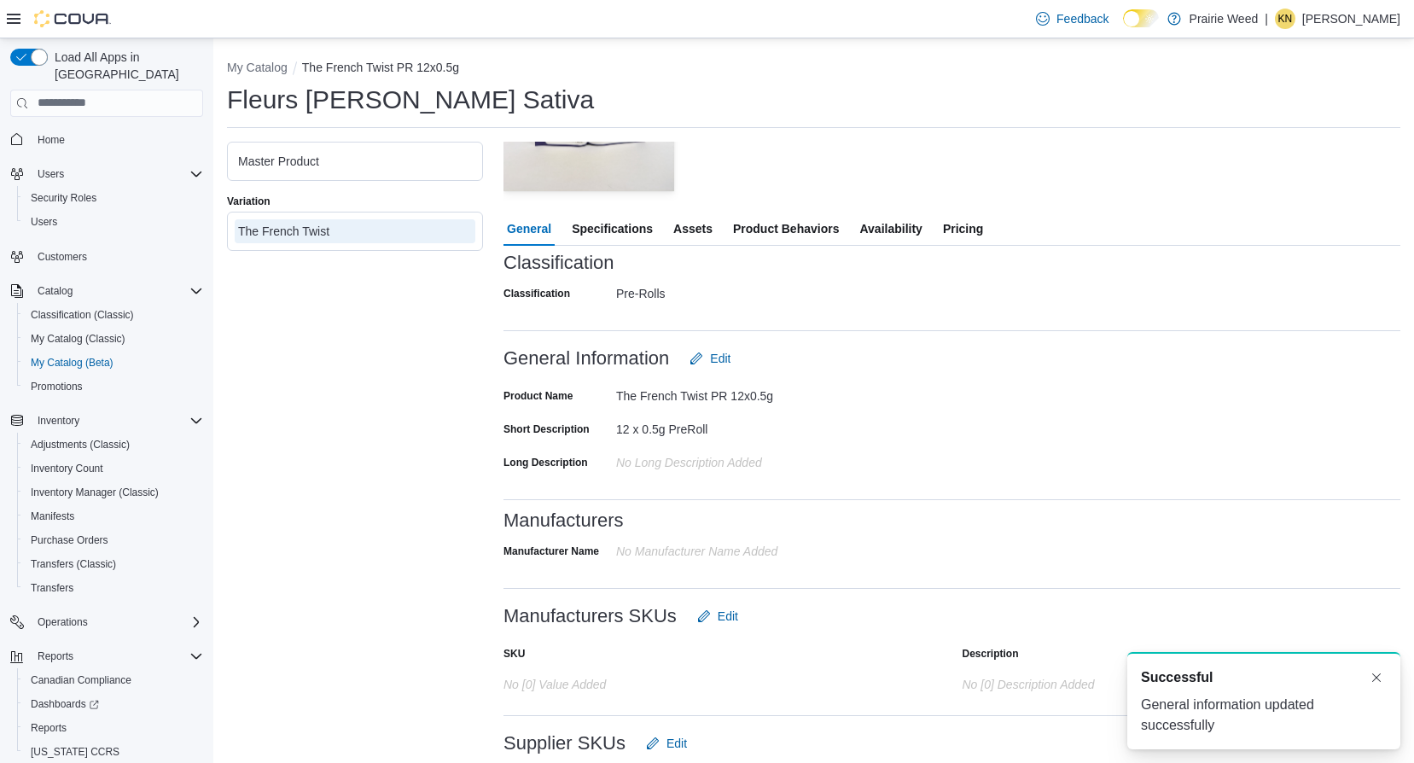
scroll to position [0, 0]
click at [890, 233] on span "Availability" at bounding box center [890, 229] width 62 height 34
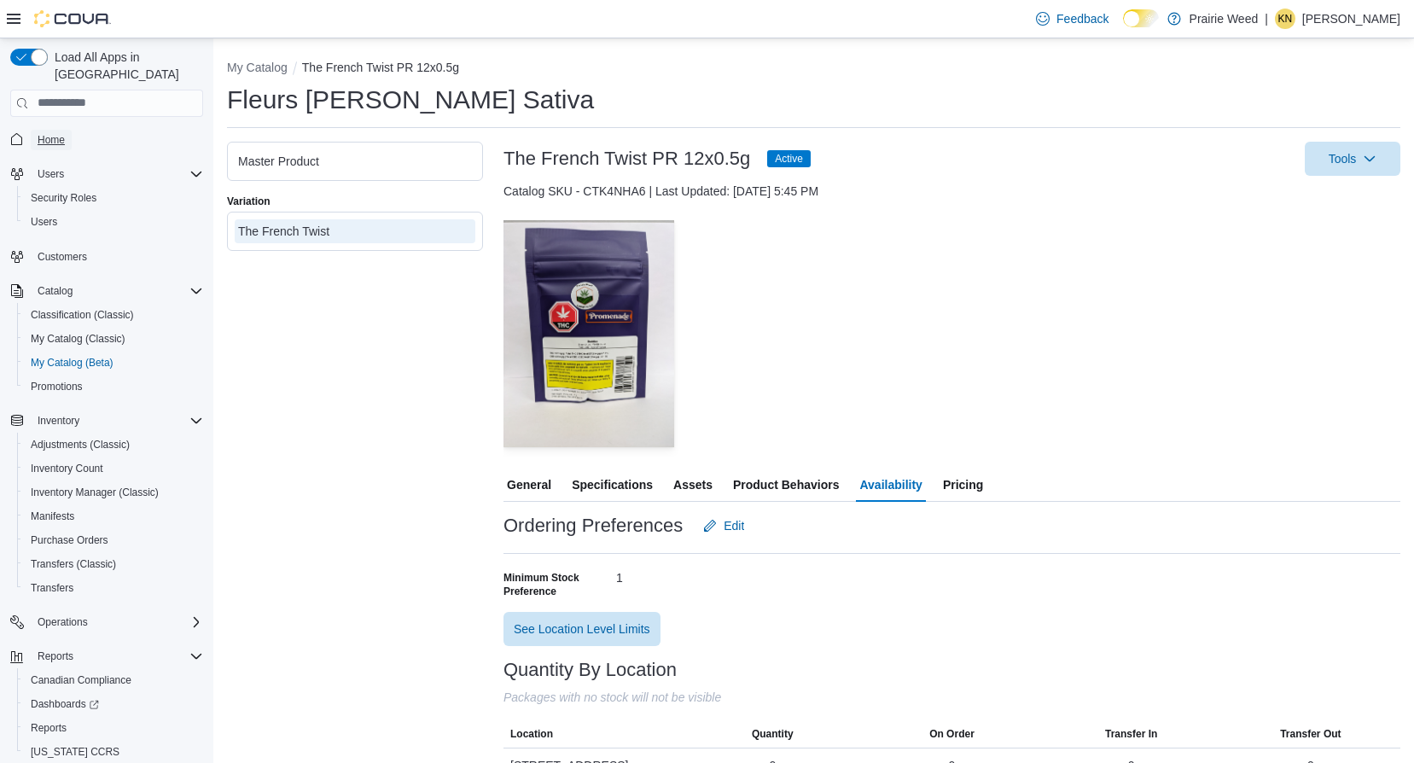
drag, startPoint x: 48, startPoint y: 125, endPoint x: 14, endPoint y: 134, distance: 35.2
click at [48, 133] on span "Home" at bounding box center [51, 140] width 27 height 14
